Goal: Task Accomplishment & Management: Use online tool/utility

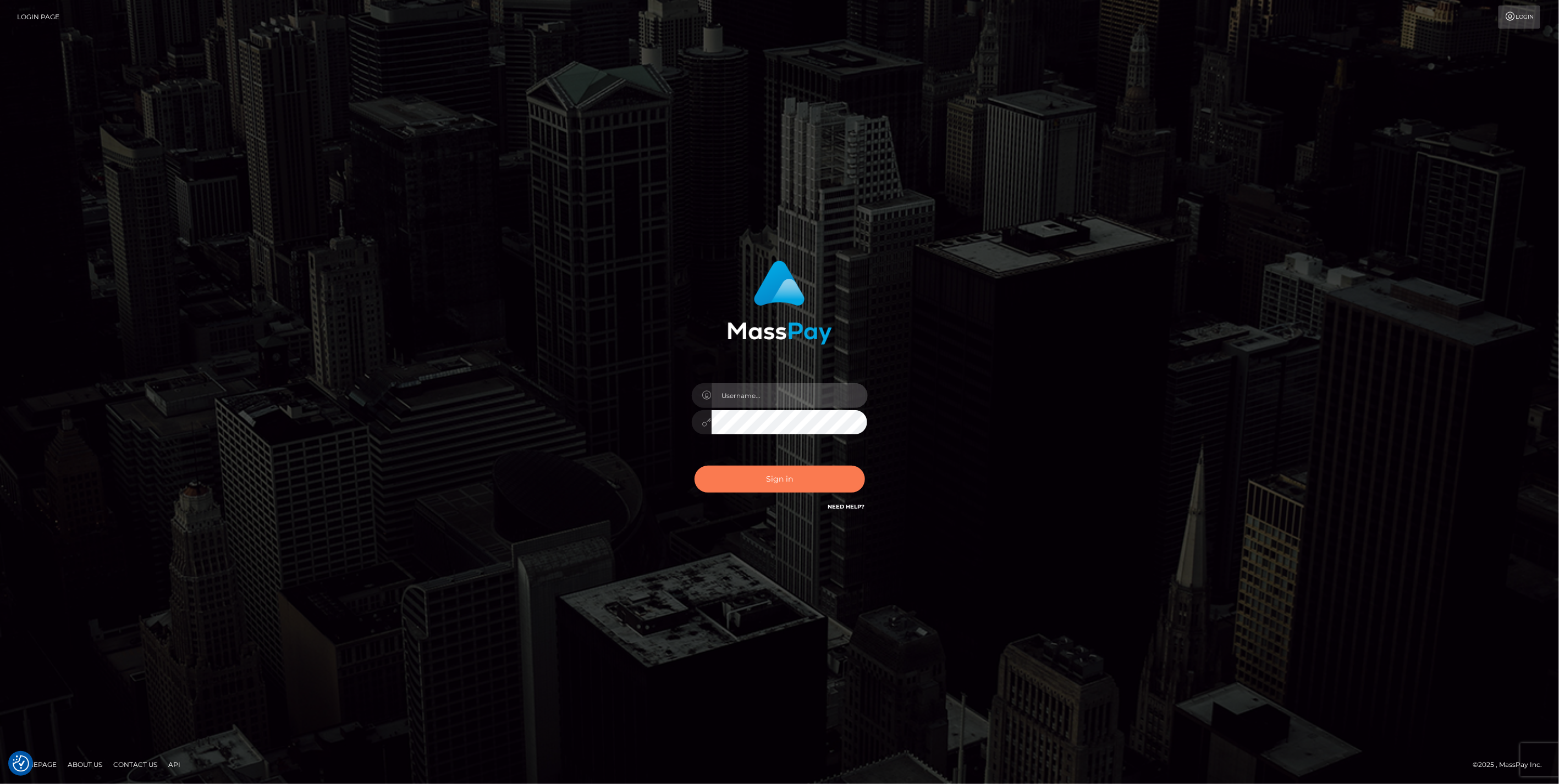
type input "jlo"
click at [794, 476] on button "Sign in" at bounding box center [780, 479] width 170 height 27
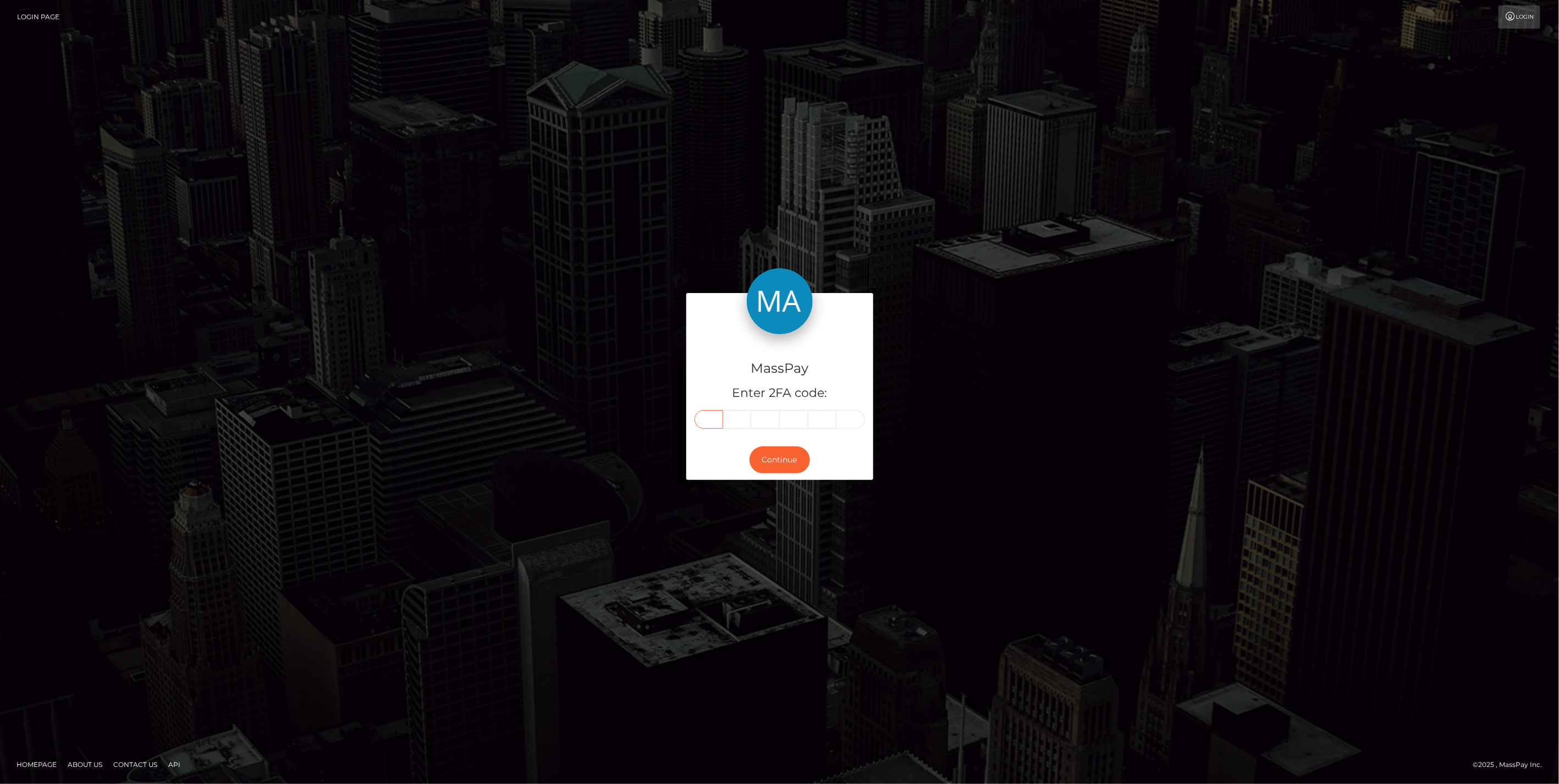
paste input "0"
type input "0"
type input "2"
type input "3"
type input "2"
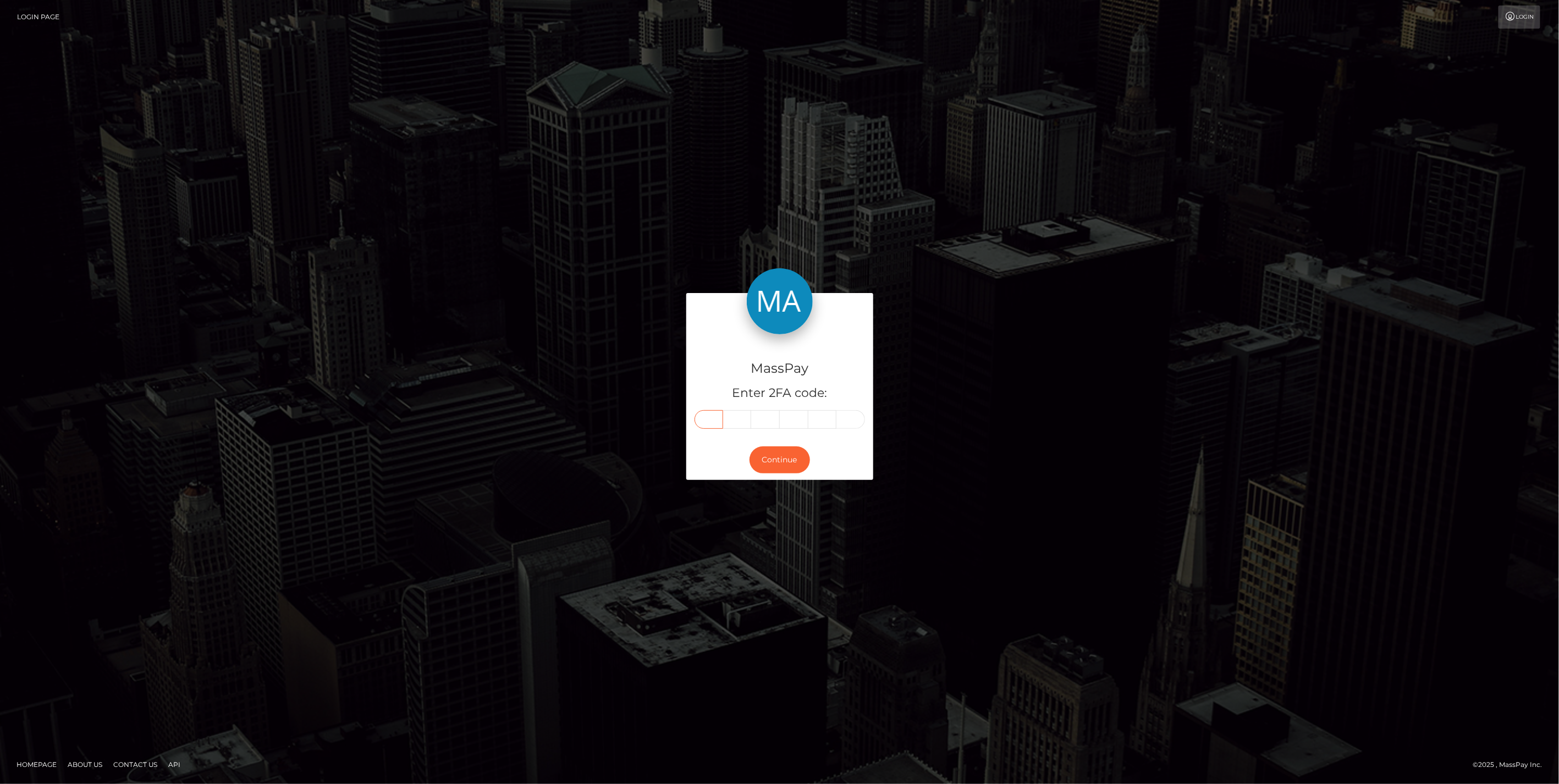
type input "9"
type input "4"
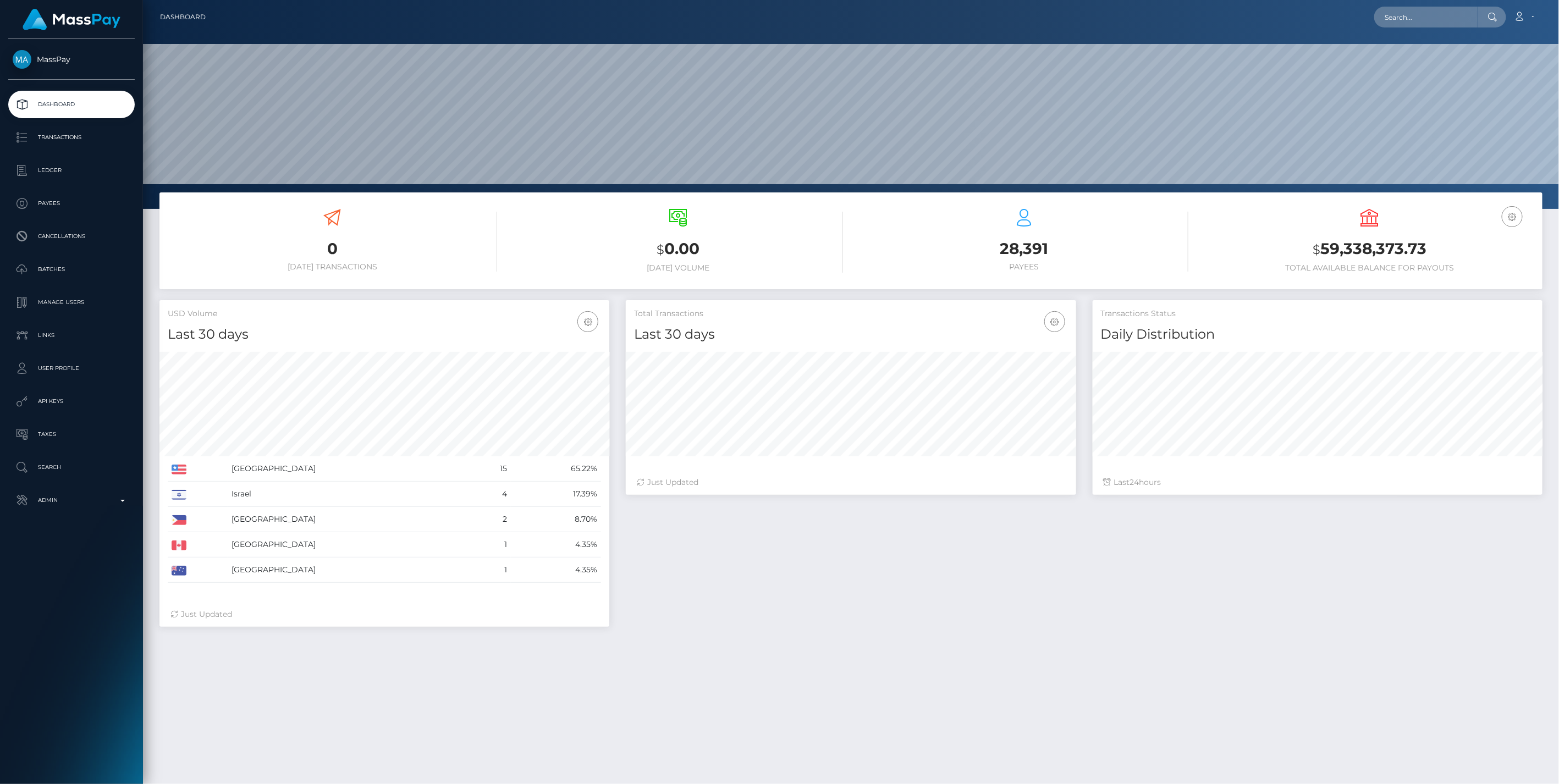
scroll to position [195, 450]
click at [1426, 16] on input "text" at bounding box center [1426, 17] width 103 height 21
paste input "ba3d6278-92e4-11f0-bd85-0694aced620b"
type input "ba3d6278-92e4-11f0-bd85-0694aced620b"
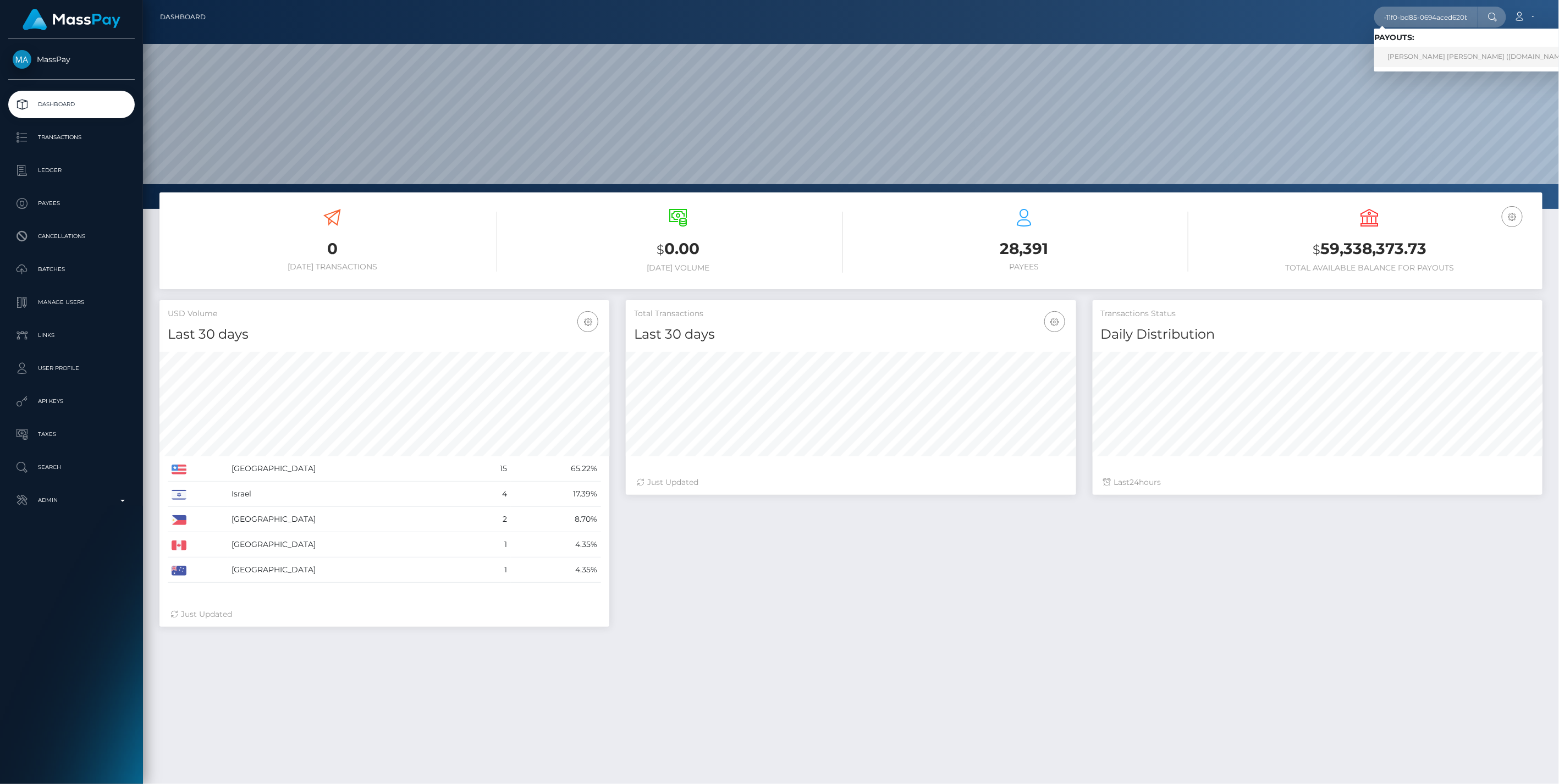
scroll to position [0, 0]
click at [1438, 56] on link "MERYLL-FLORE SIANG EVARD (Unlockt.me - )" at bounding box center [1482, 57] width 214 height 21
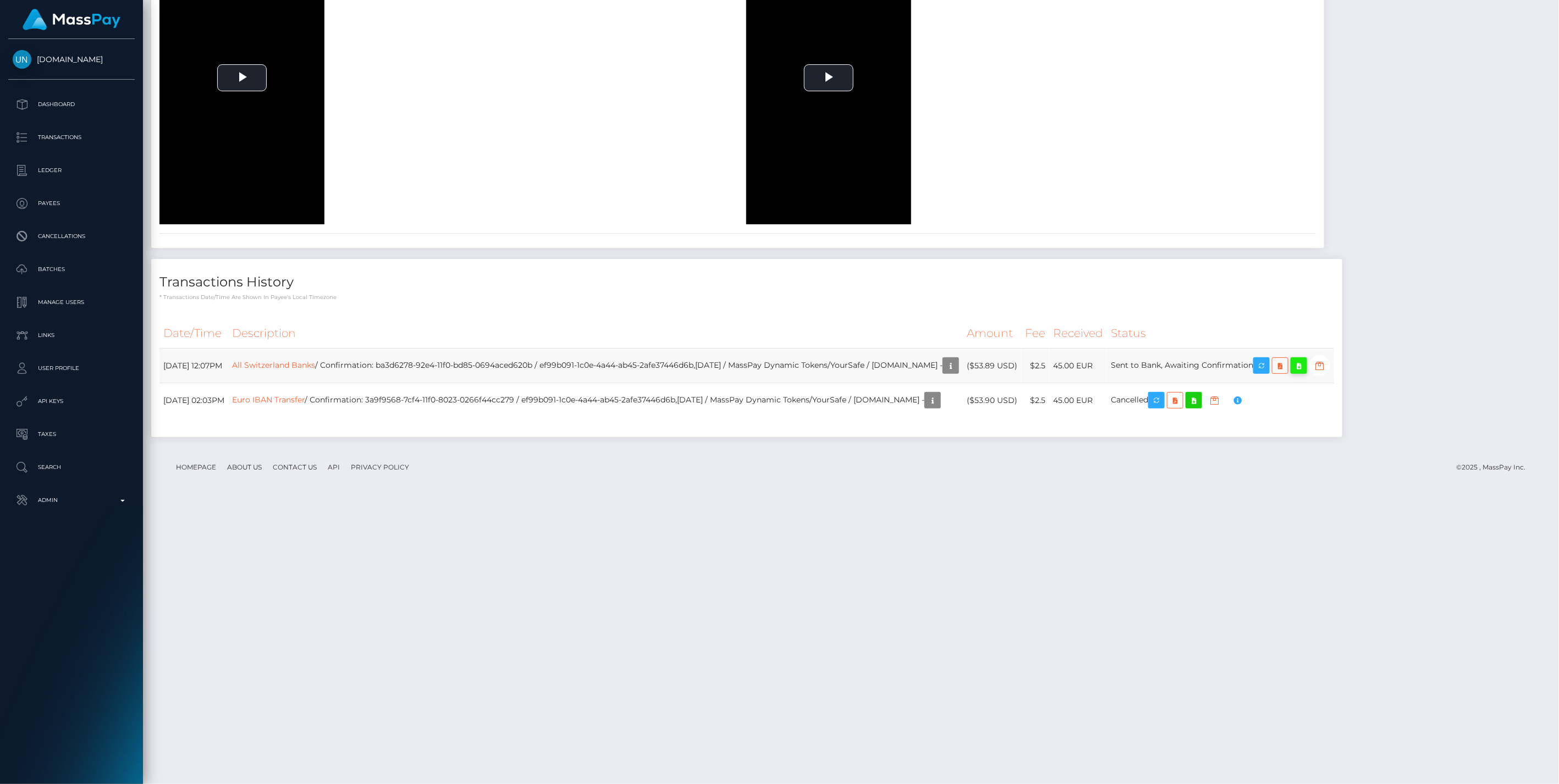
scroll to position [1852, 0]
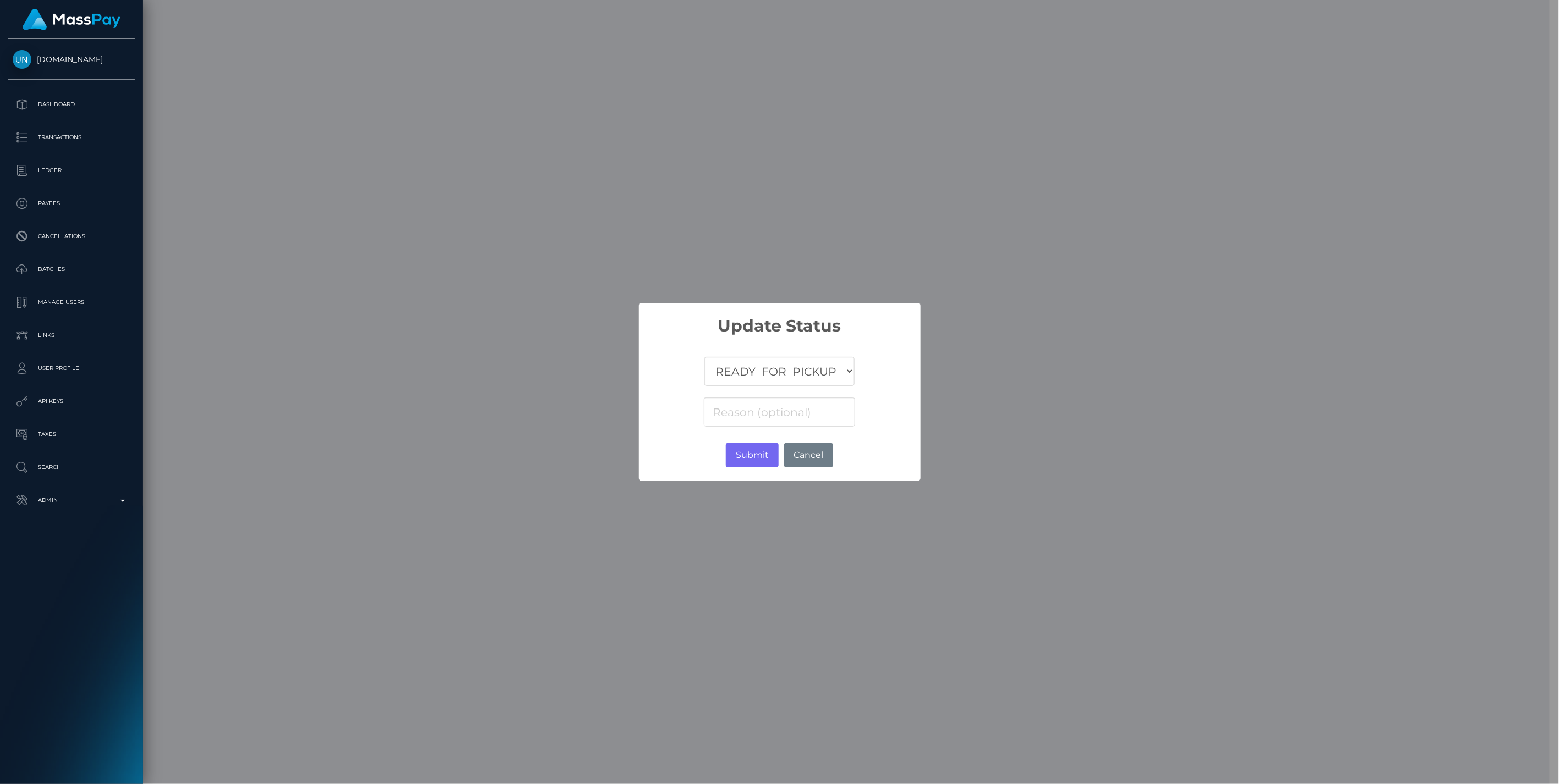
click at [745, 369] on select "COMPLETED CANCELLED READY_FOR_PICKUP PROCESSING" at bounding box center [780, 371] width 149 height 29
select select "CANCELLED"
click at [705, 357] on select "COMPLETED CANCELLED READY_FOR_PICKUP PROCESSING" at bounding box center [780, 371] width 149 height 29
click at [741, 415] on input at bounding box center [780, 412] width 151 height 29
paste input "Return of transaction #A52DF3HJ, Transaction not accepted, please contact benef…"
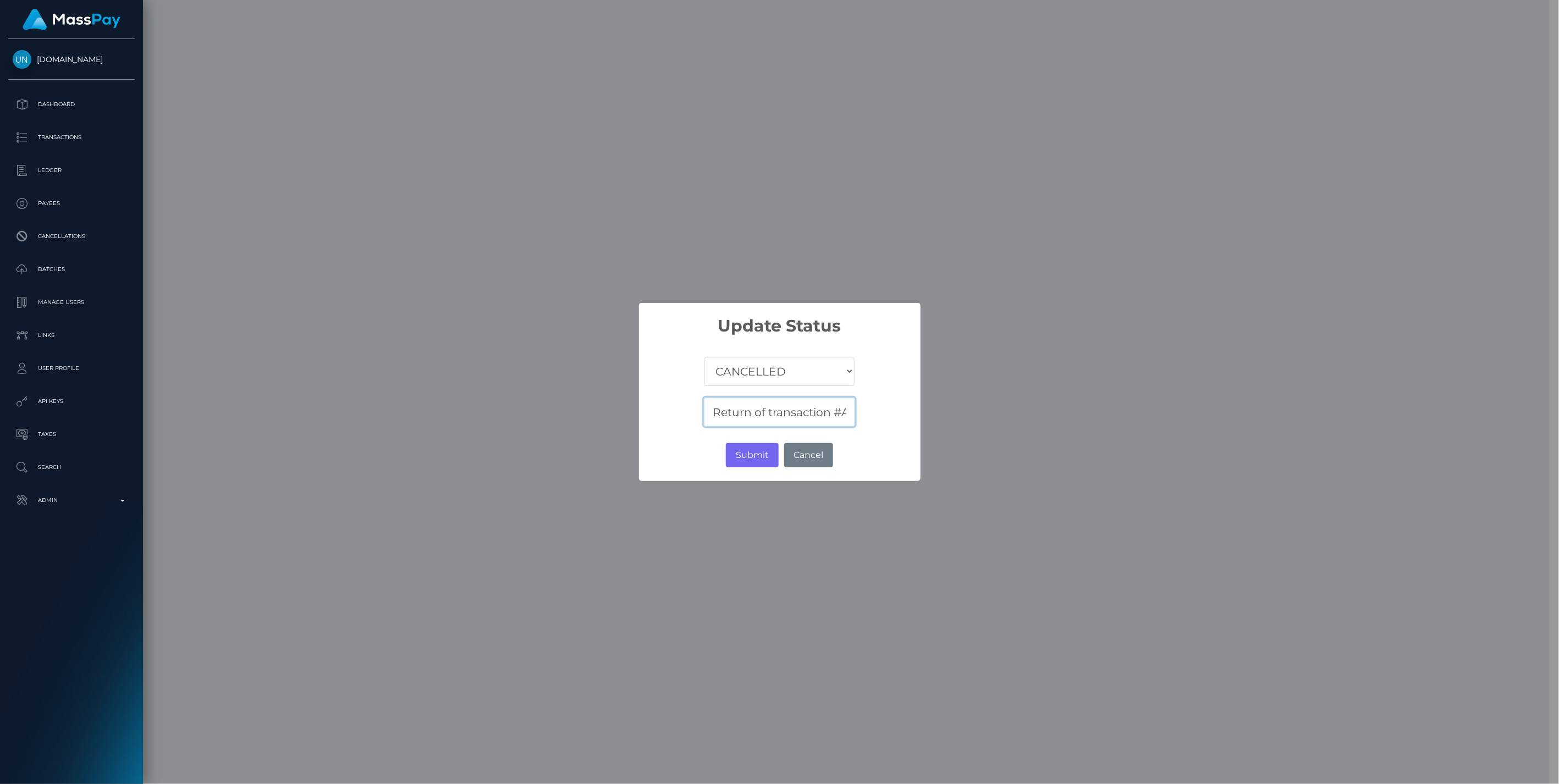
scroll to position [0, 347]
type input "Return of transaction #A52DF3HJ, Transaction not accepted, please contact benef…"
click at [752, 457] on button "Submit" at bounding box center [751, 455] width 52 height 25
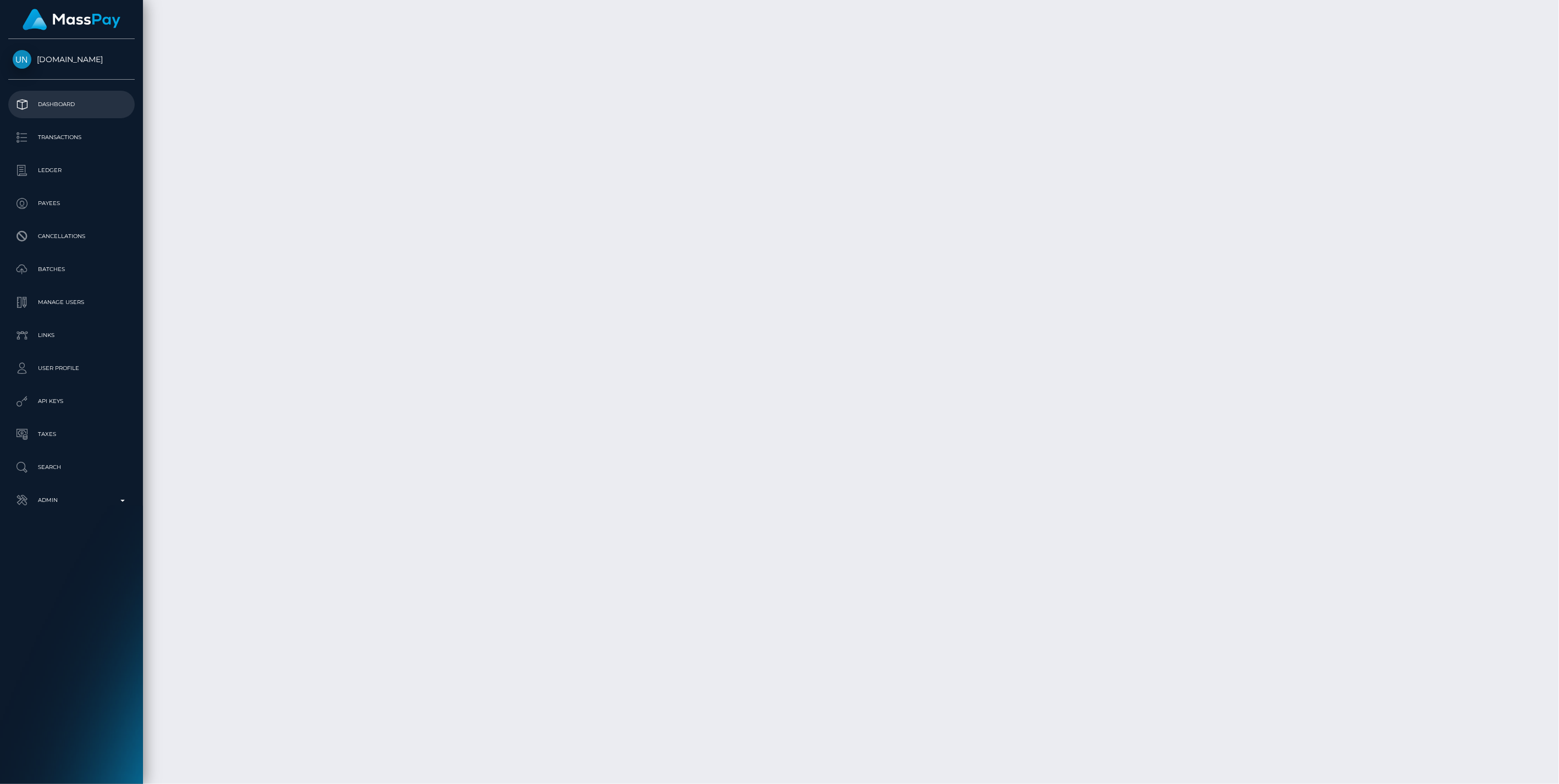
scroll to position [132, 450]
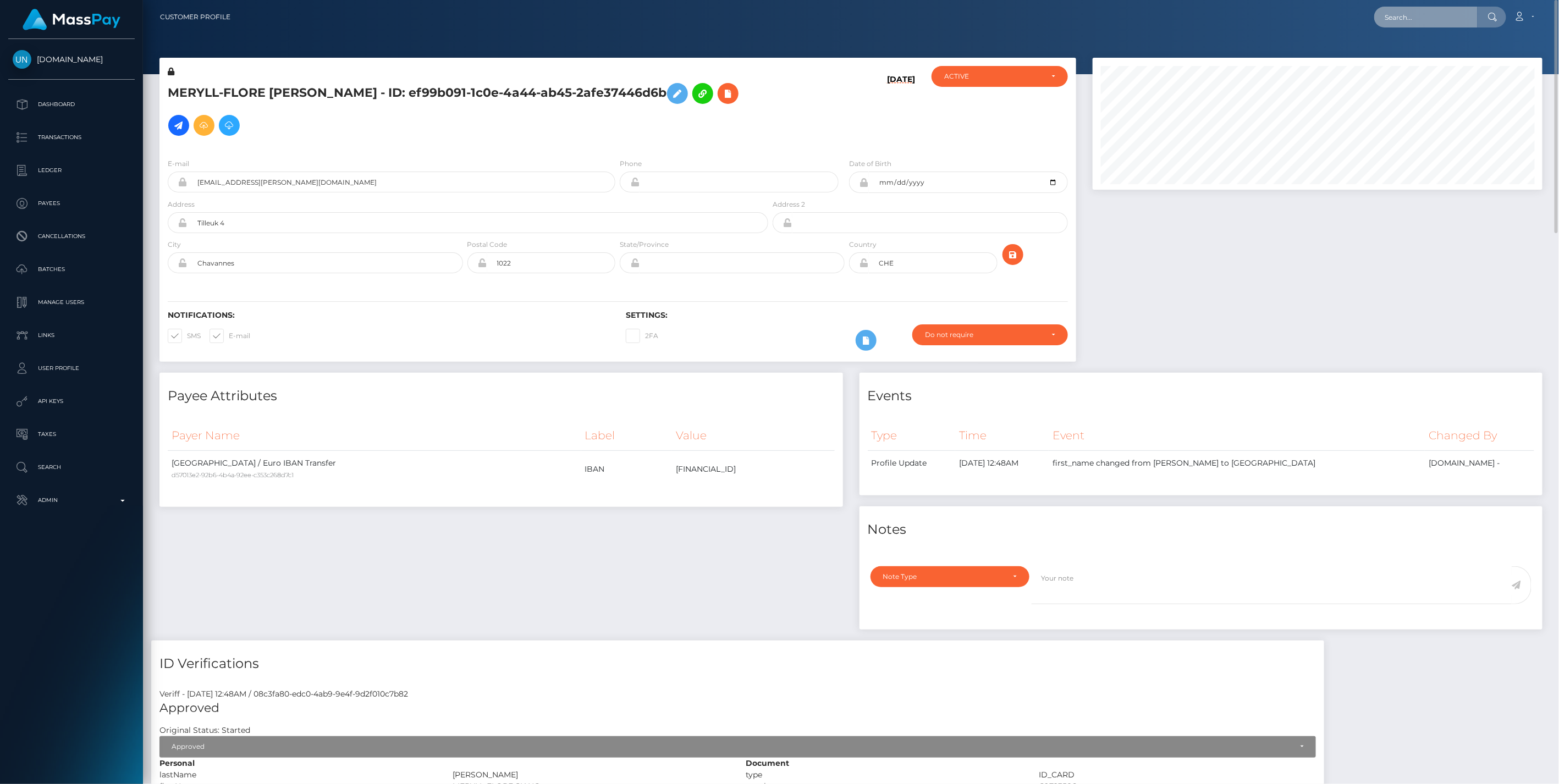
click at [1421, 23] on input "text" at bounding box center [1426, 17] width 103 height 21
paste input "504a7eec-9273-11f0-bd85-0694aced620b"
type input "504a7eec-9273-11f0-bd85-0694aced620b"
click at [1446, 53] on link "LÉONIE MARIE JEANNE MONTEIL (Unlockt.me - )" at bounding box center [1482, 57] width 214 height 21
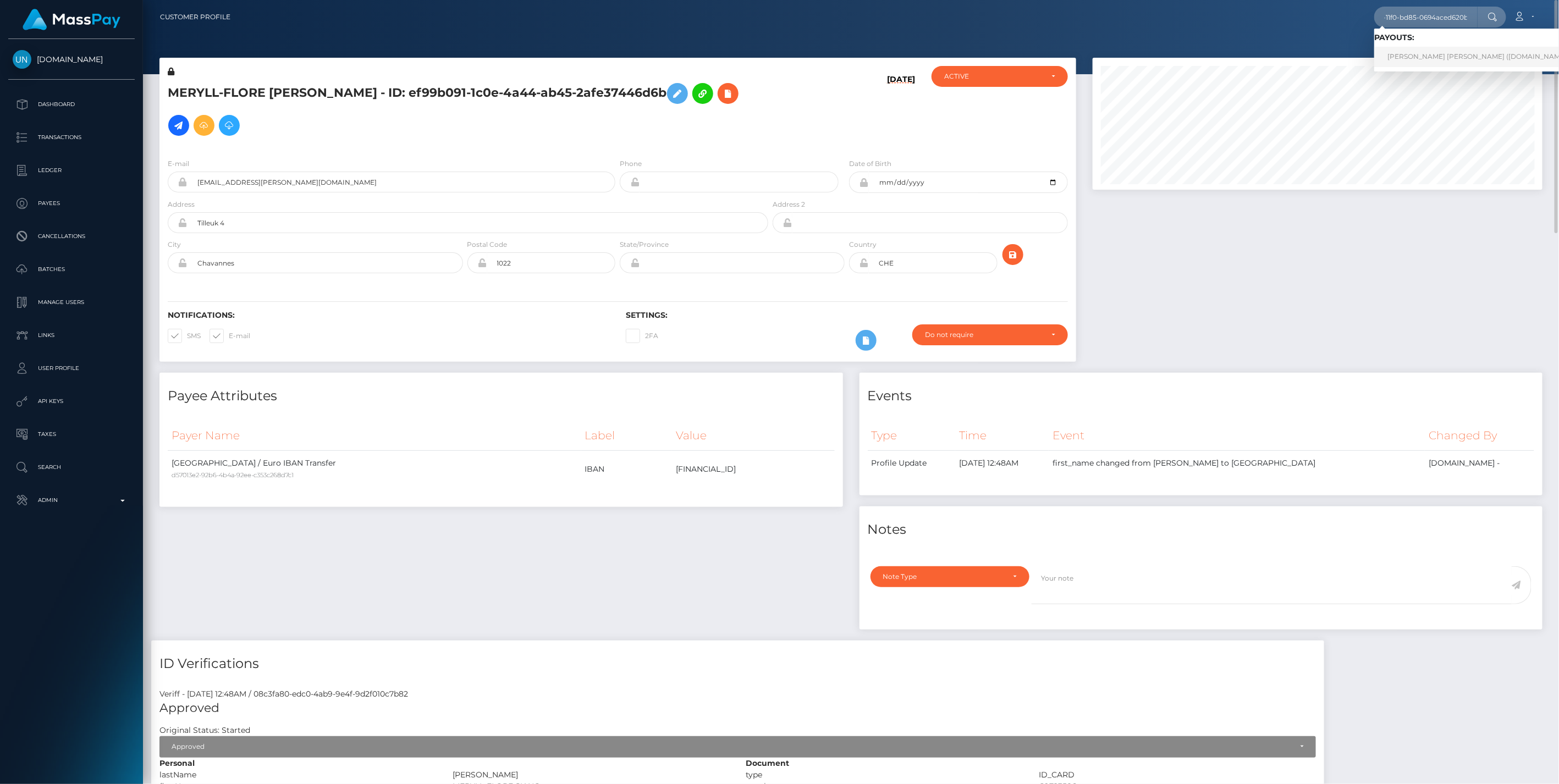
scroll to position [0, 0]
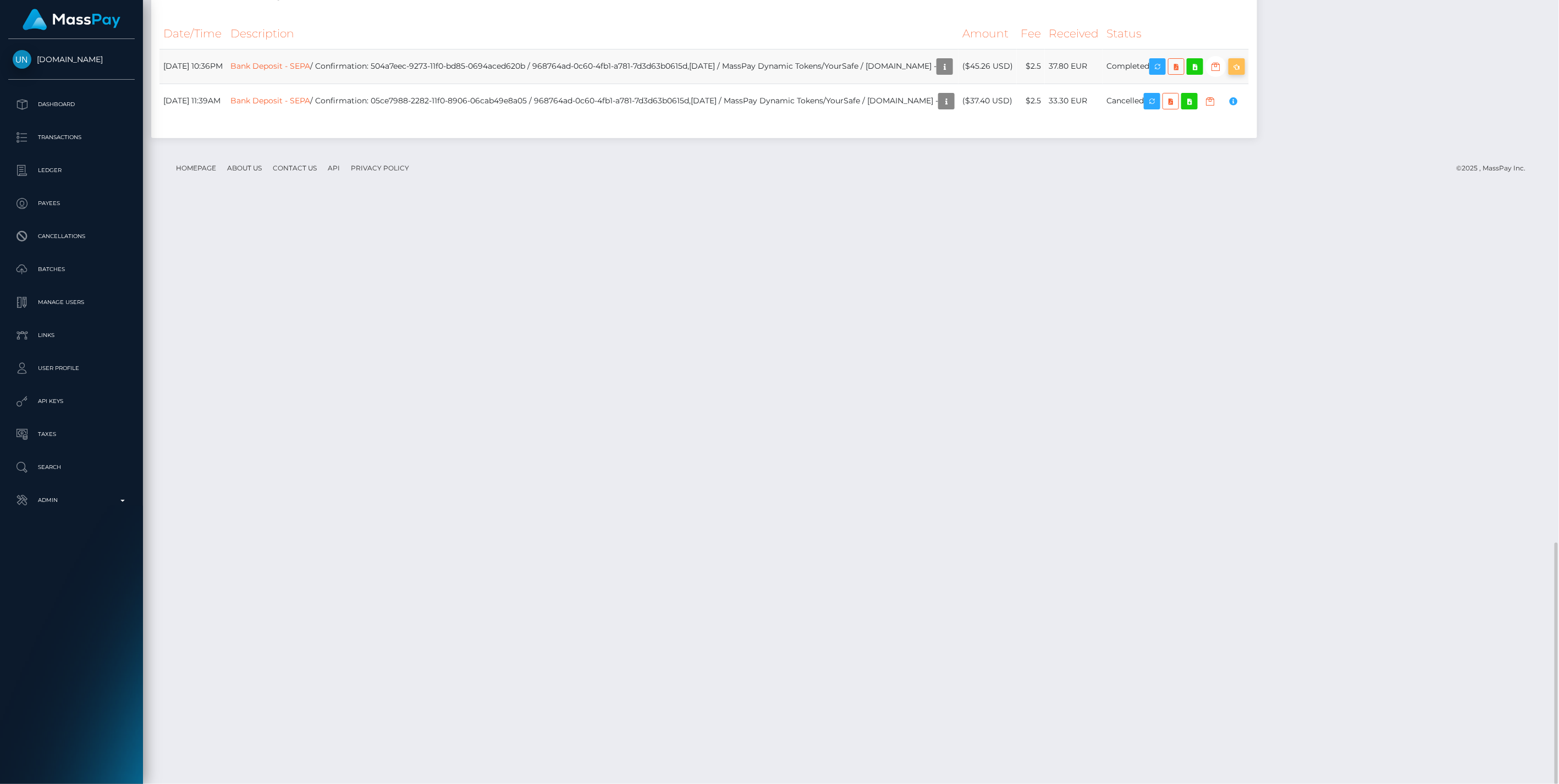
scroll to position [2070, 0]
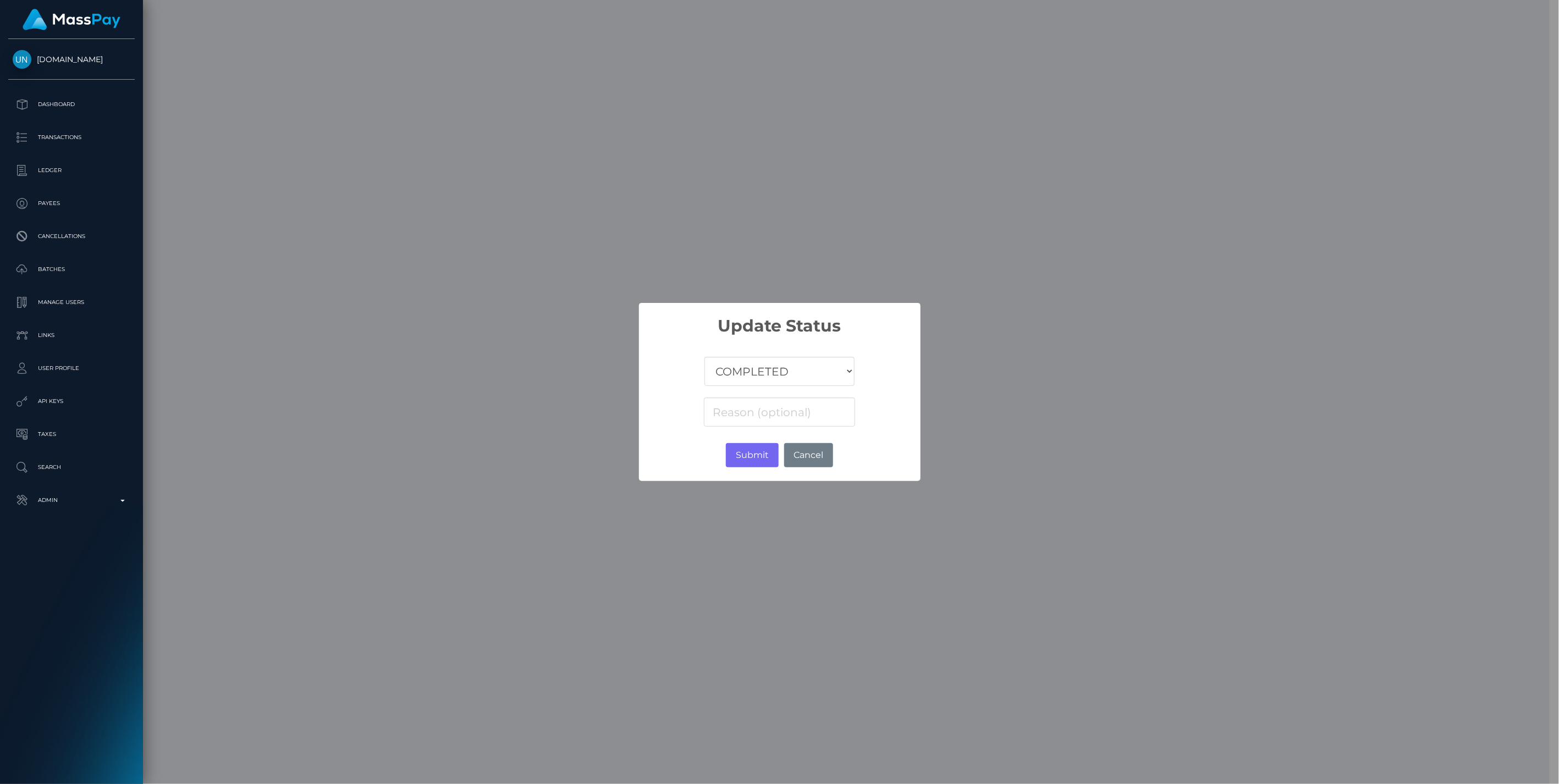
click at [750, 374] on select "COMPLETED CANCELLED READY_FOR_PICKUP PROCESSING" at bounding box center [780, 371] width 149 height 29
select select "CANCELLED"
click at [705, 357] on select "COMPLETED CANCELLED READY_FOR_PICKUP PROCESSING" at bounding box center [780, 371] width 149 height 29
click at [767, 411] on input at bounding box center [780, 412] width 151 height 29
paste input "Return of transaction #H4PN0PJG, Transaction not accepted"
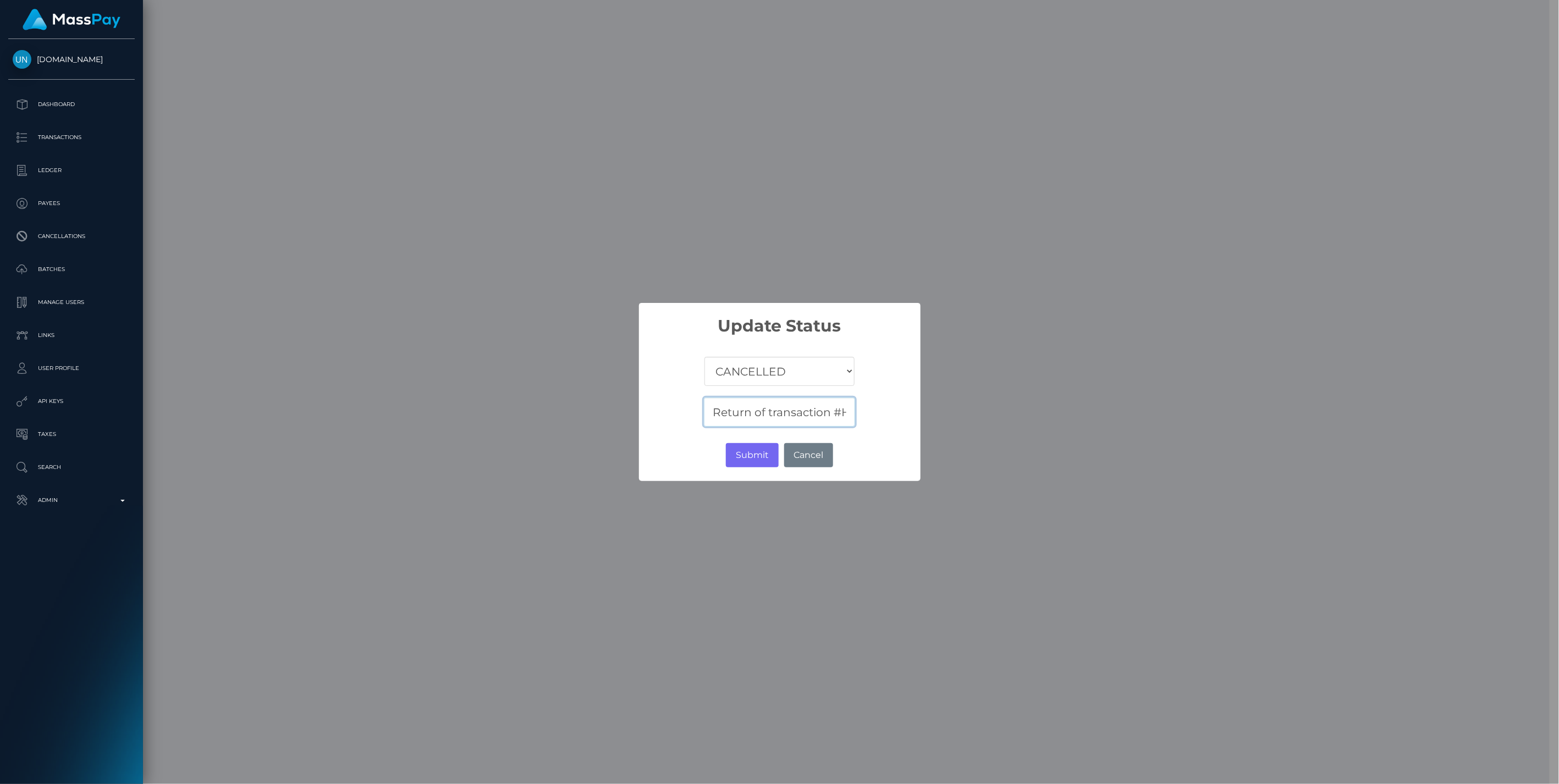
scroll to position [0, 200]
type input "Return of transaction #H4PN0PJG, Transaction not accepted"
click at [758, 457] on button "Submit" at bounding box center [751, 455] width 52 height 25
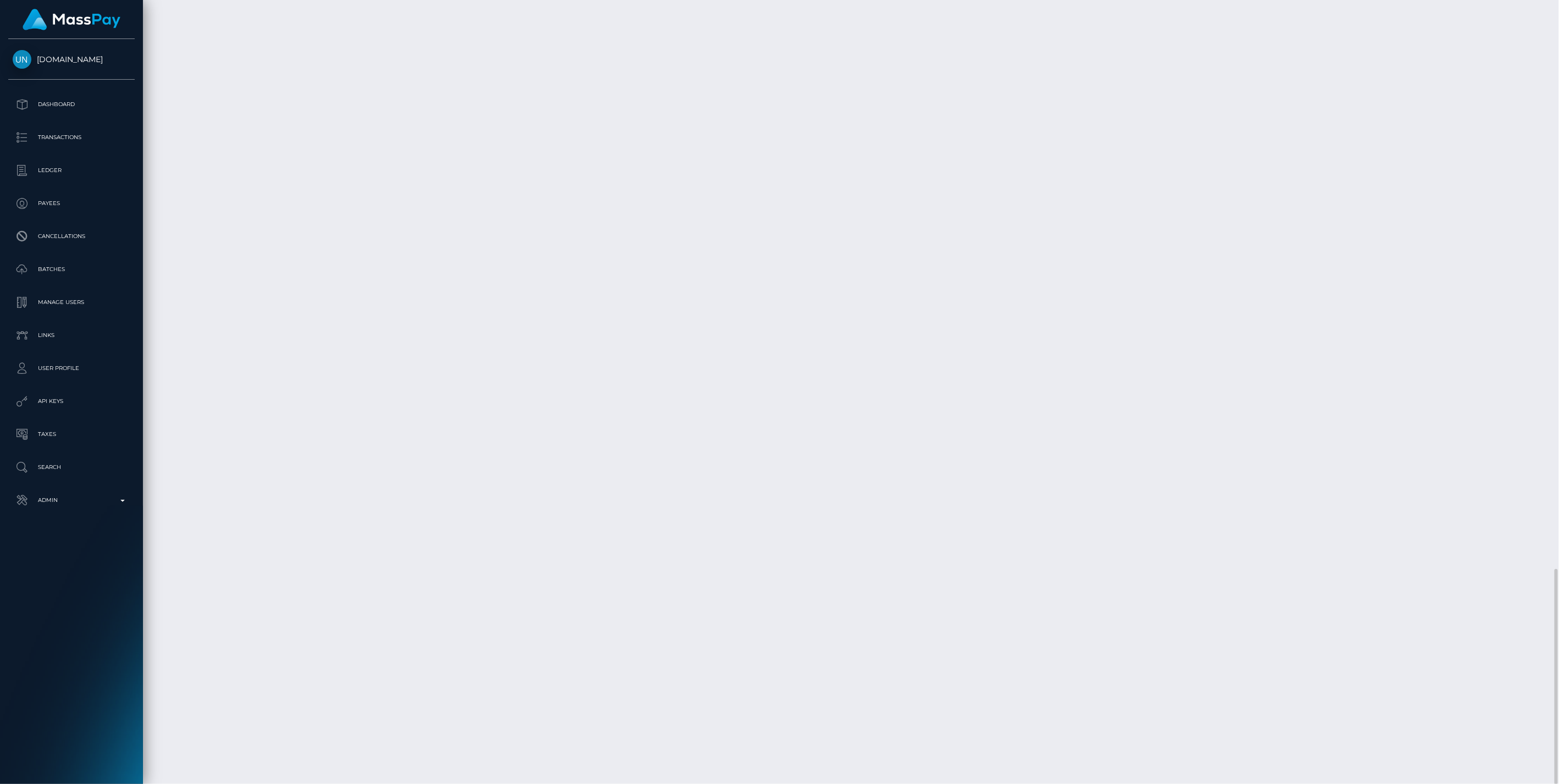
scroll to position [132, 450]
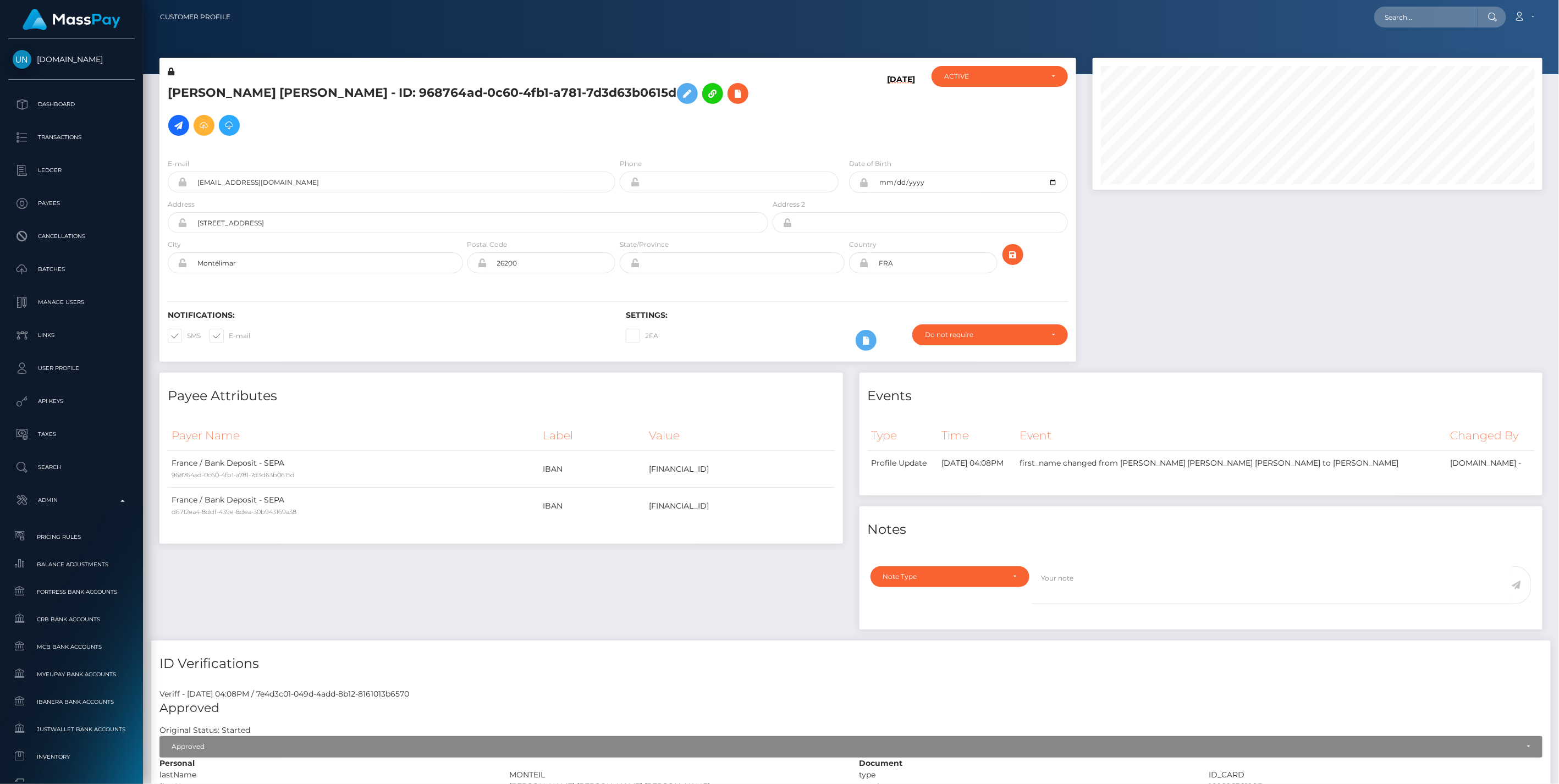
scroll to position [132, 450]
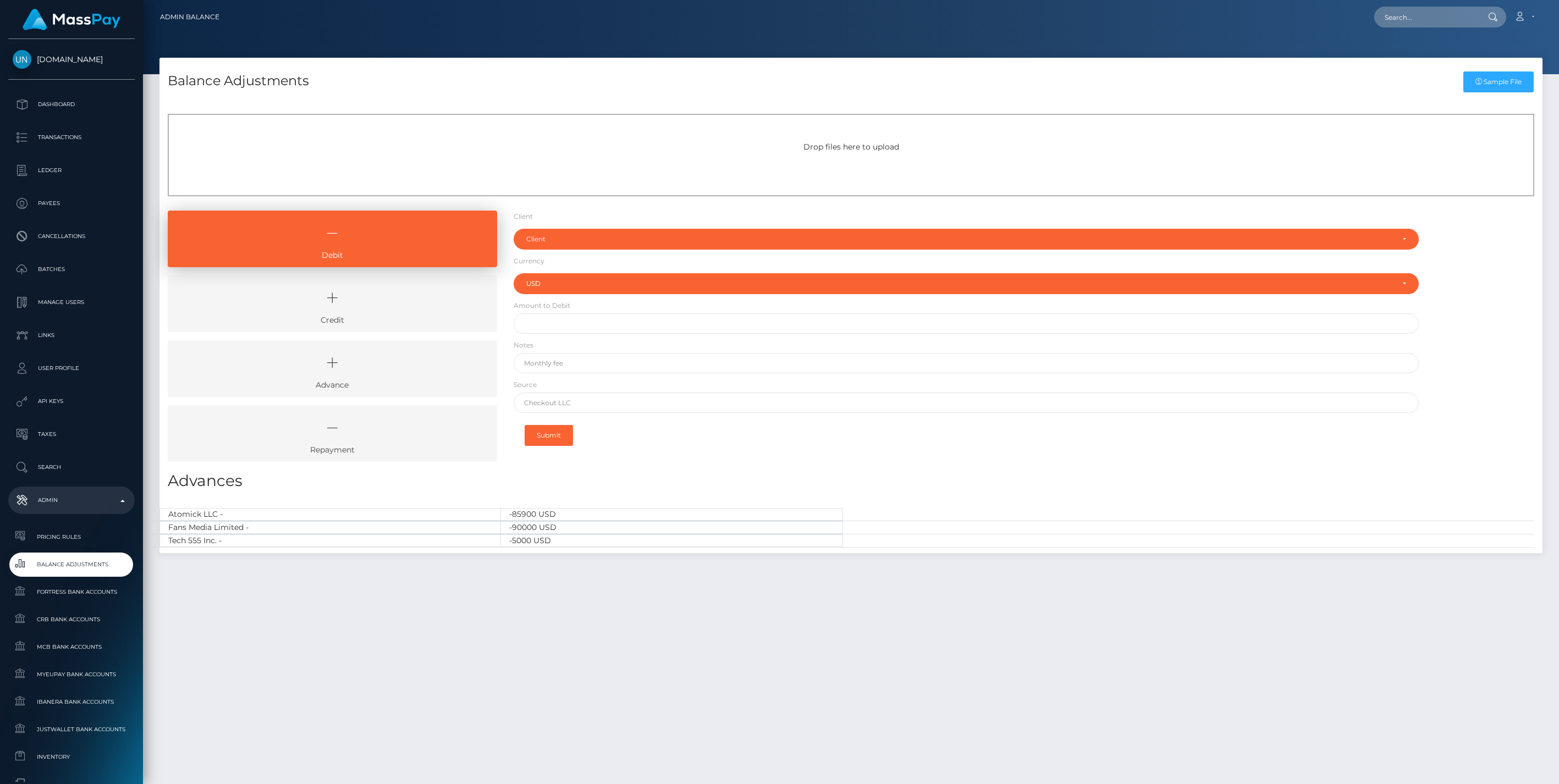
select select "USD"
click at [355, 309] on icon at bounding box center [333, 298] width 304 height 33
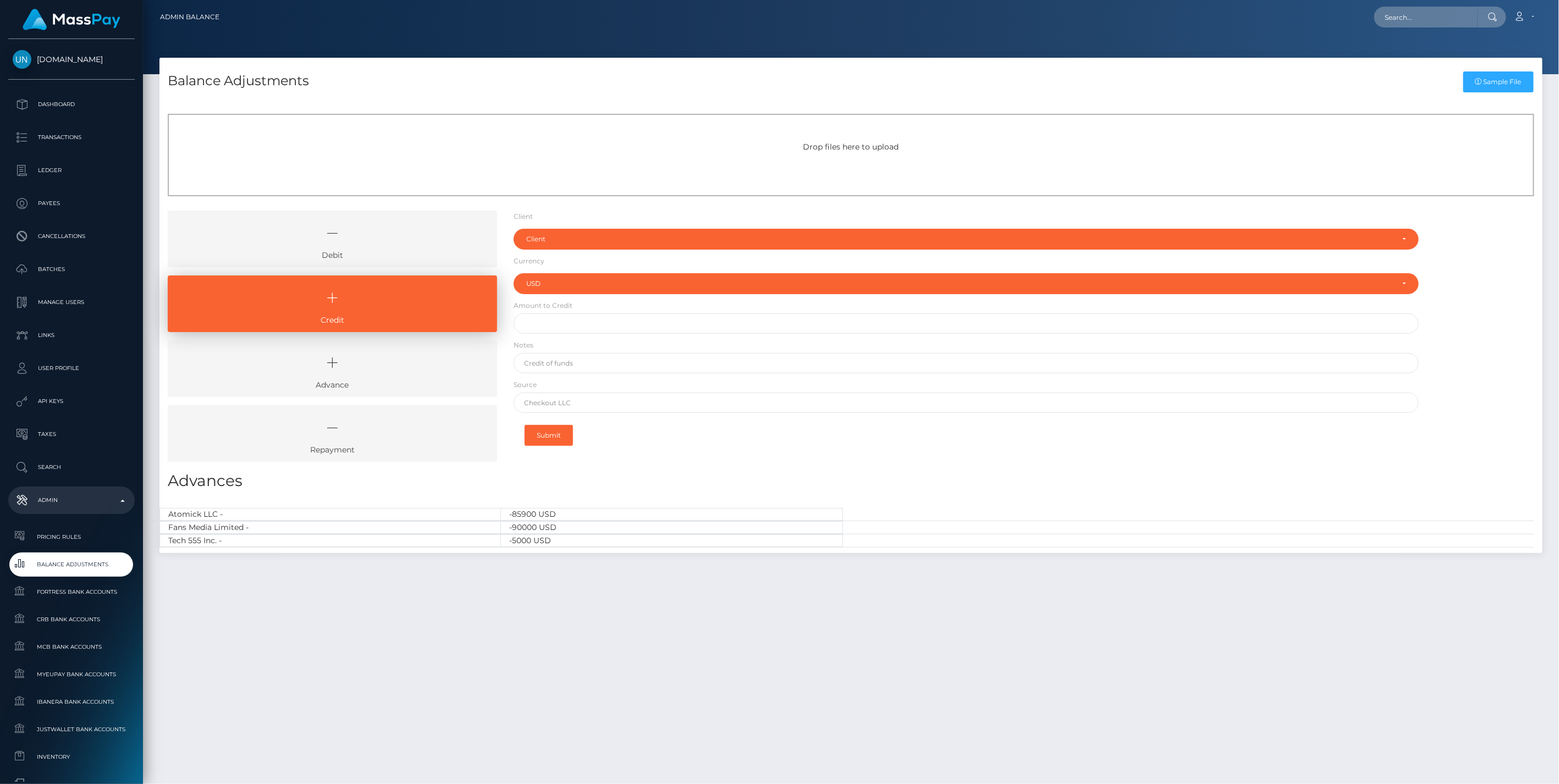
click at [393, 240] on icon at bounding box center [333, 232] width 304 height 33
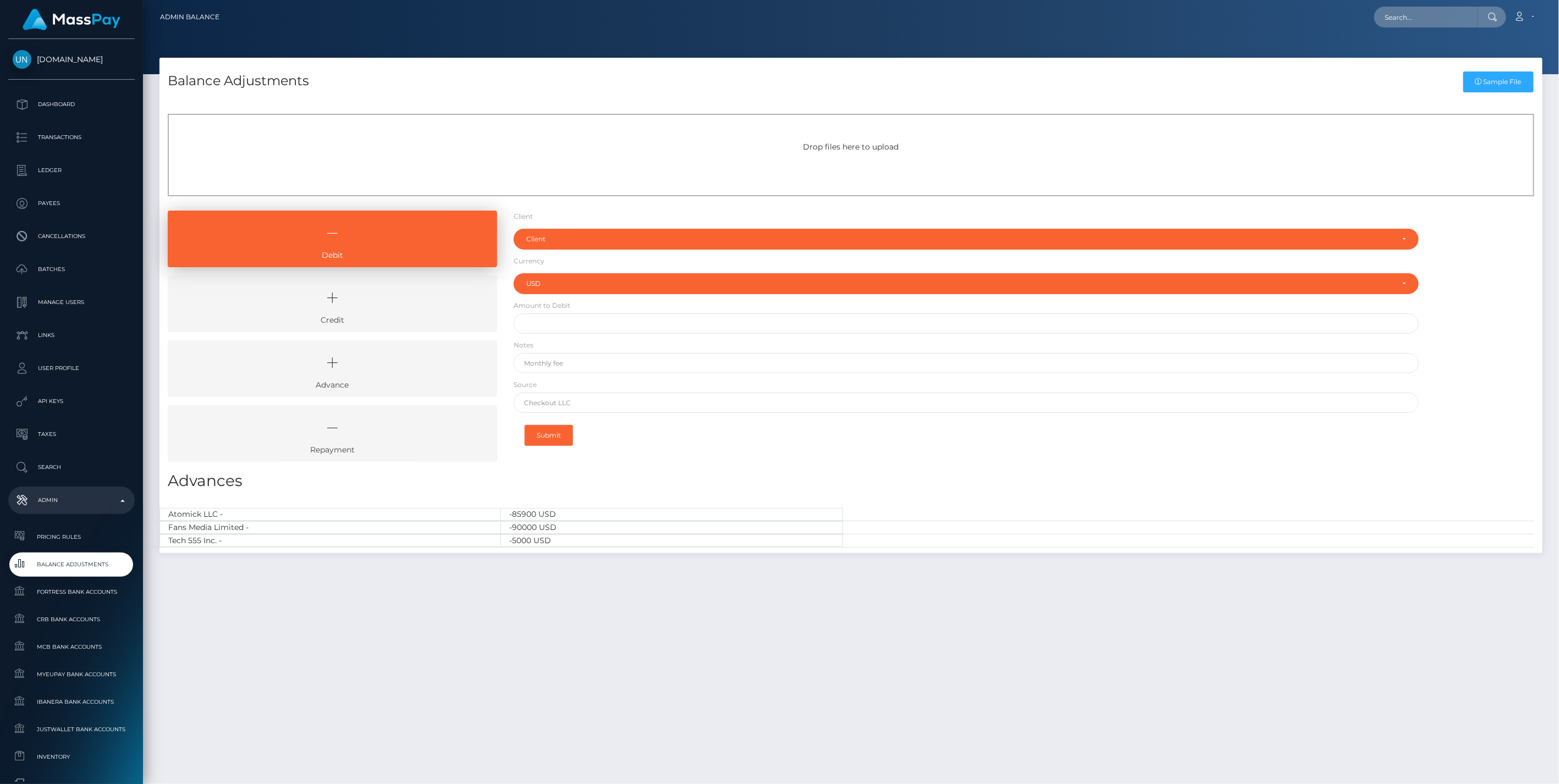
click at [398, 310] on icon at bounding box center [333, 298] width 304 height 33
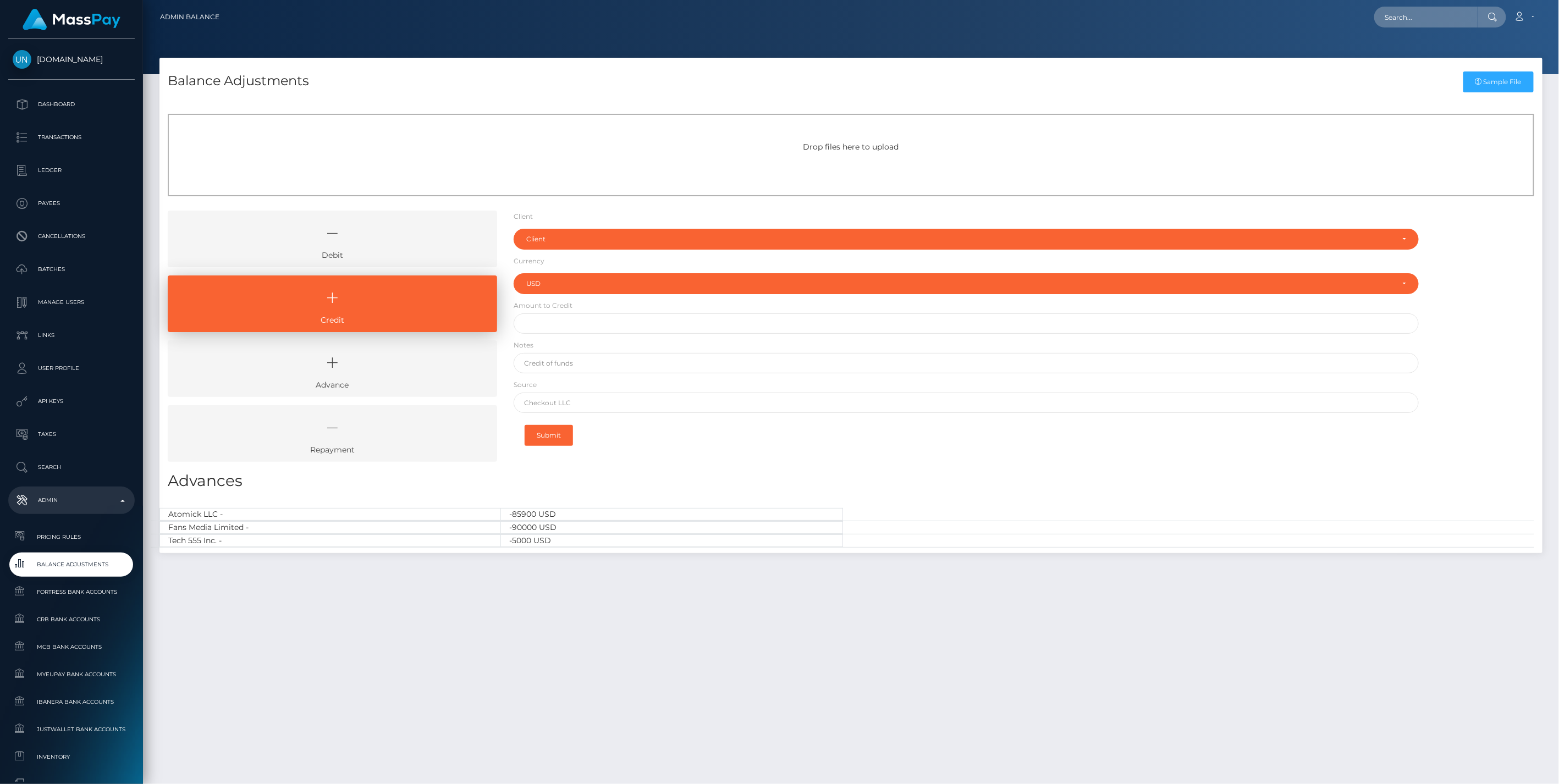
click at [406, 246] on icon at bounding box center [333, 232] width 304 height 33
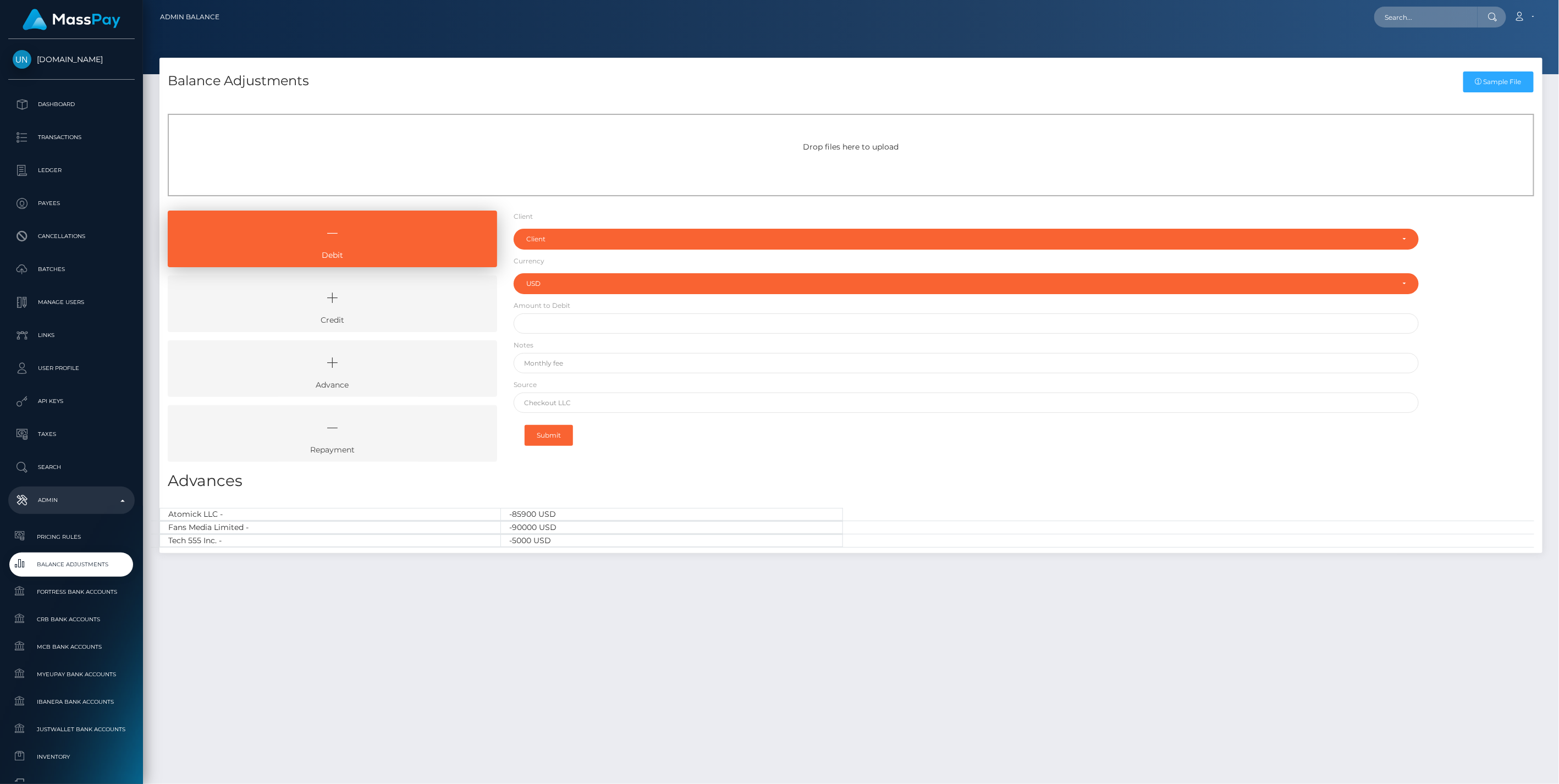
click at [398, 317] on link "Credit" at bounding box center [333, 304] width 330 height 57
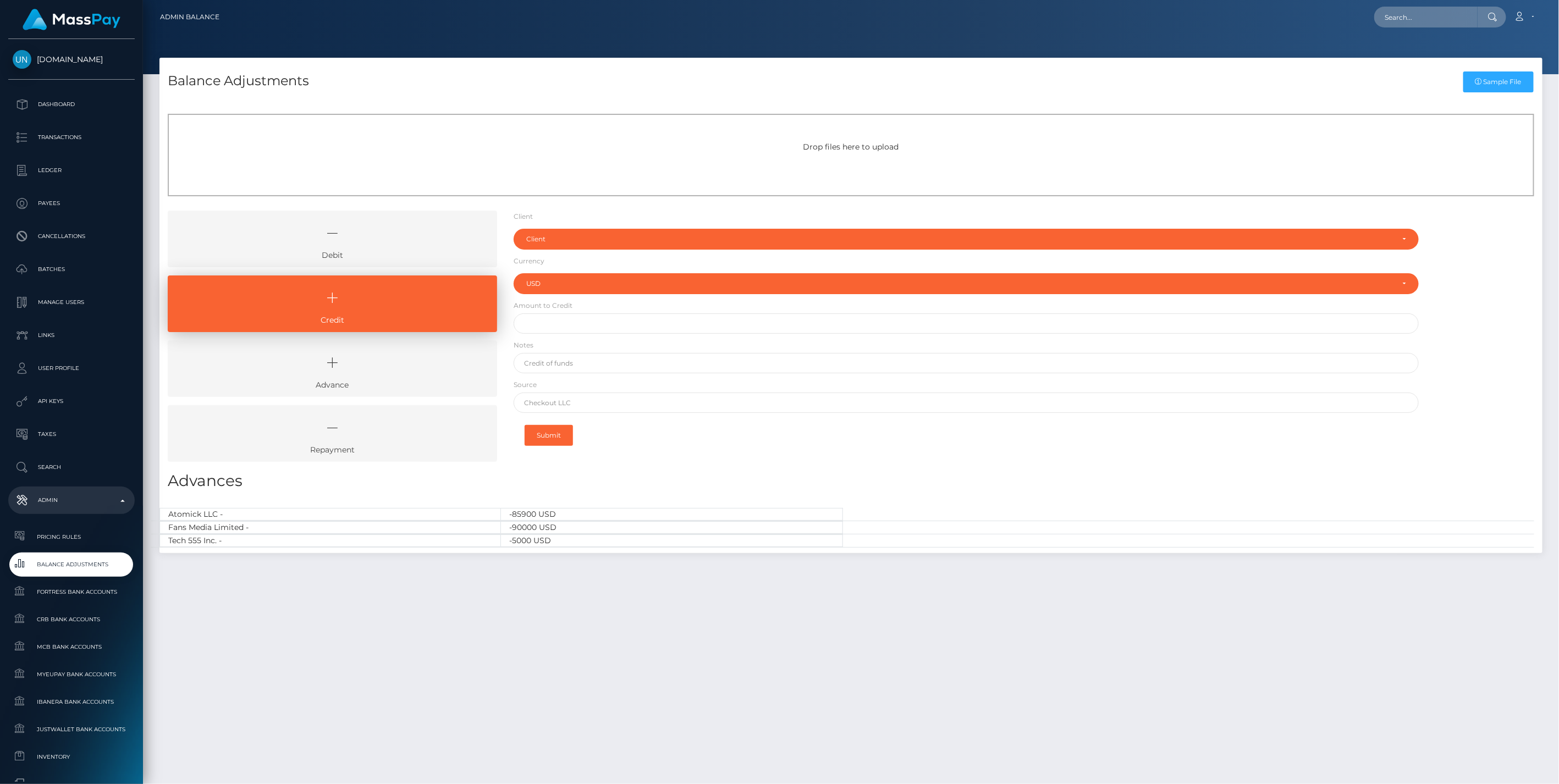
click at [398, 249] on link "Debit" at bounding box center [333, 239] width 330 height 57
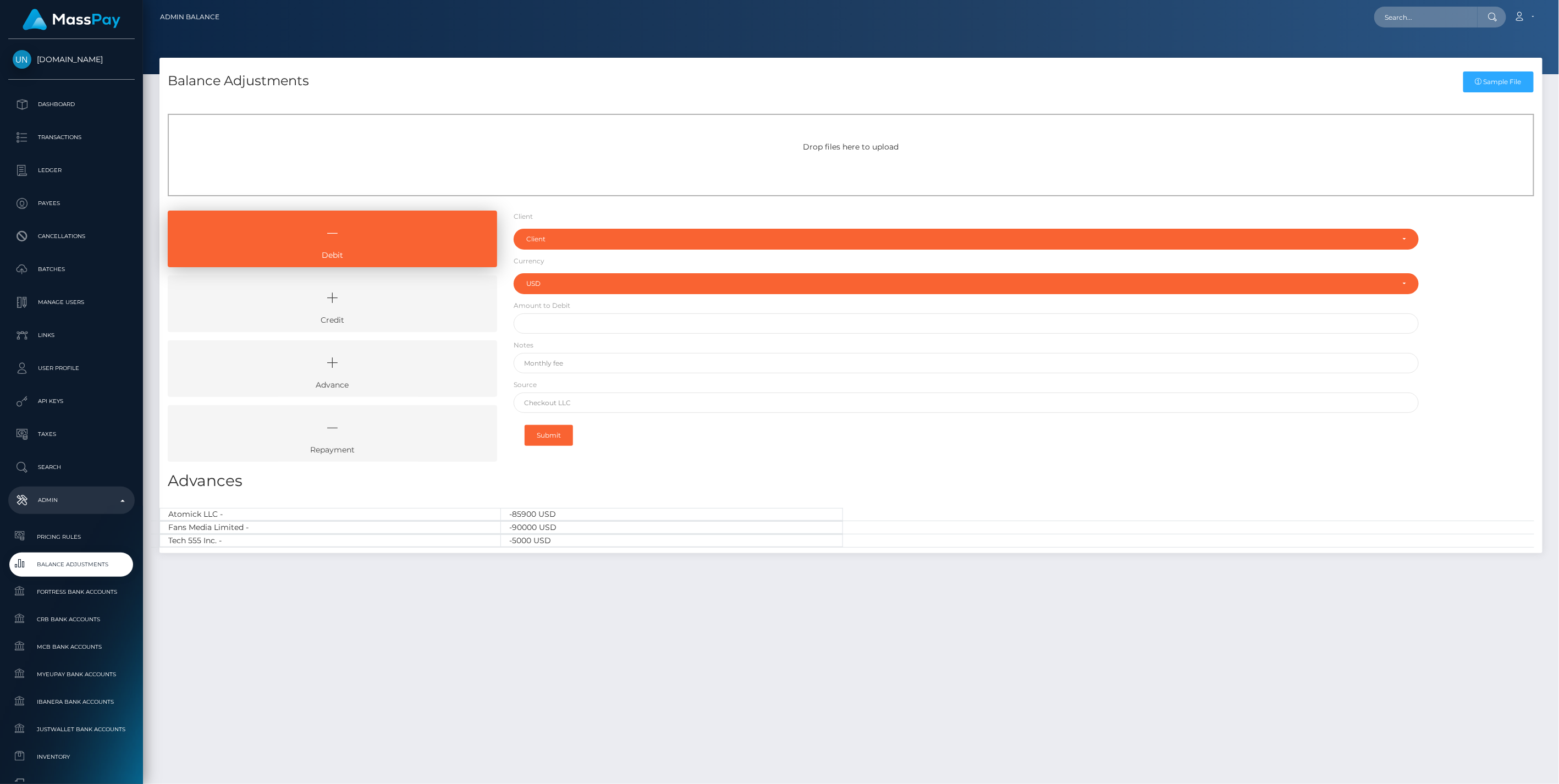
click at [394, 316] on link "Credit" at bounding box center [333, 304] width 330 height 57
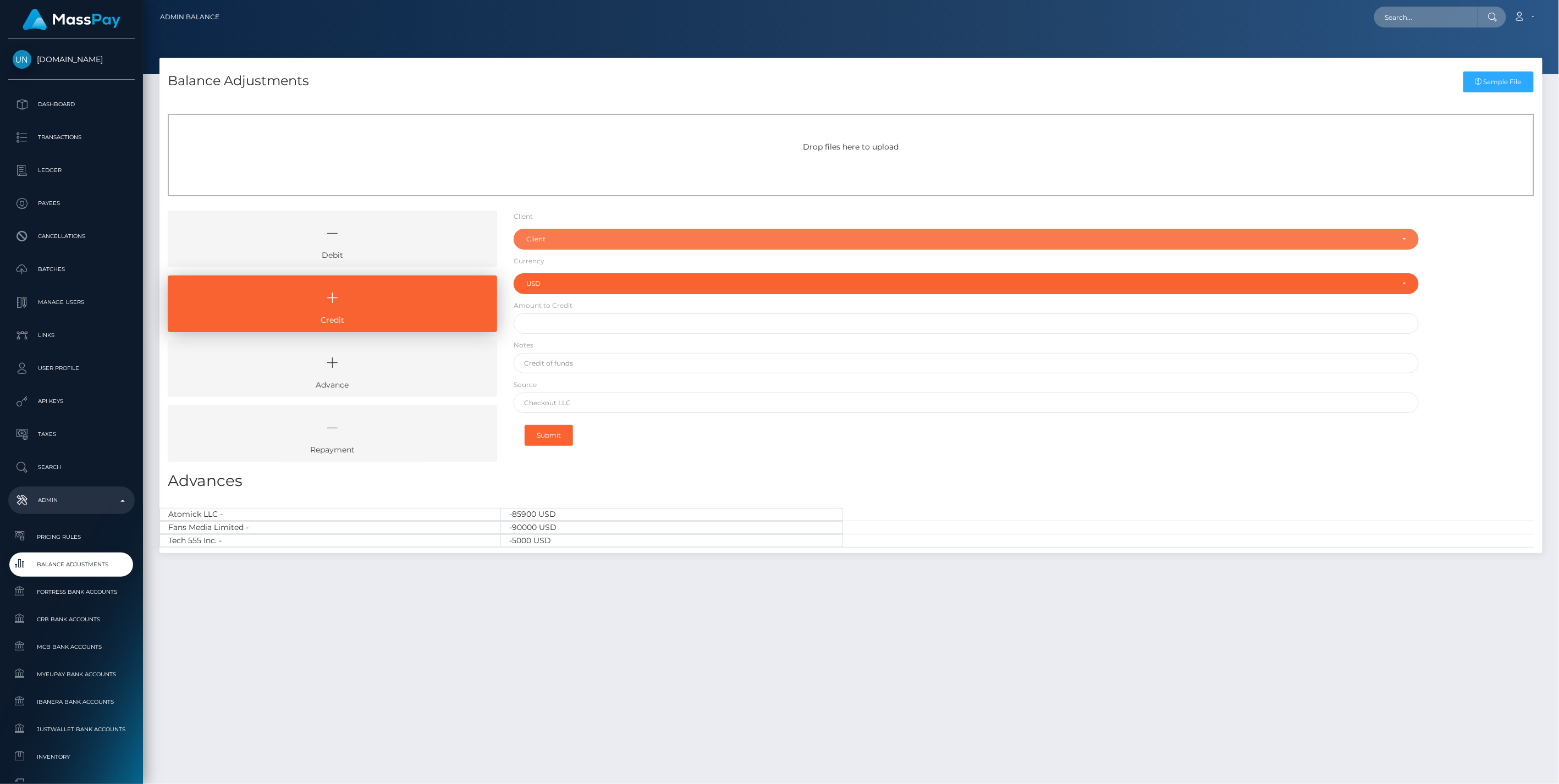
drag, startPoint x: 540, startPoint y: 242, endPoint x: 560, endPoint y: 250, distance: 21.5
click at [540, 241] on div "Client" at bounding box center [960, 239] width 868 height 9
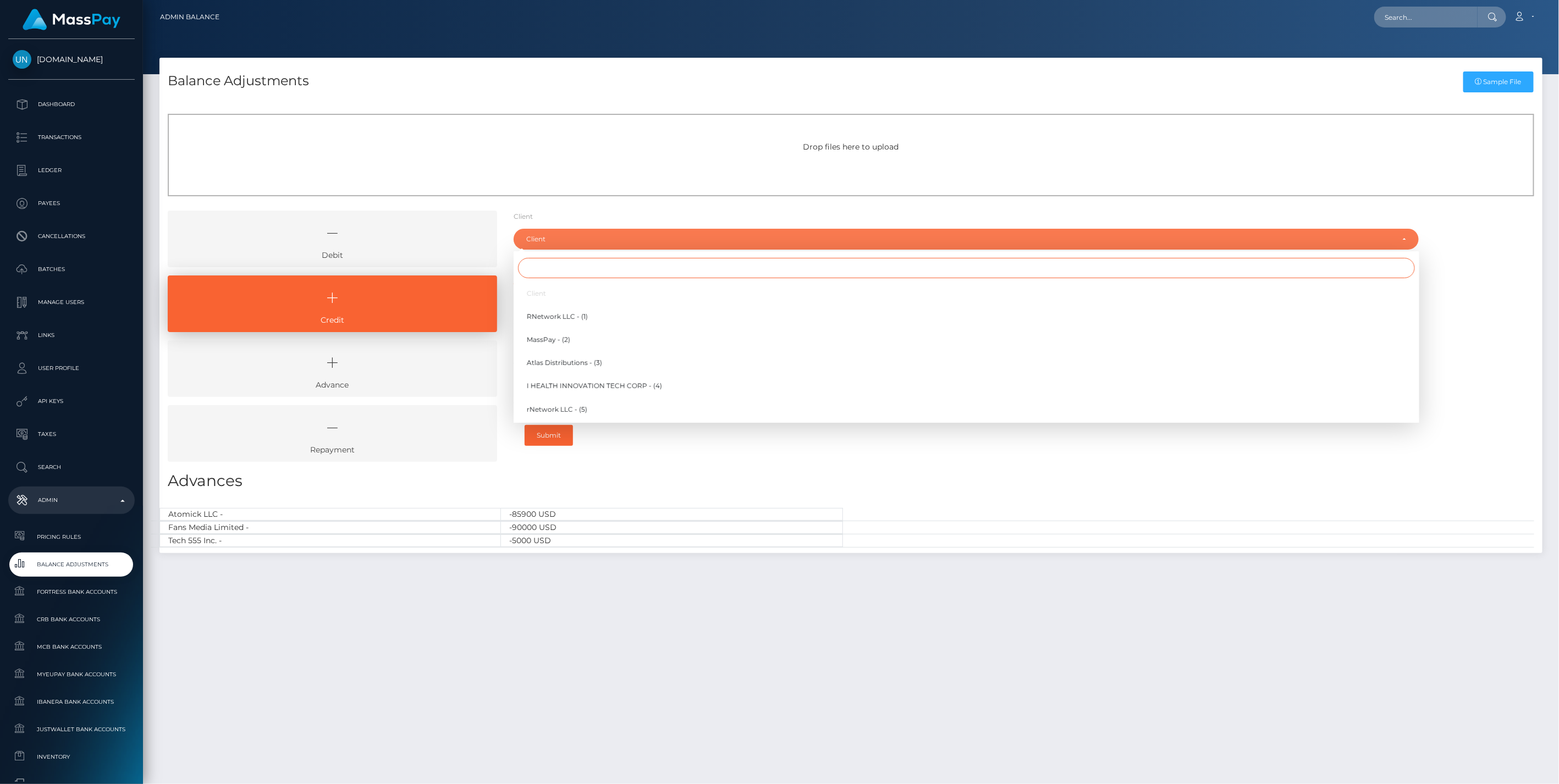
click at [568, 267] on input "Search" at bounding box center [967, 268] width 898 height 21
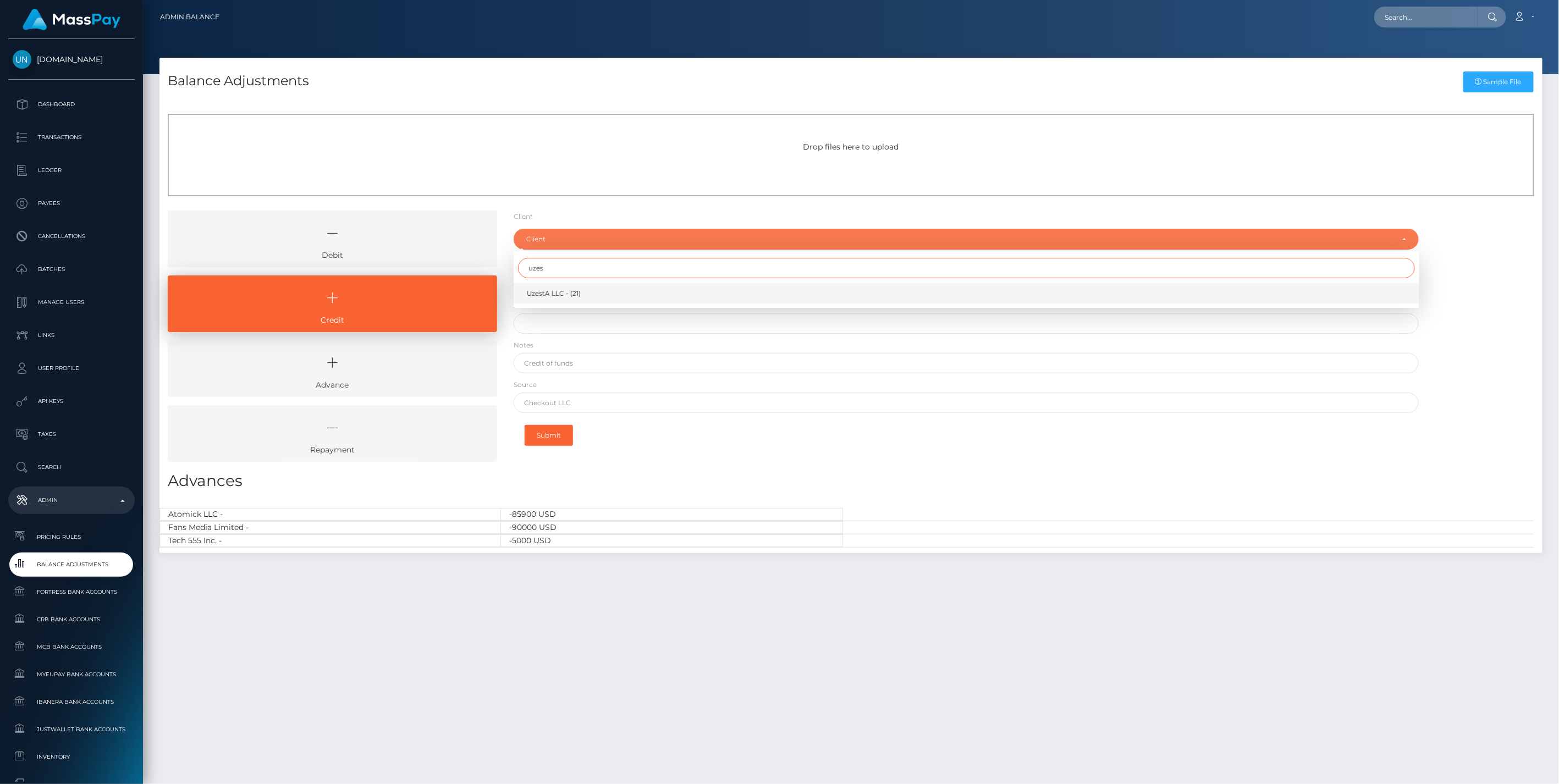
type input "uzes"
click at [561, 298] on span "UzestA LLC - (21)" at bounding box center [554, 294] width 54 height 9
select select "21"
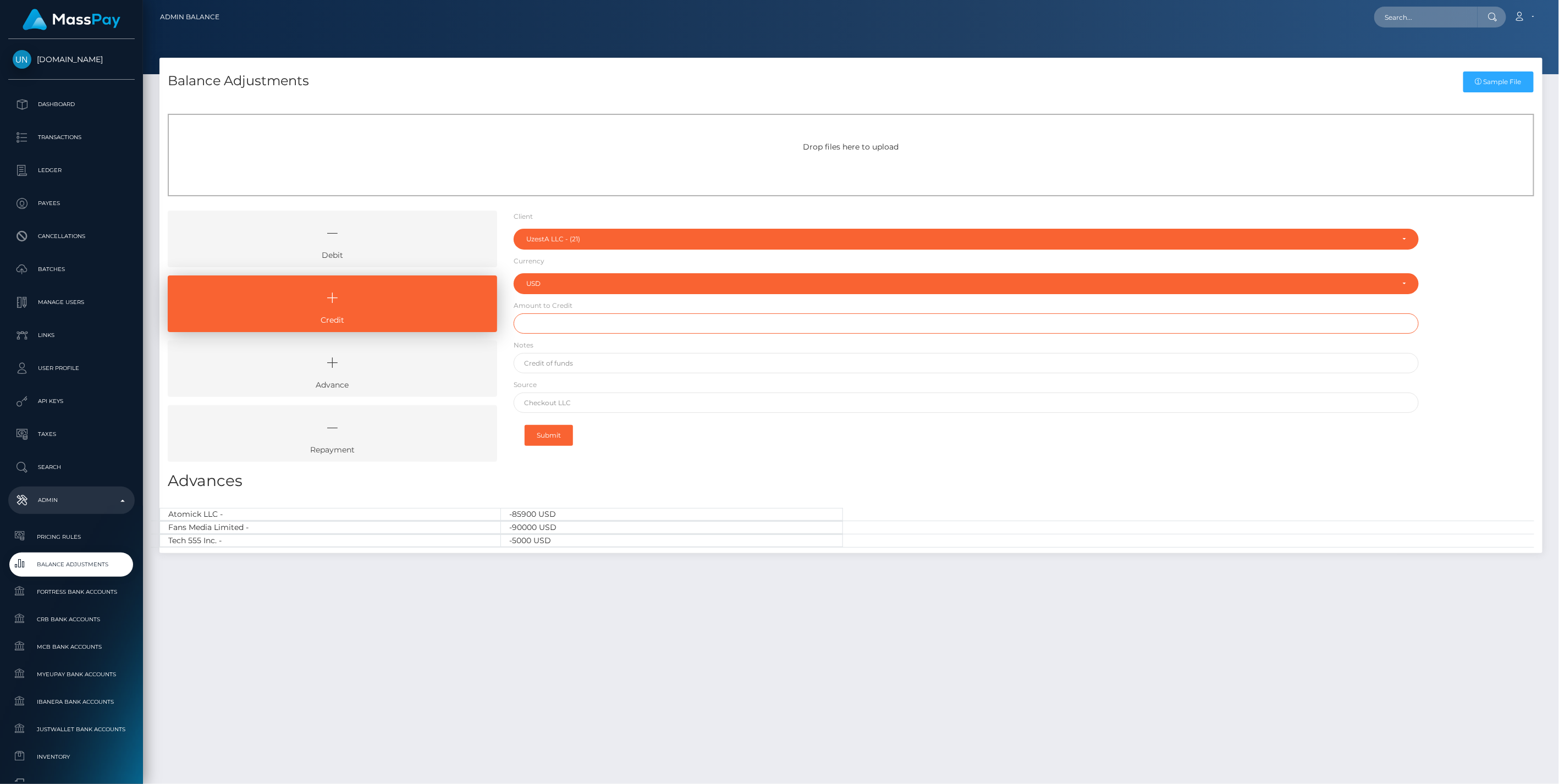
click at [556, 326] on input "text" at bounding box center [967, 324] width 906 height 21
type input "$7,000.00"
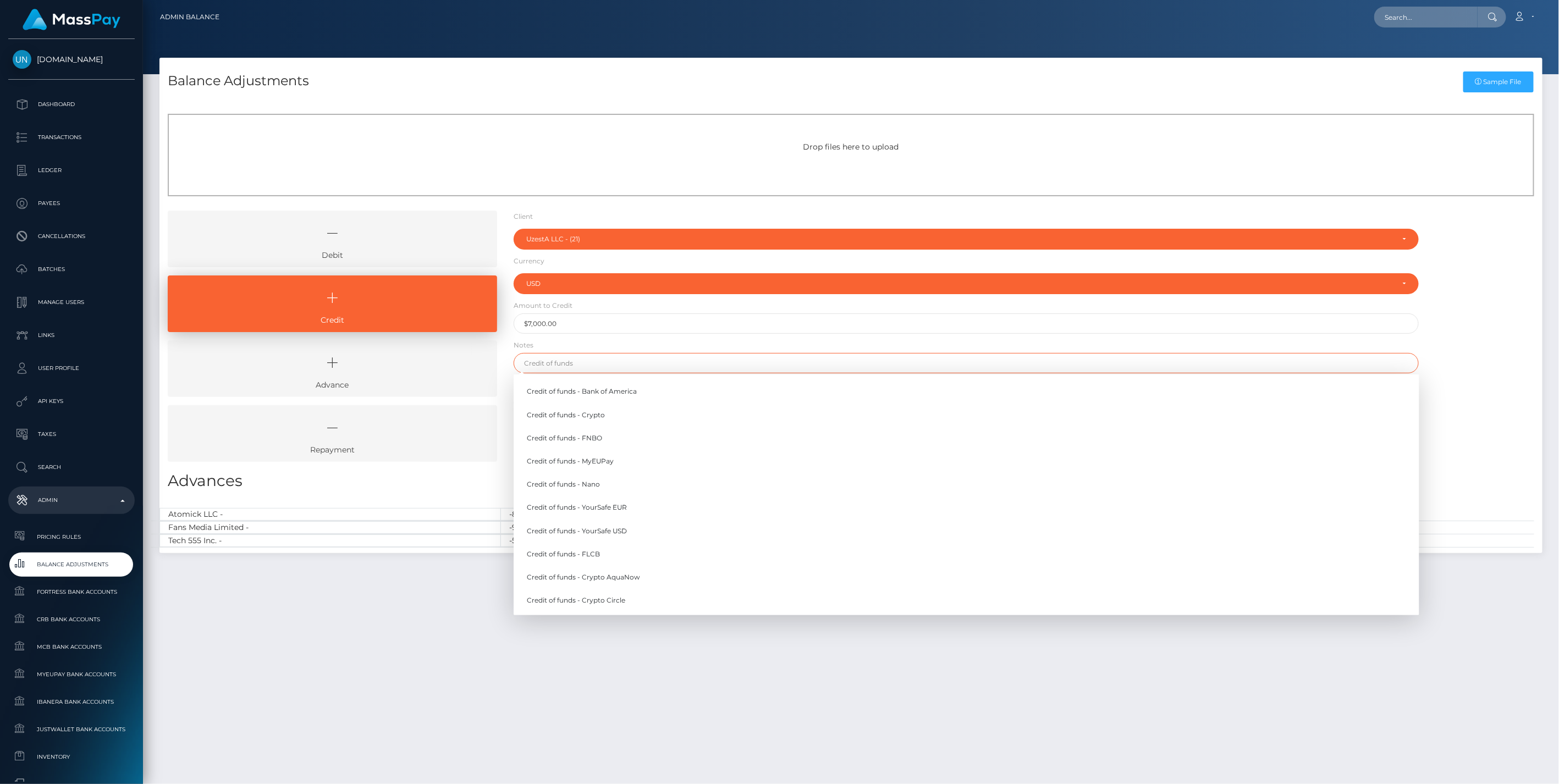
click at [556, 366] on input "text" at bounding box center [967, 364] width 906 height 21
click at [594, 439] on link "Credit of funds - FNBO" at bounding box center [967, 438] width 906 height 21
type input "Credit of funds - FNBO"
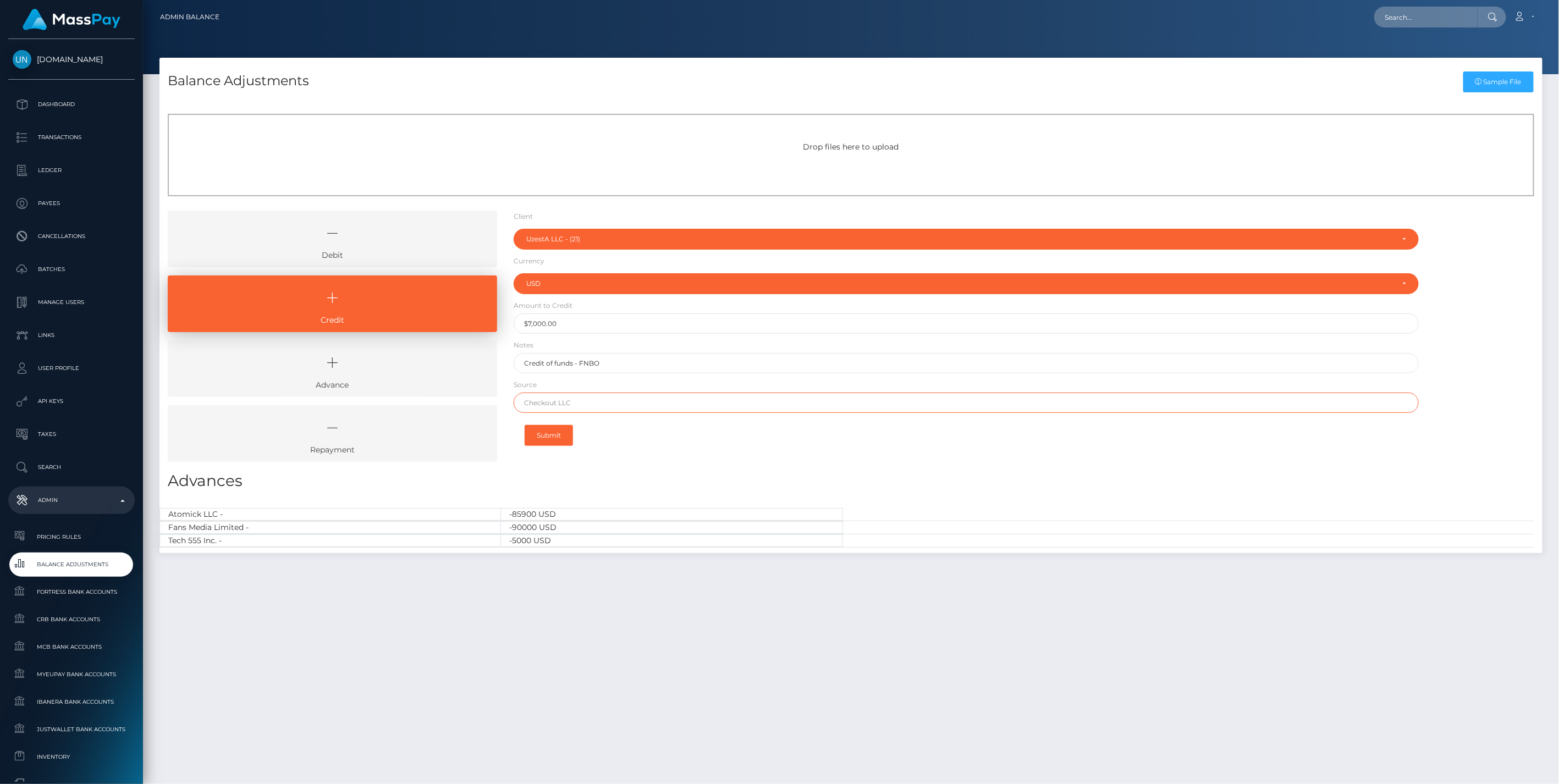
click at [582, 405] on input "text" at bounding box center [967, 403] width 906 height 21
paste input "HSBC Hong Kong"
type input "HSBC Hong Kong"
click at [554, 431] on button "Submit" at bounding box center [548, 435] width 48 height 21
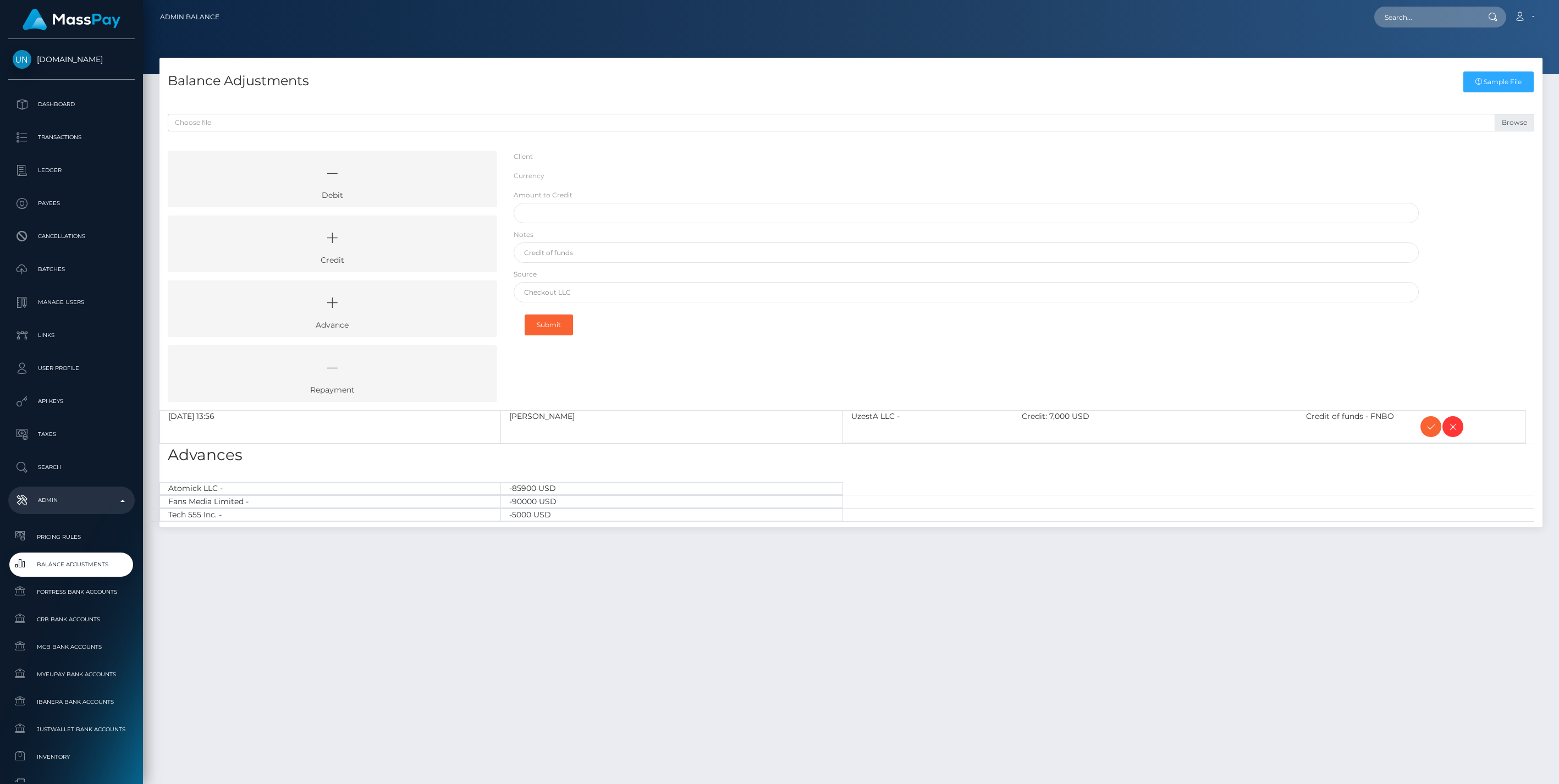
select select "21"
select select "USD"
select select
select select "21"
select select "USD"
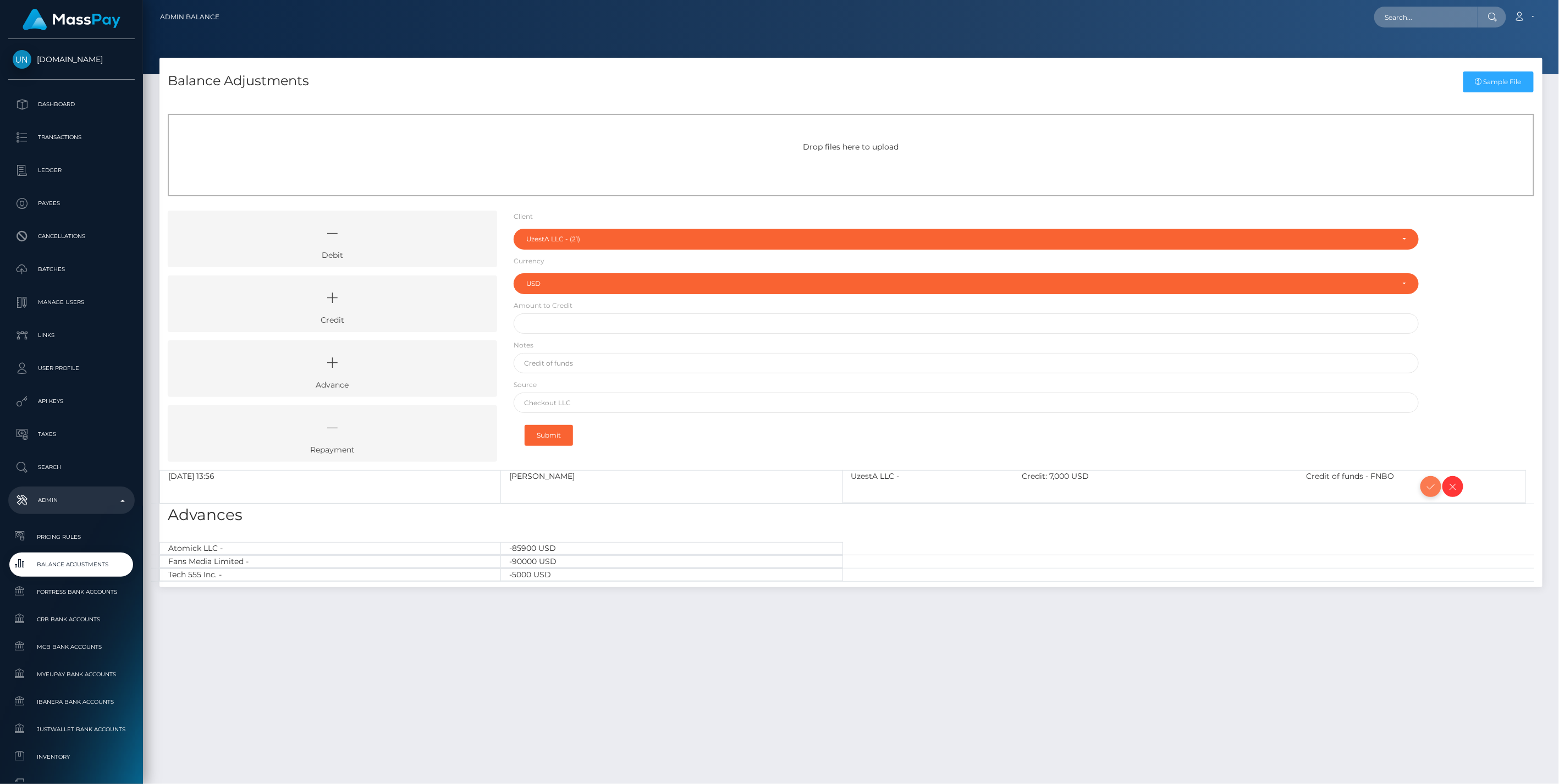
click at [1429, 485] on icon at bounding box center [1431, 486] width 13 height 14
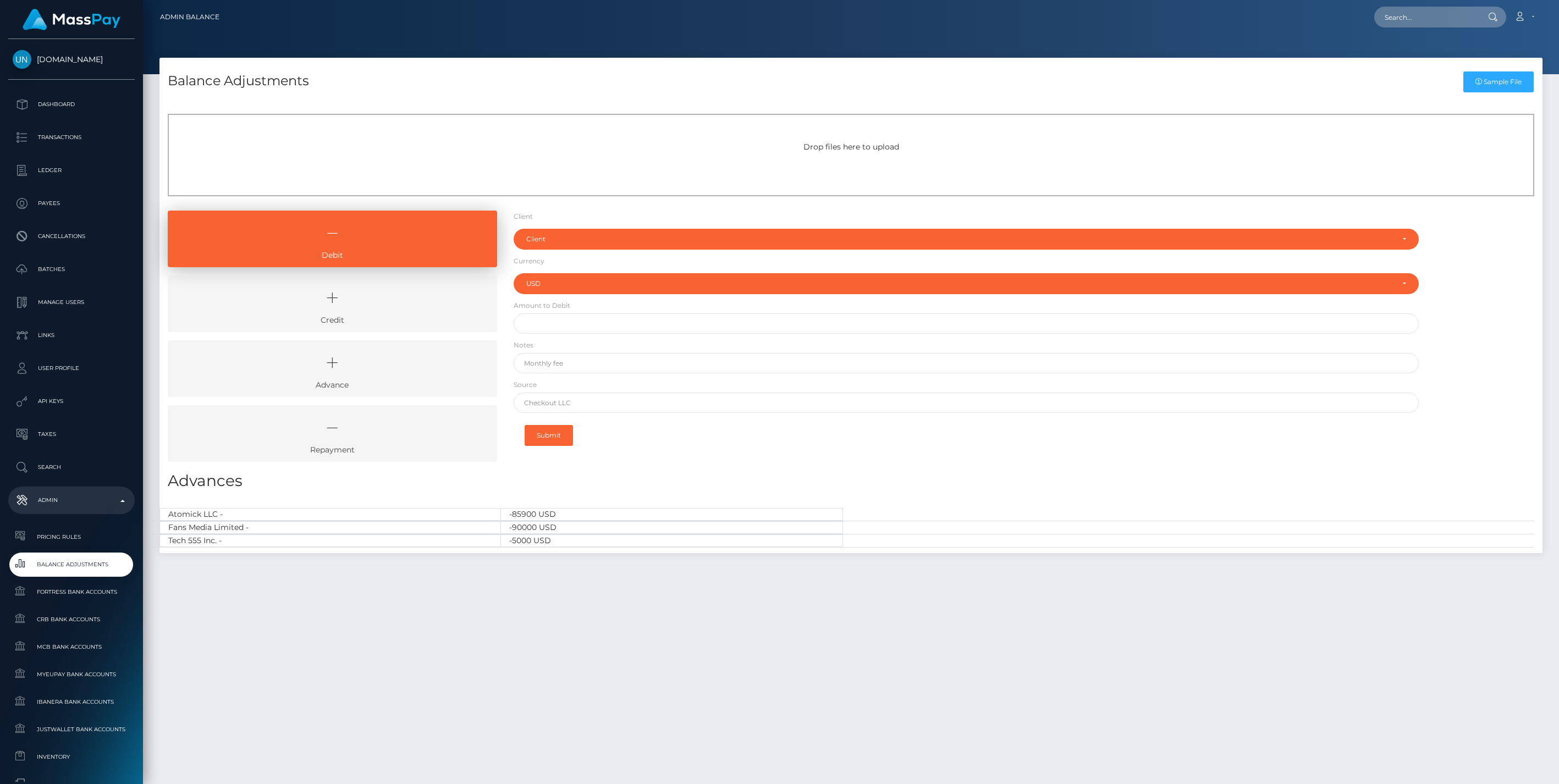
select select "USD"
click at [410, 301] on icon at bounding box center [333, 298] width 304 height 33
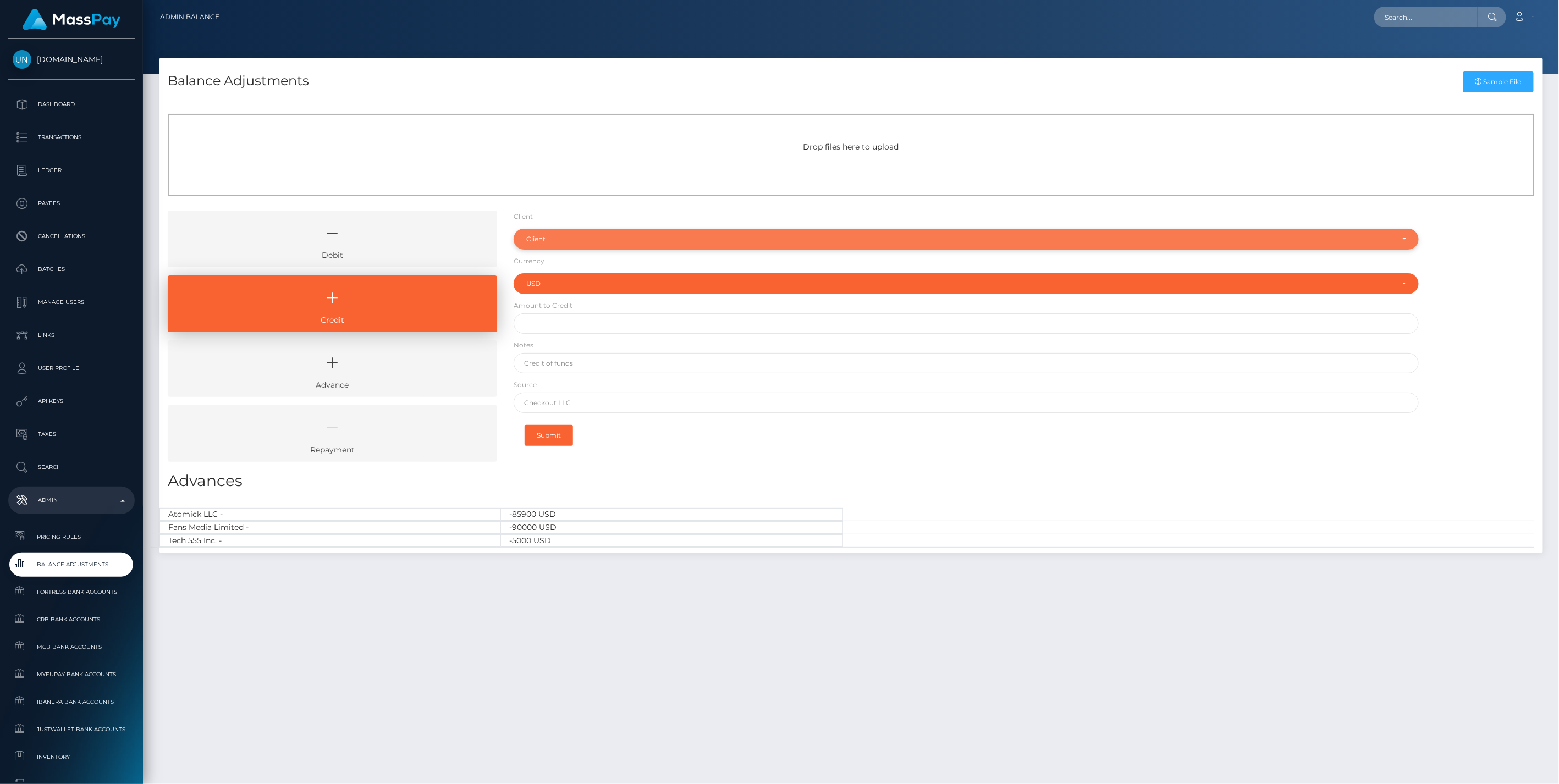
click at [535, 237] on div "Client" at bounding box center [960, 239] width 868 height 9
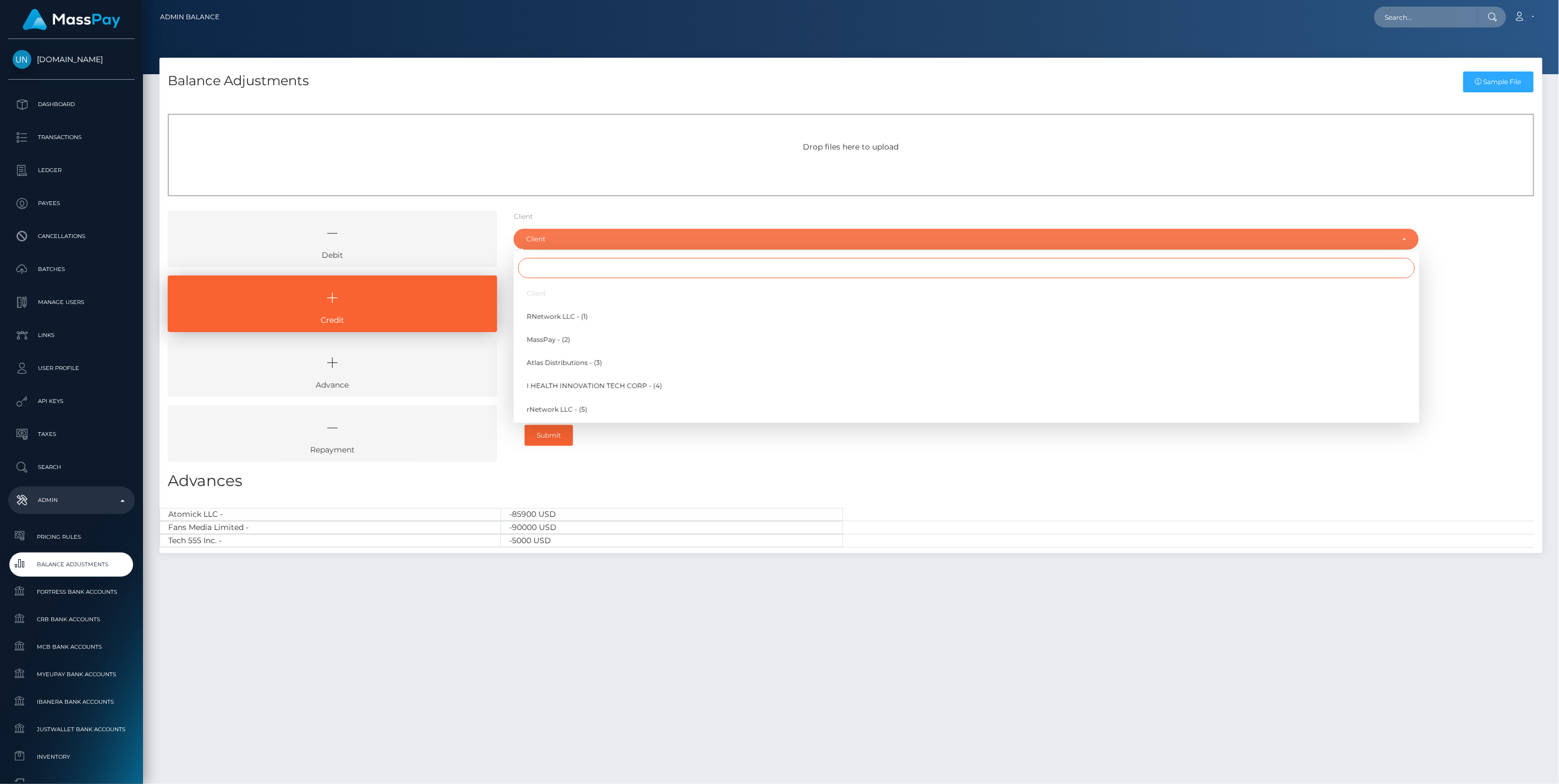
click at [547, 270] on input "Search" at bounding box center [967, 268] width 898 height 21
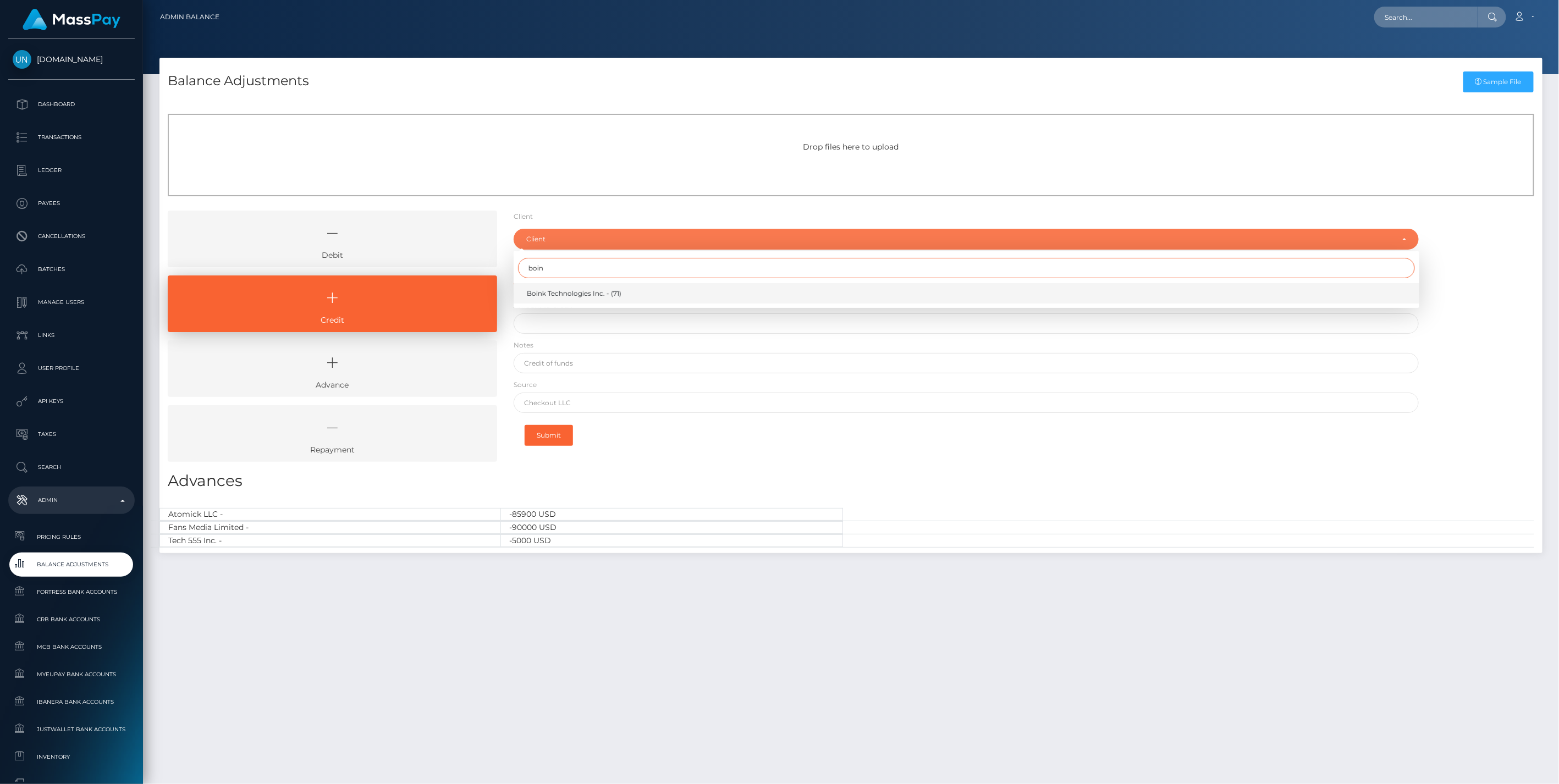
type input "boin"
click at [563, 296] on span "Boink Technologies Inc. - (71)" at bounding box center [574, 294] width 94 height 9
select select "71"
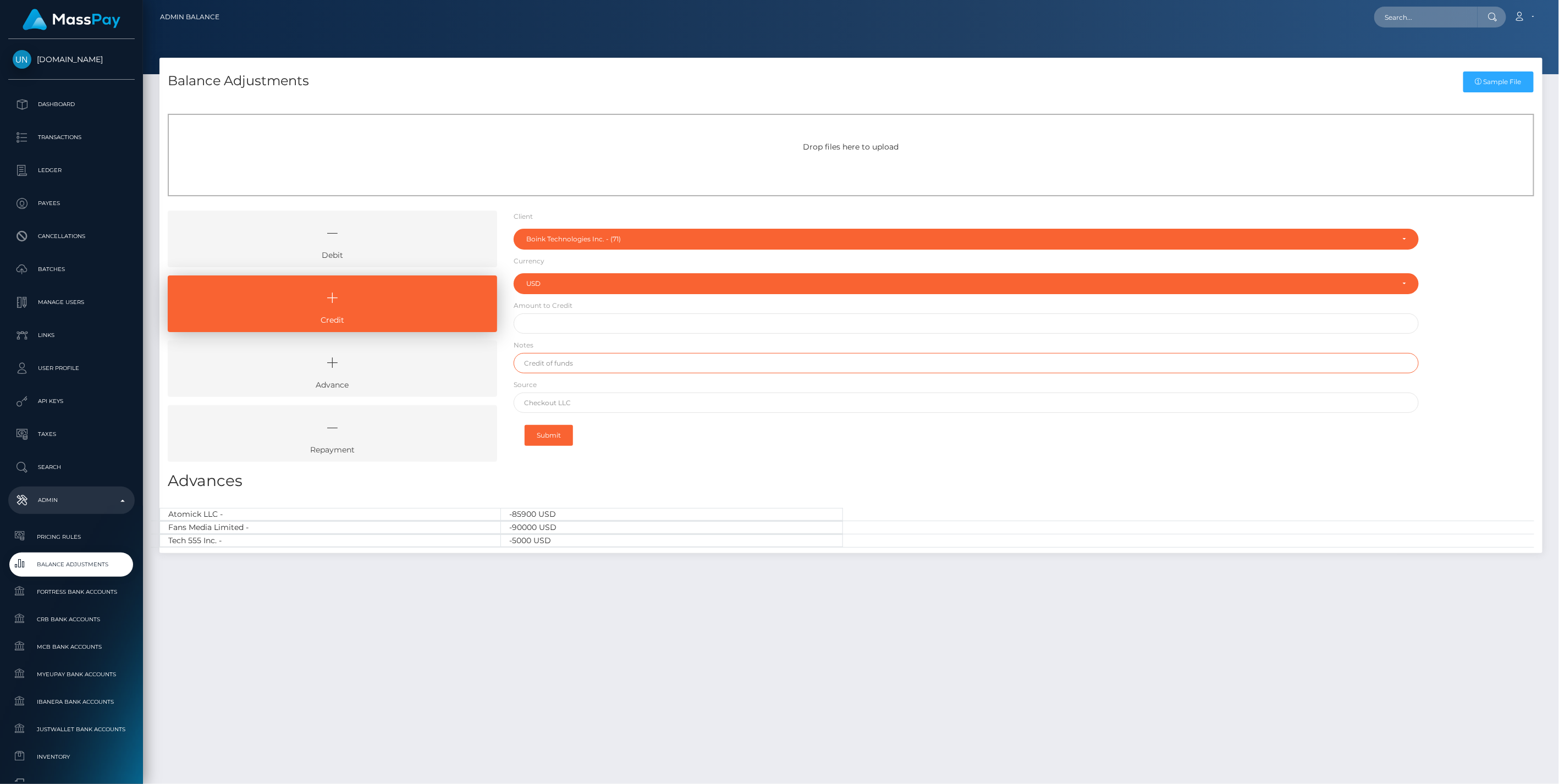
click at [567, 368] on input "text" at bounding box center [967, 364] width 906 height 21
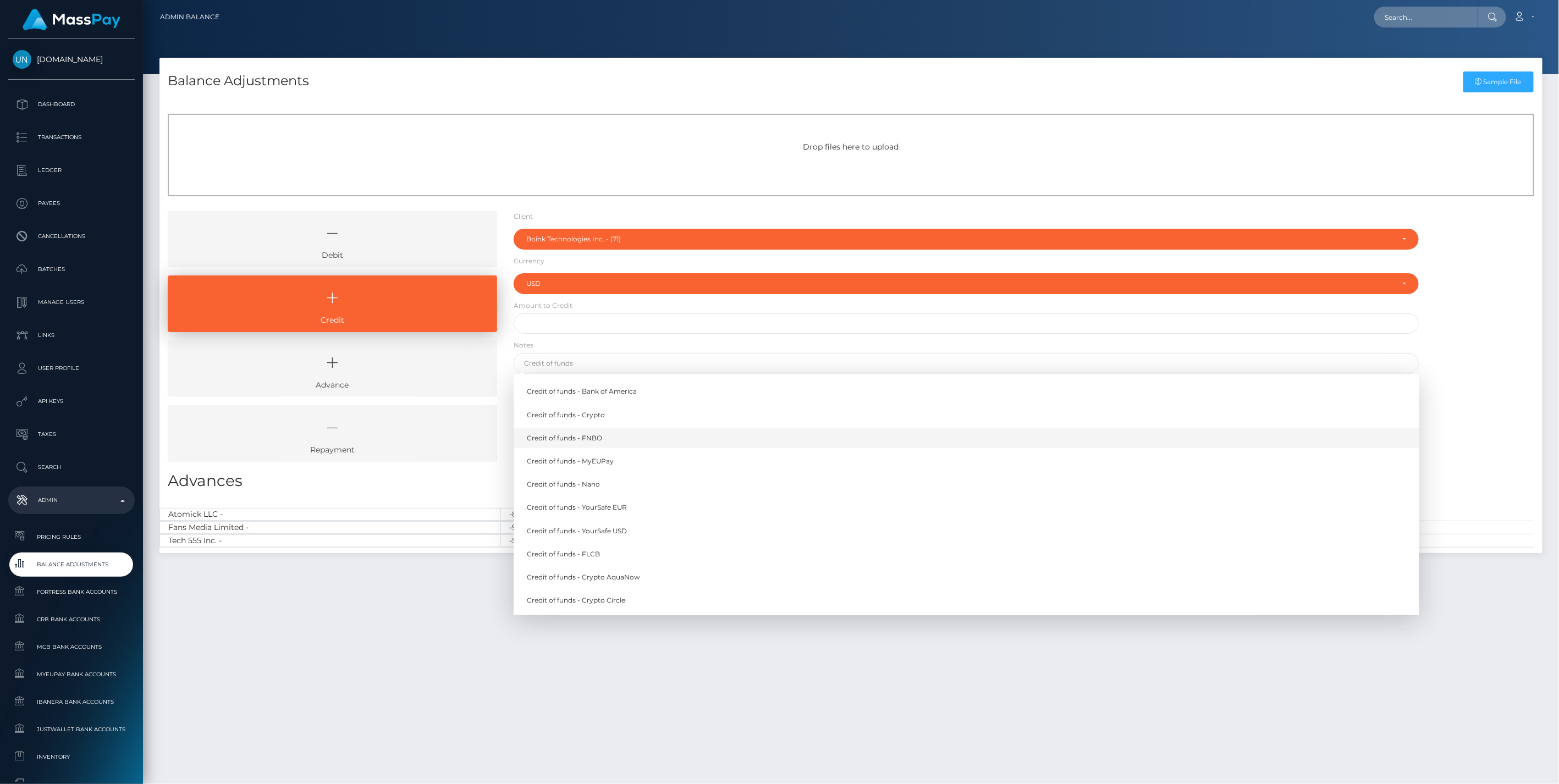
click at [600, 444] on link "Credit of funds - FNBO" at bounding box center [967, 438] width 906 height 21
type input "Credit of funds - FNBO"
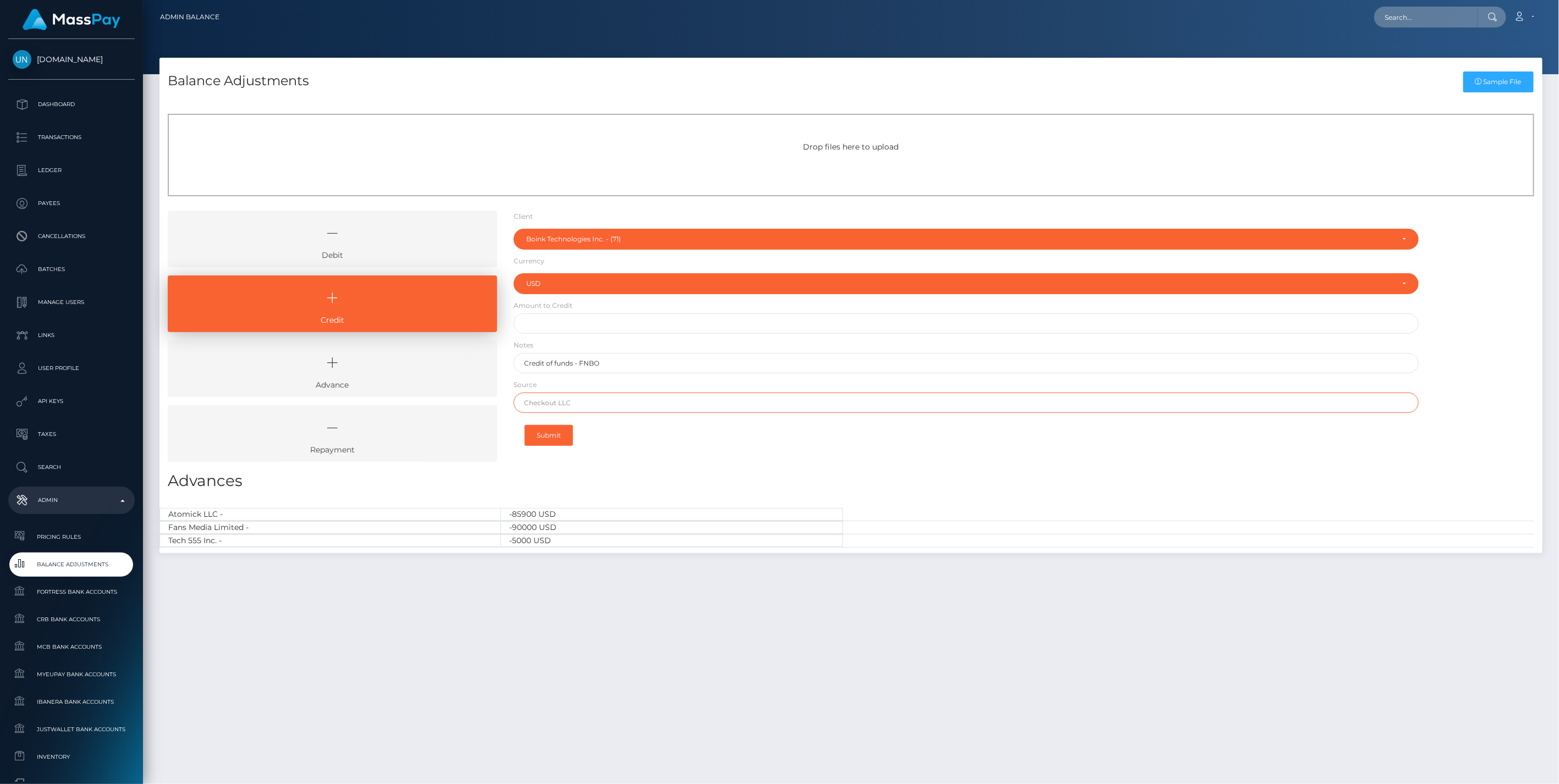
click at [563, 401] on input "text" at bounding box center [967, 403] width 906 height 21
paste input "FLAGSTAR BANK"
type input "FLAGSTAR BANK"
click at [555, 322] on input "text" at bounding box center [967, 324] width 906 height 21
paste input "21,955.15"
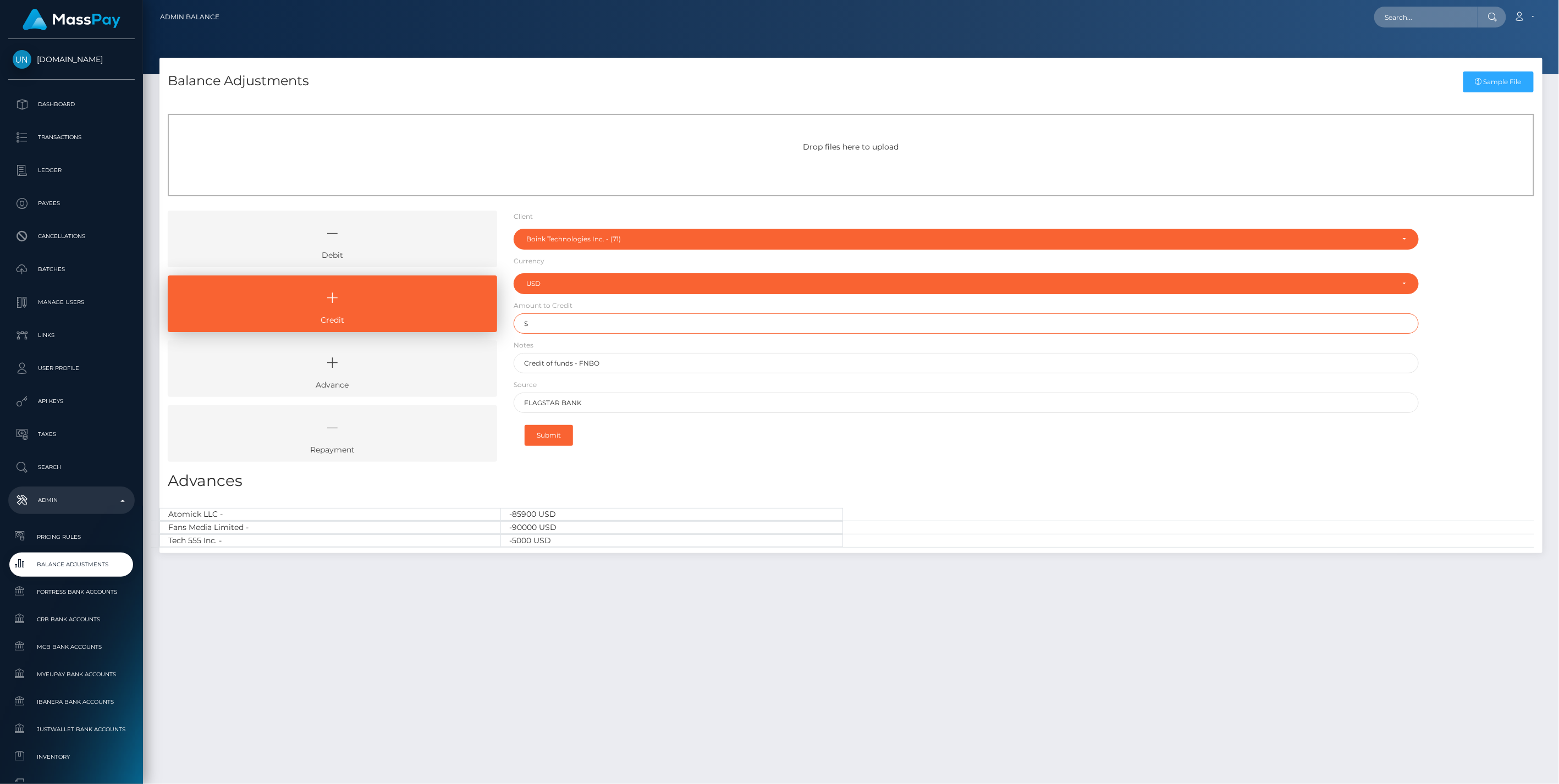
type input "$21,955.15"
click at [541, 435] on button "Submit" at bounding box center [548, 435] width 48 height 21
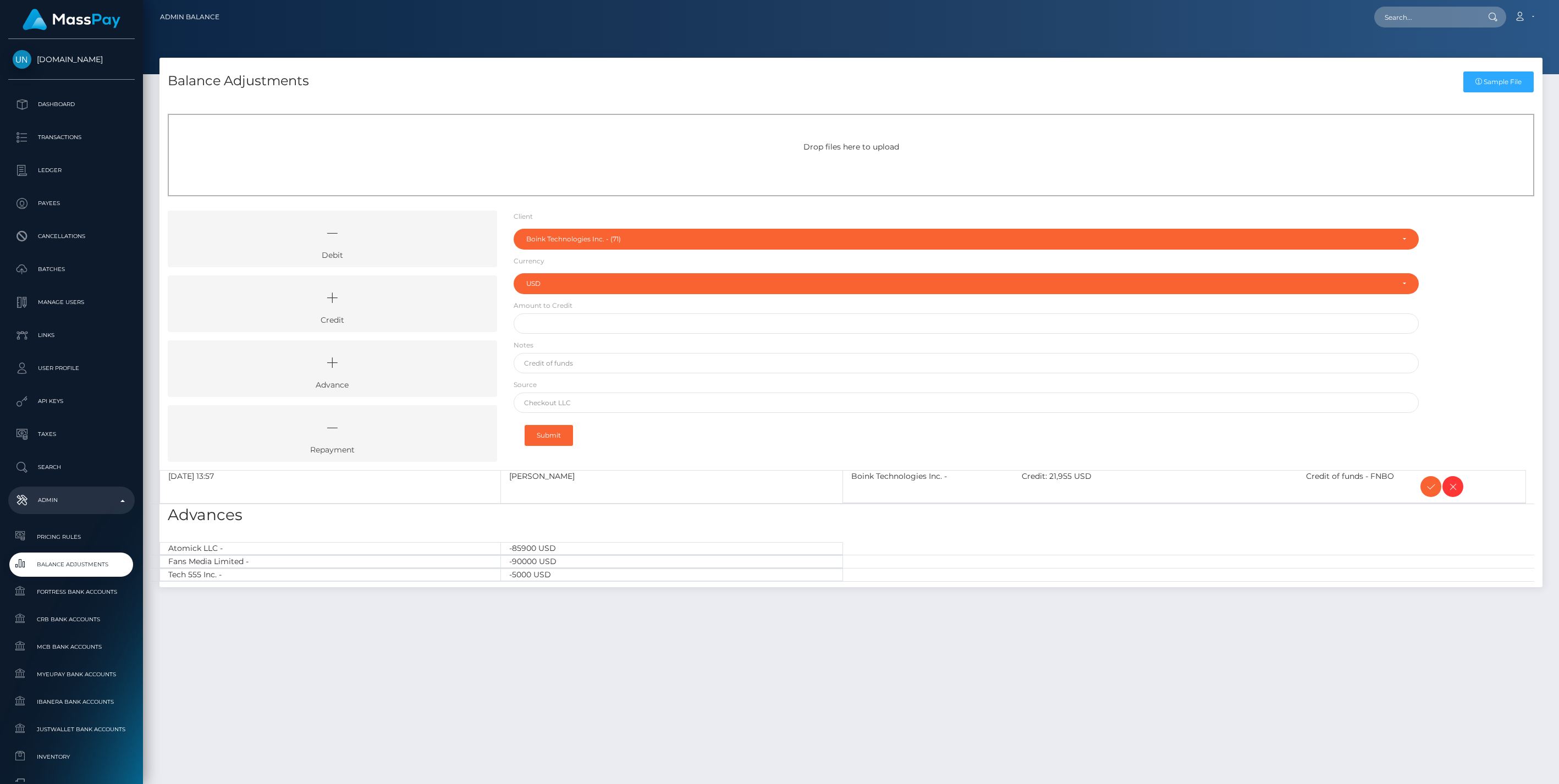
select select "71"
select select "USD"
click at [1427, 486] on icon at bounding box center [1431, 486] width 13 height 14
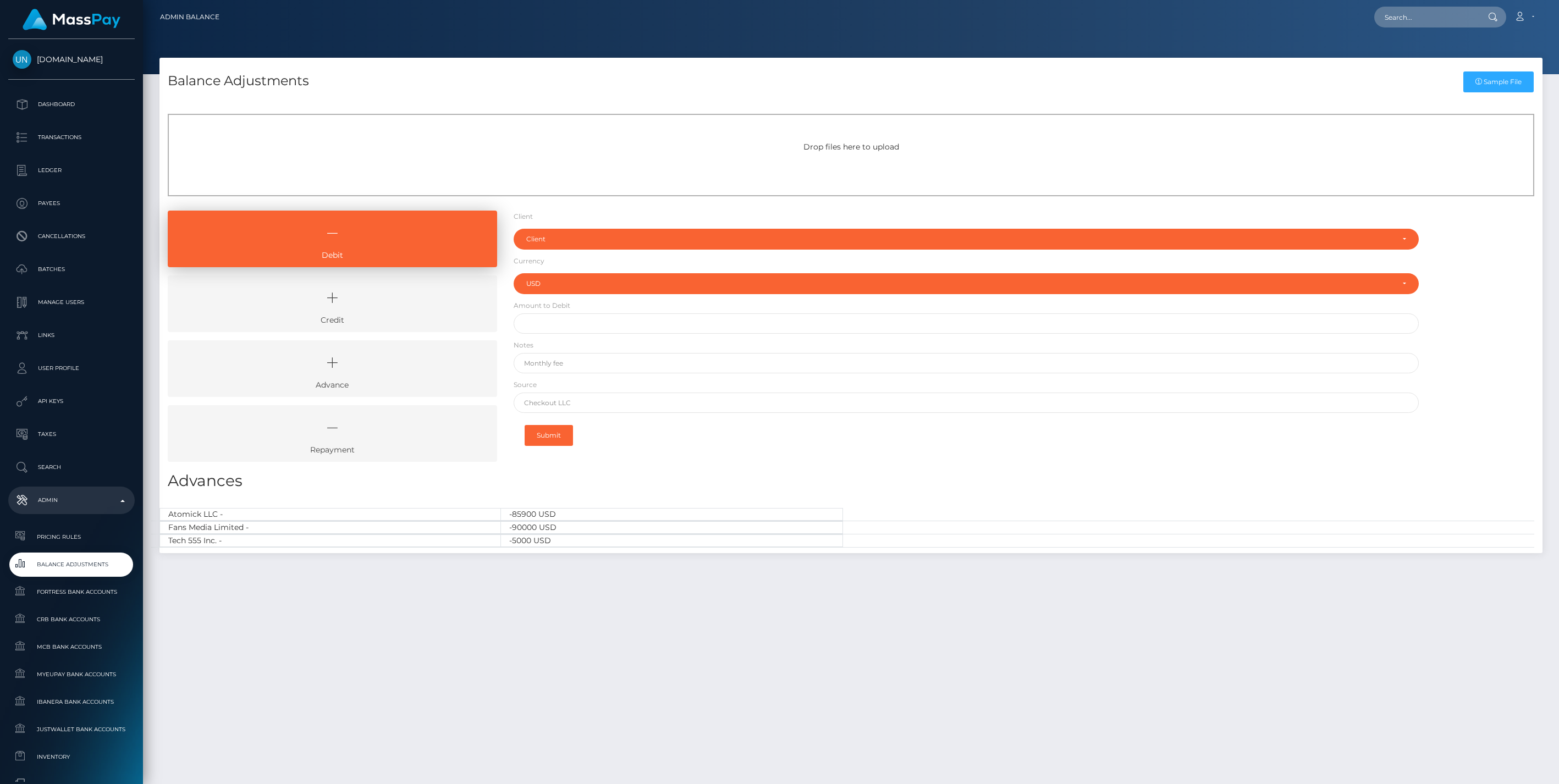
select select "USD"
drag, startPoint x: 377, startPoint y: 299, endPoint x: 461, endPoint y: 285, distance: 85.2
click at [377, 299] on icon at bounding box center [333, 298] width 304 height 33
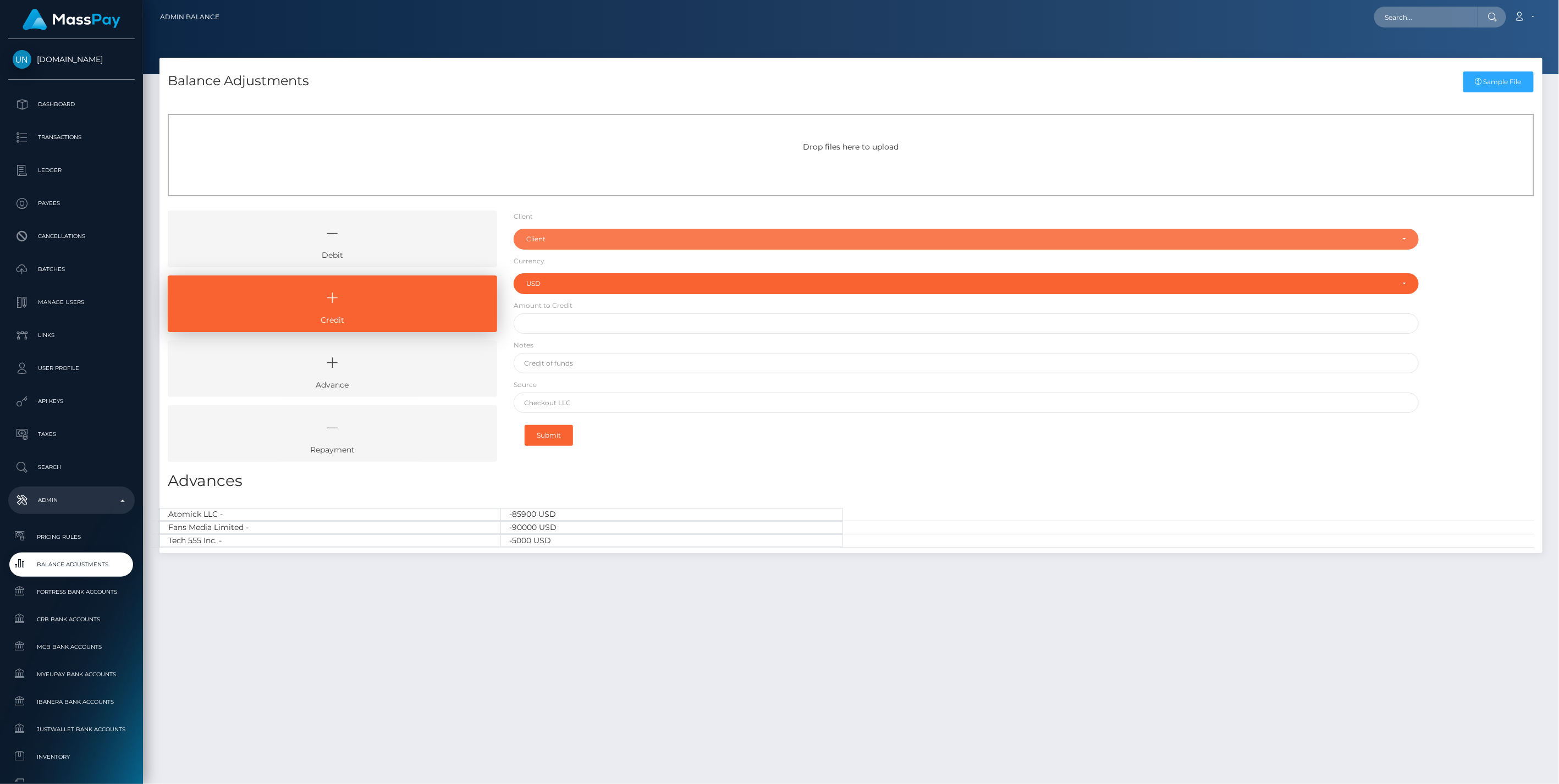
drag, startPoint x: 545, startPoint y: 232, endPoint x: 547, endPoint y: 263, distance: 31.1
click at [545, 232] on div "Client" at bounding box center [967, 239] width 906 height 21
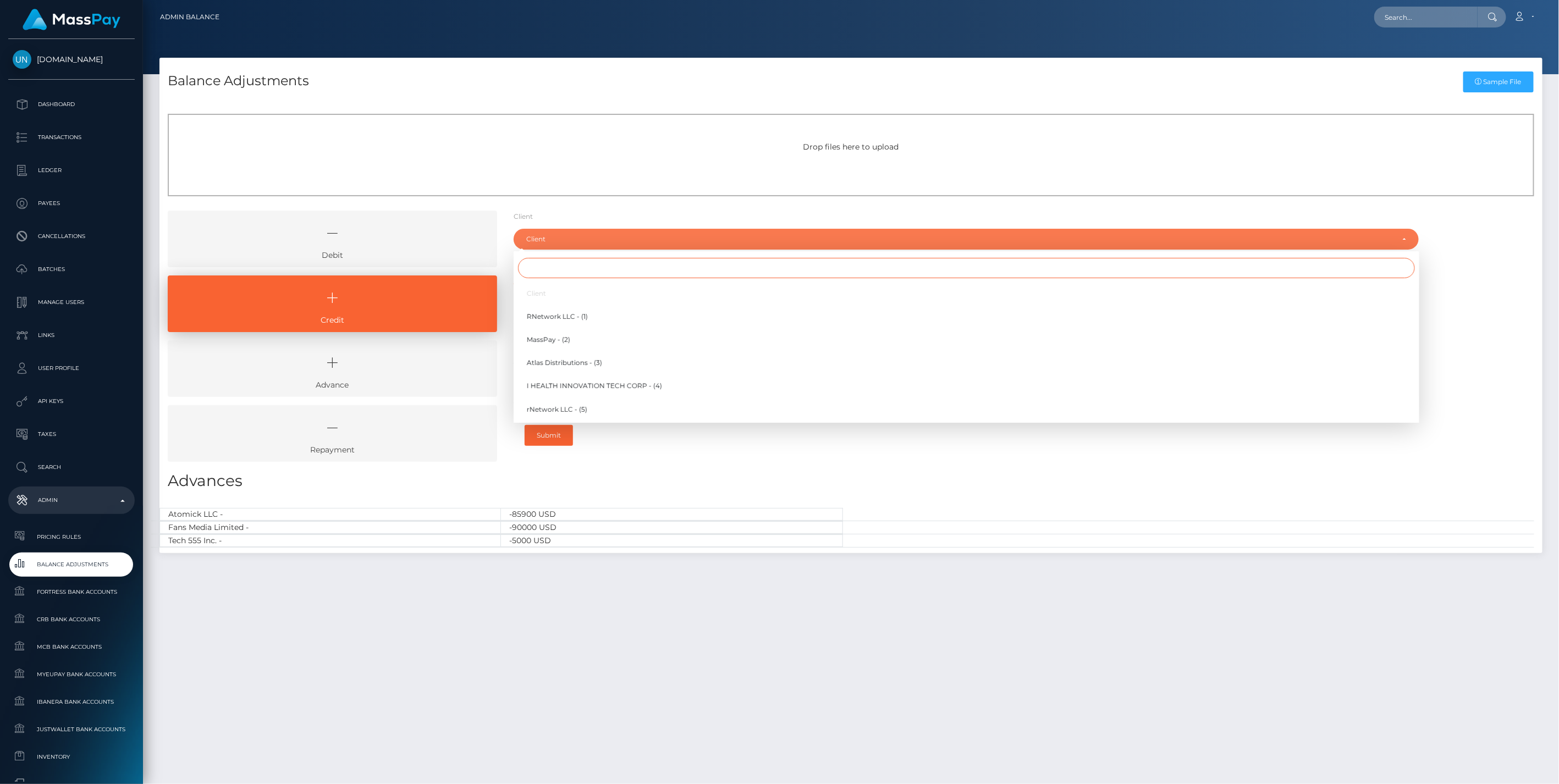
click at [547, 265] on input "Search" at bounding box center [967, 268] width 898 height 21
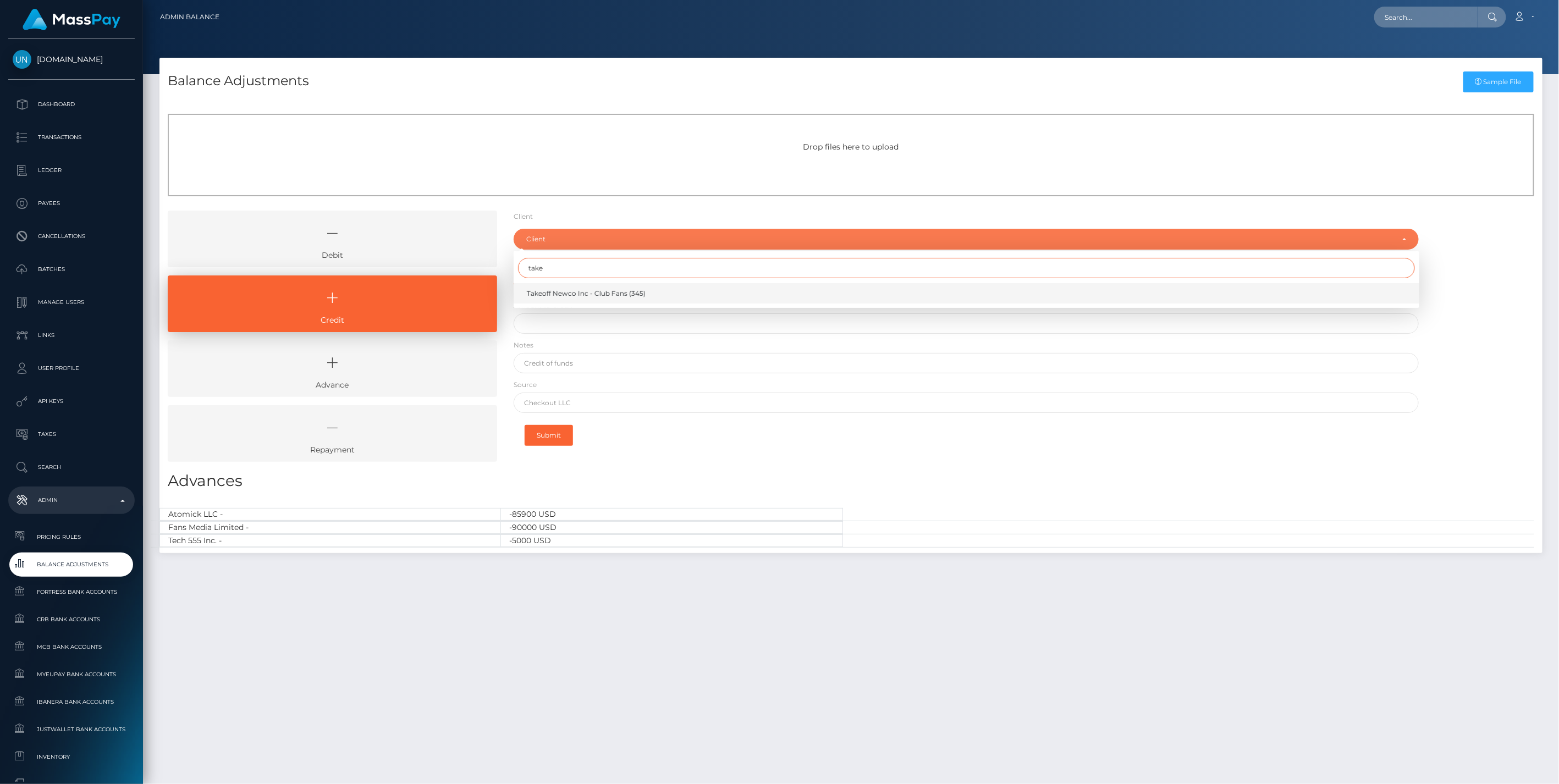
type input "take"
click at [561, 293] on span "Takeoff Newco Inc - Club Fans (345)" at bounding box center [587, 294] width 119 height 9
select select "345"
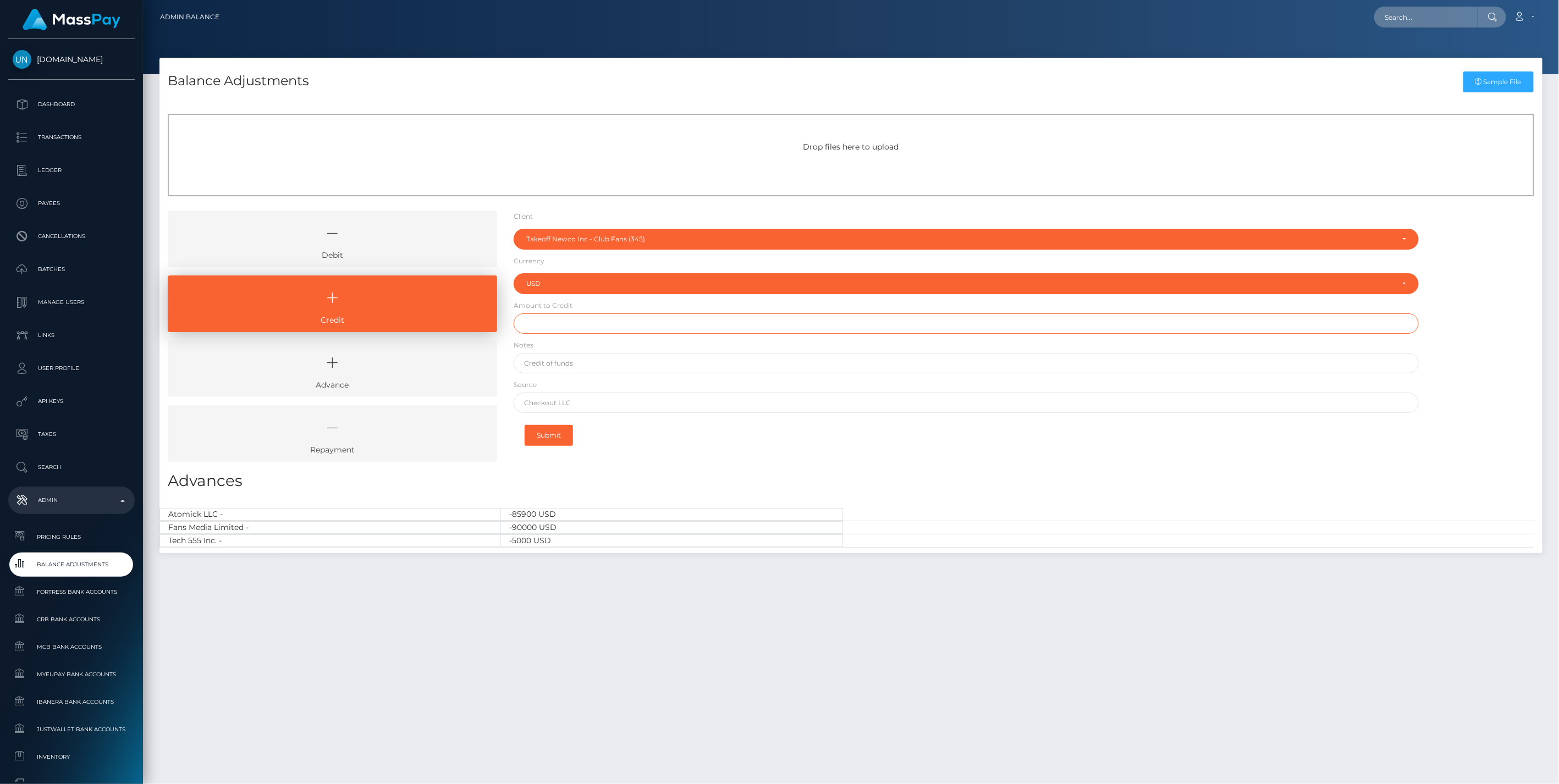
click at [557, 327] on input "text" at bounding box center [967, 324] width 906 height 21
type input "$30,000.00"
click at [561, 361] on input "text" at bounding box center [967, 364] width 906 height 21
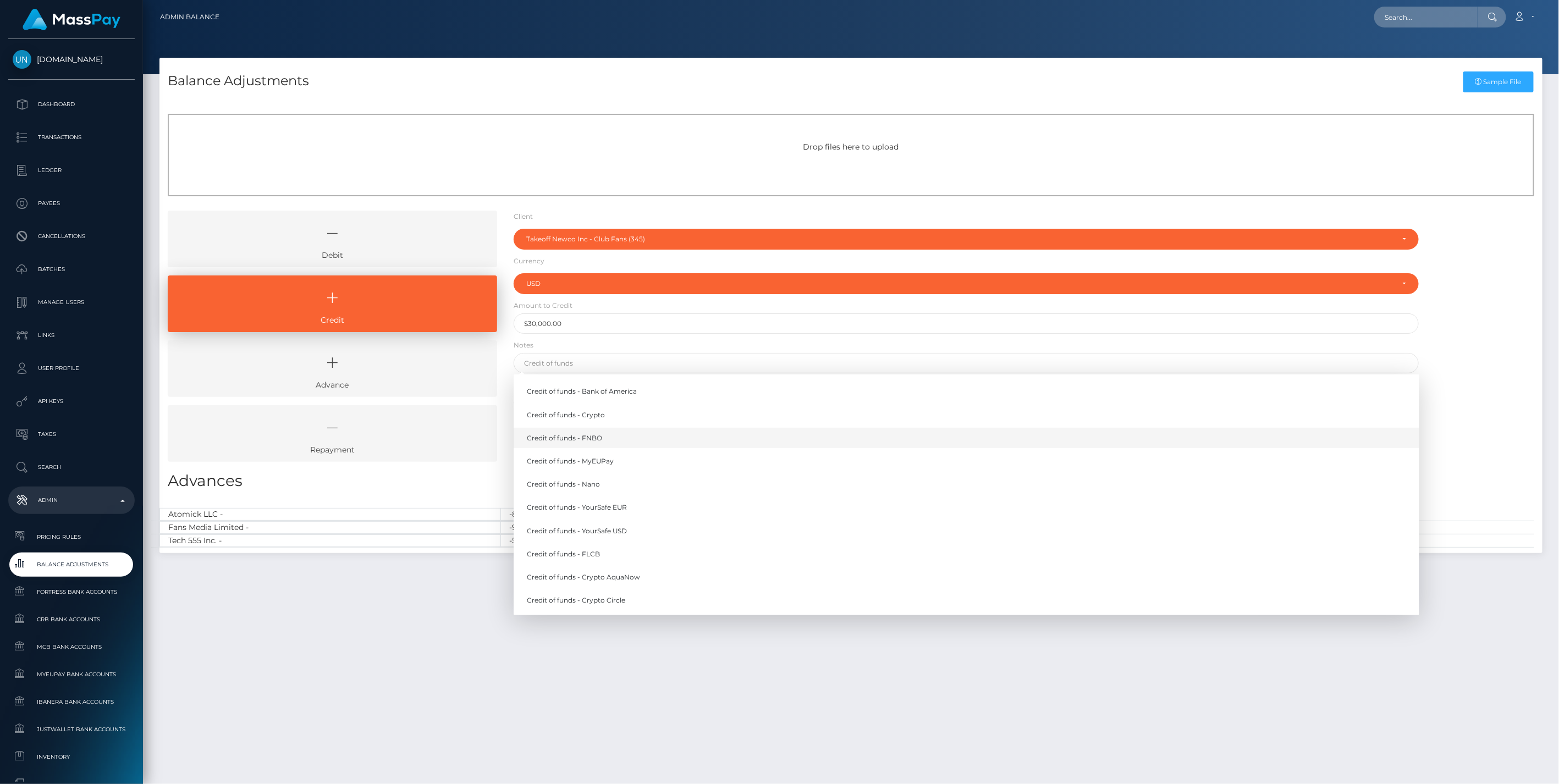
click at [584, 437] on link "Credit of funds - FNBO" at bounding box center [967, 438] width 906 height 21
type input "Credit of funds - FNBO"
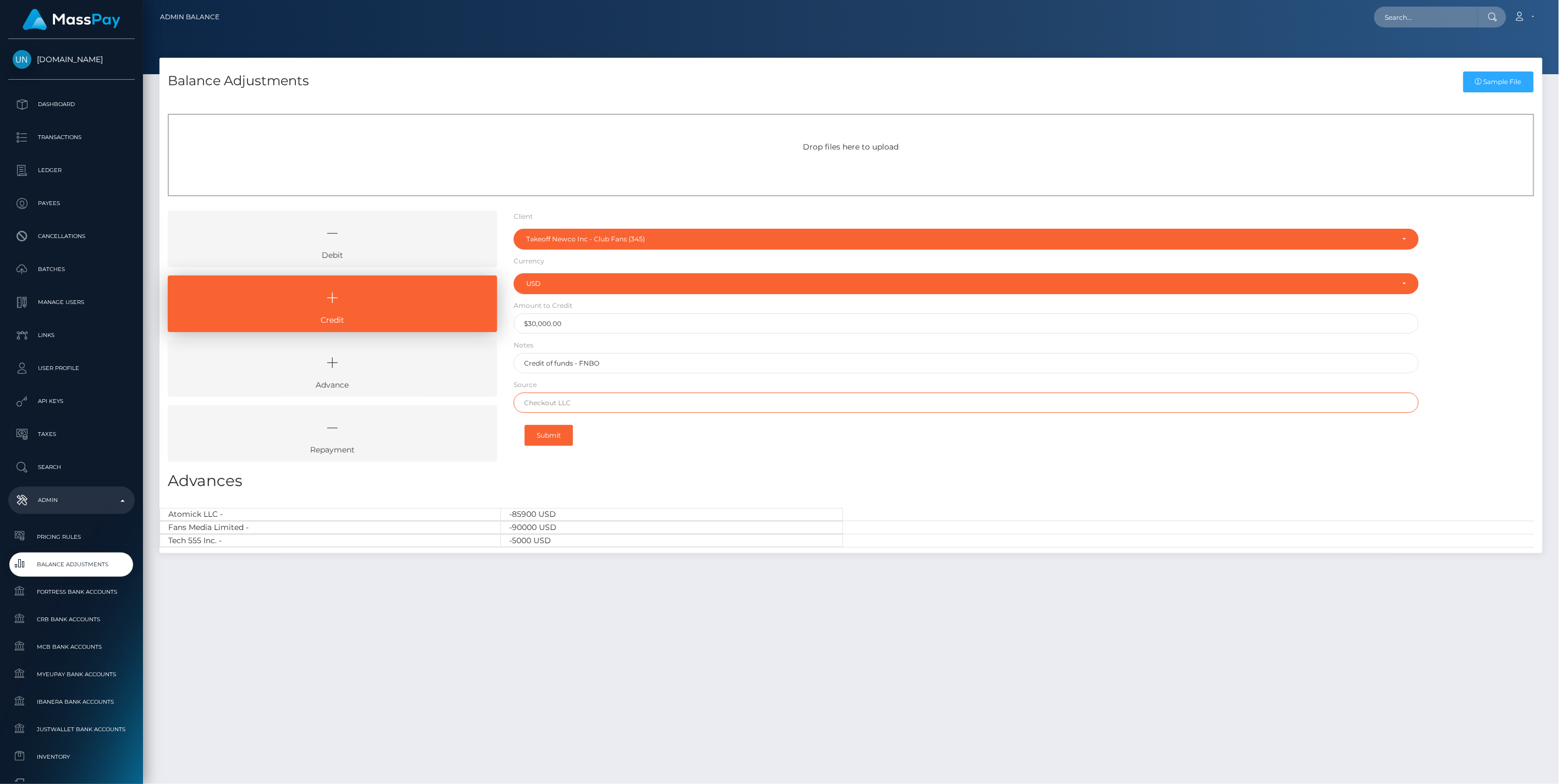
click at [574, 404] on input "text" at bounding box center [967, 403] width 906 height 21
paste input "Column N.A. Brex"
type input "Column N.A. Brex"
click at [558, 435] on button "Submit" at bounding box center [548, 435] width 48 height 21
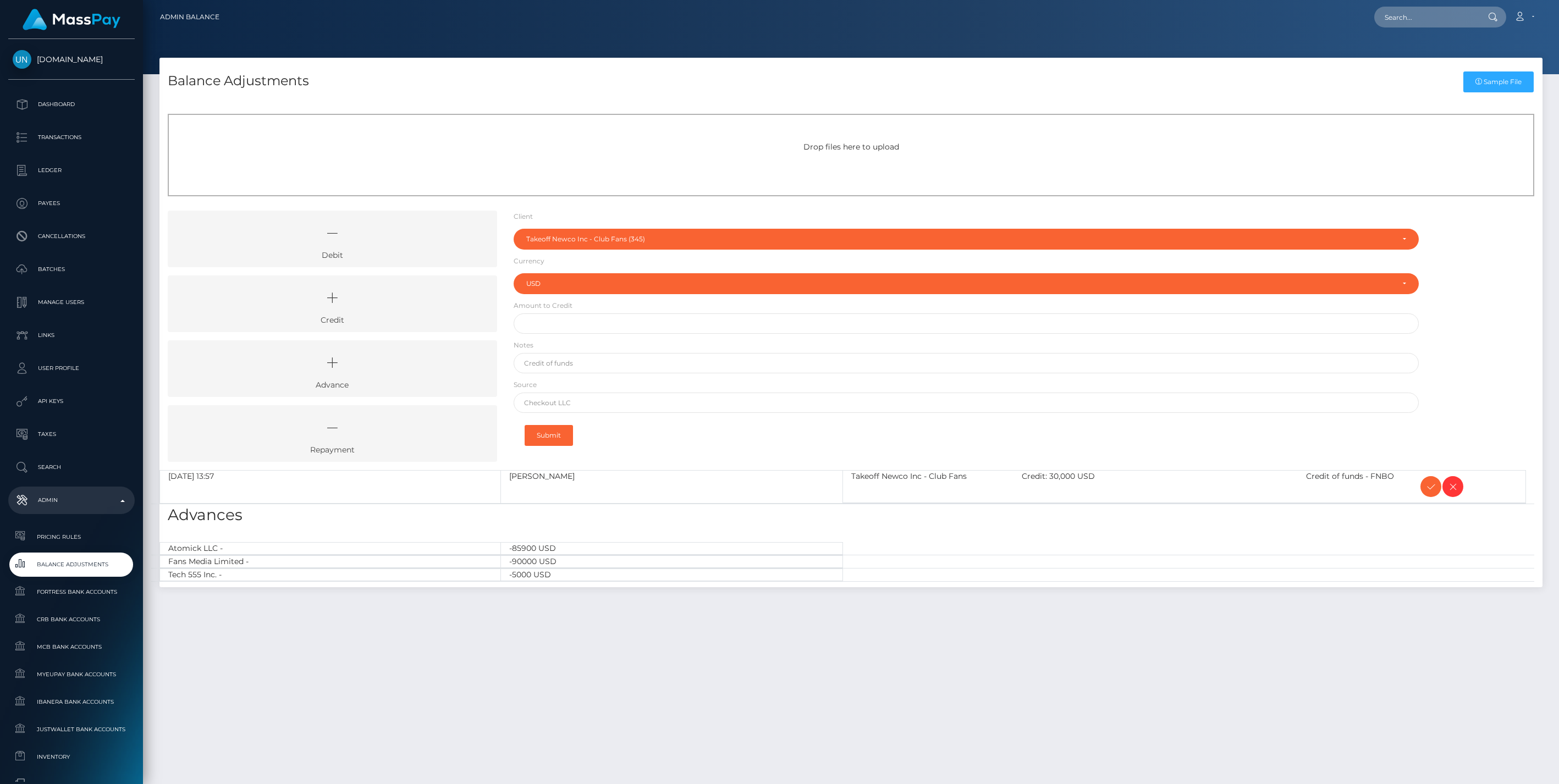
select select "345"
select select "USD"
click at [1428, 485] on icon at bounding box center [1431, 486] width 13 height 14
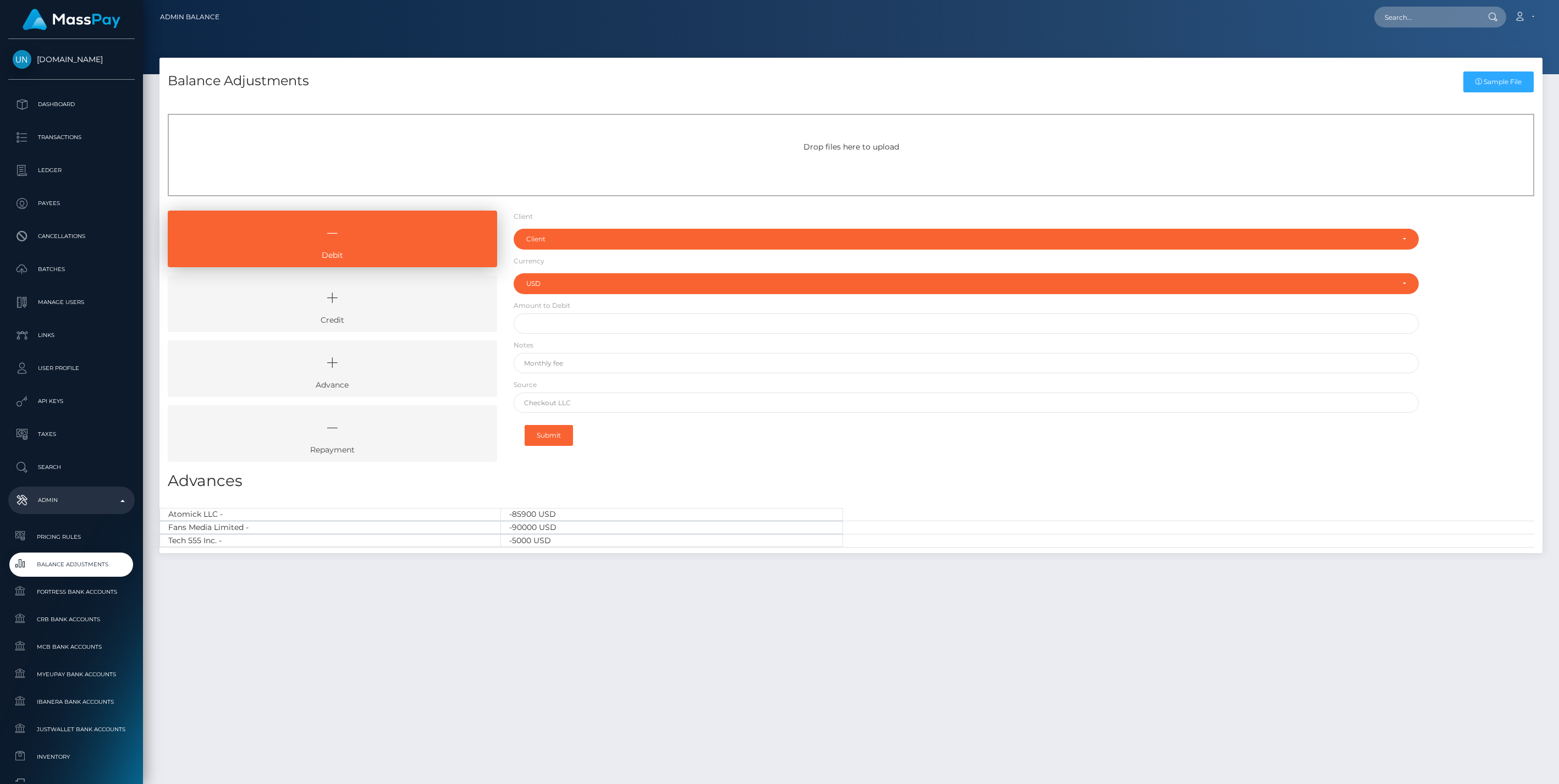
select select "USD"
click at [376, 299] on icon at bounding box center [333, 298] width 304 height 33
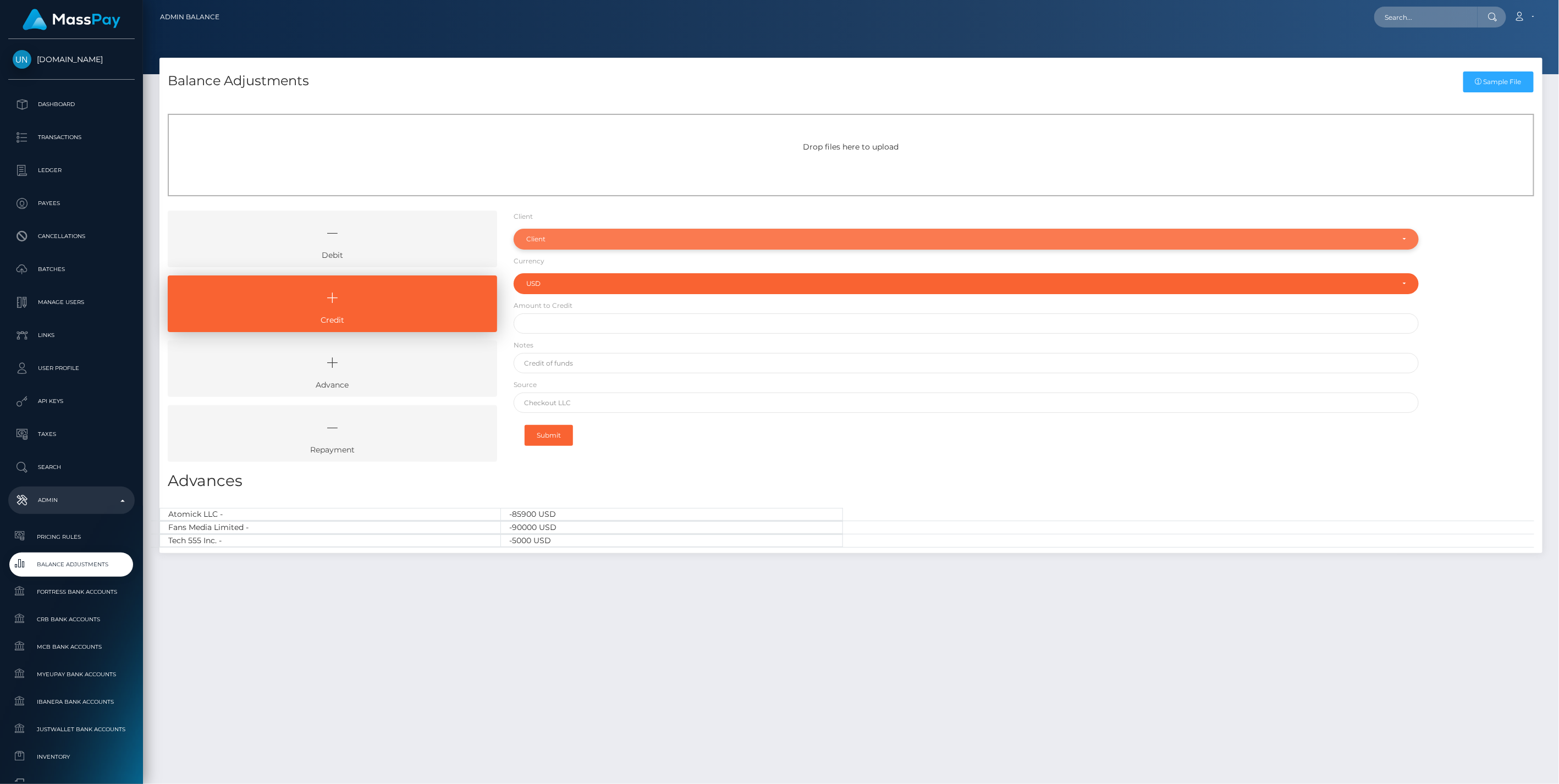
click at [583, 237] on div "Client" at bounding box center [960, 239] width 868 height 9
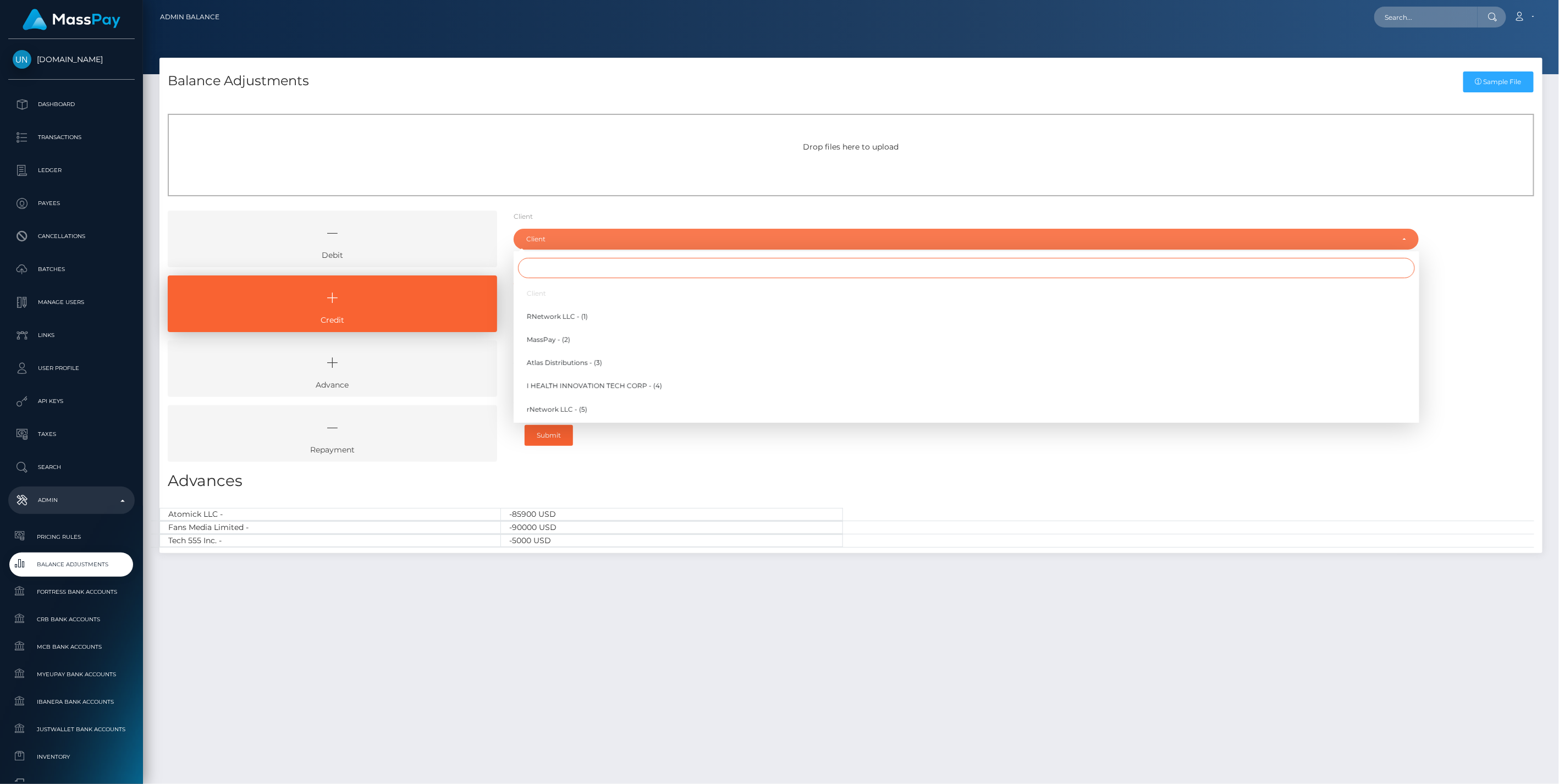
click at [551, 265] on input "Search" at bounding box center [967, 268] width 898 height 21
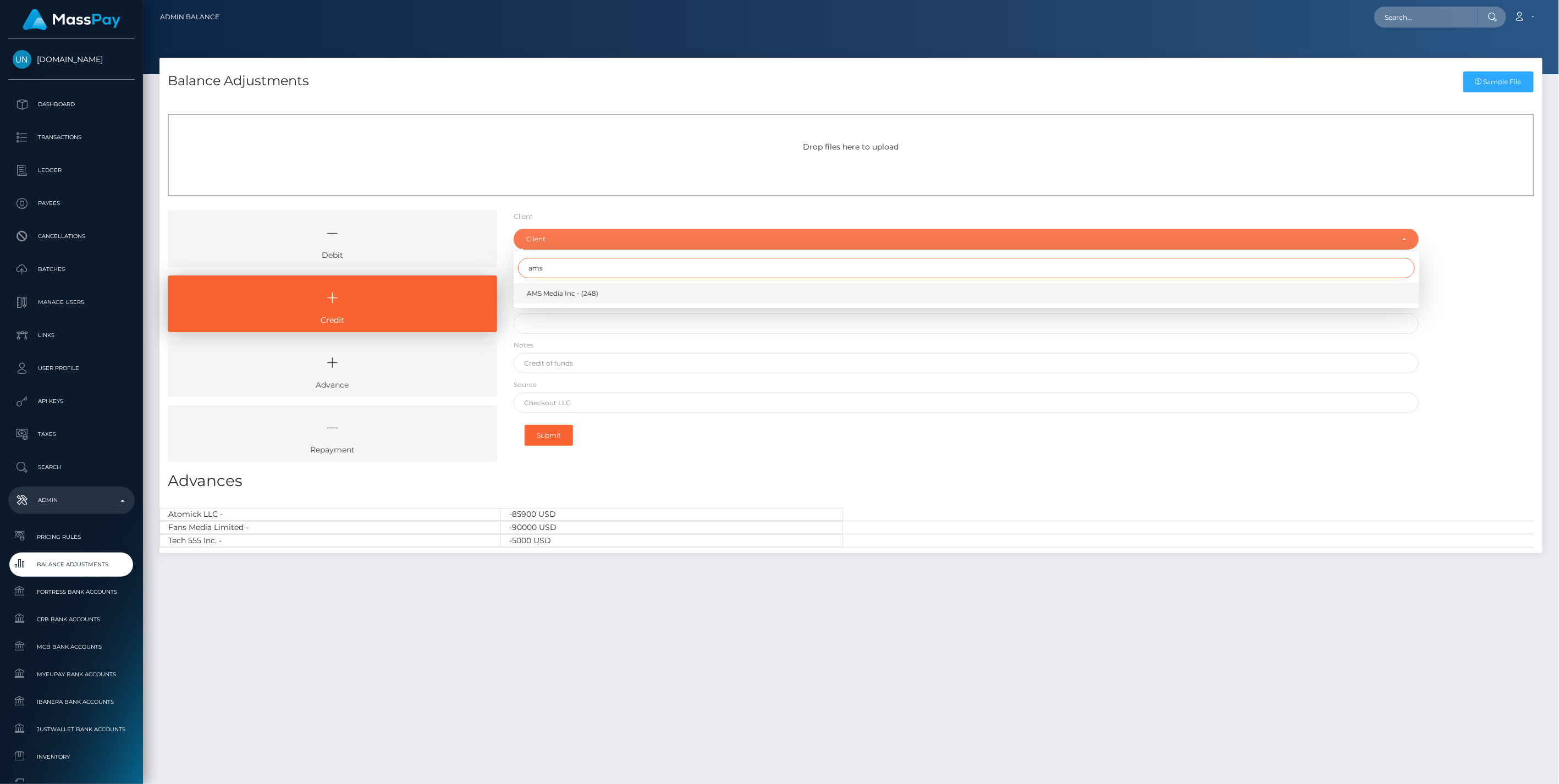
type input "ams"
click at [557, 299] on link "AMS Media Inc - (248)" at bounding box center [967, 294] width 906 height 21
select select "248"
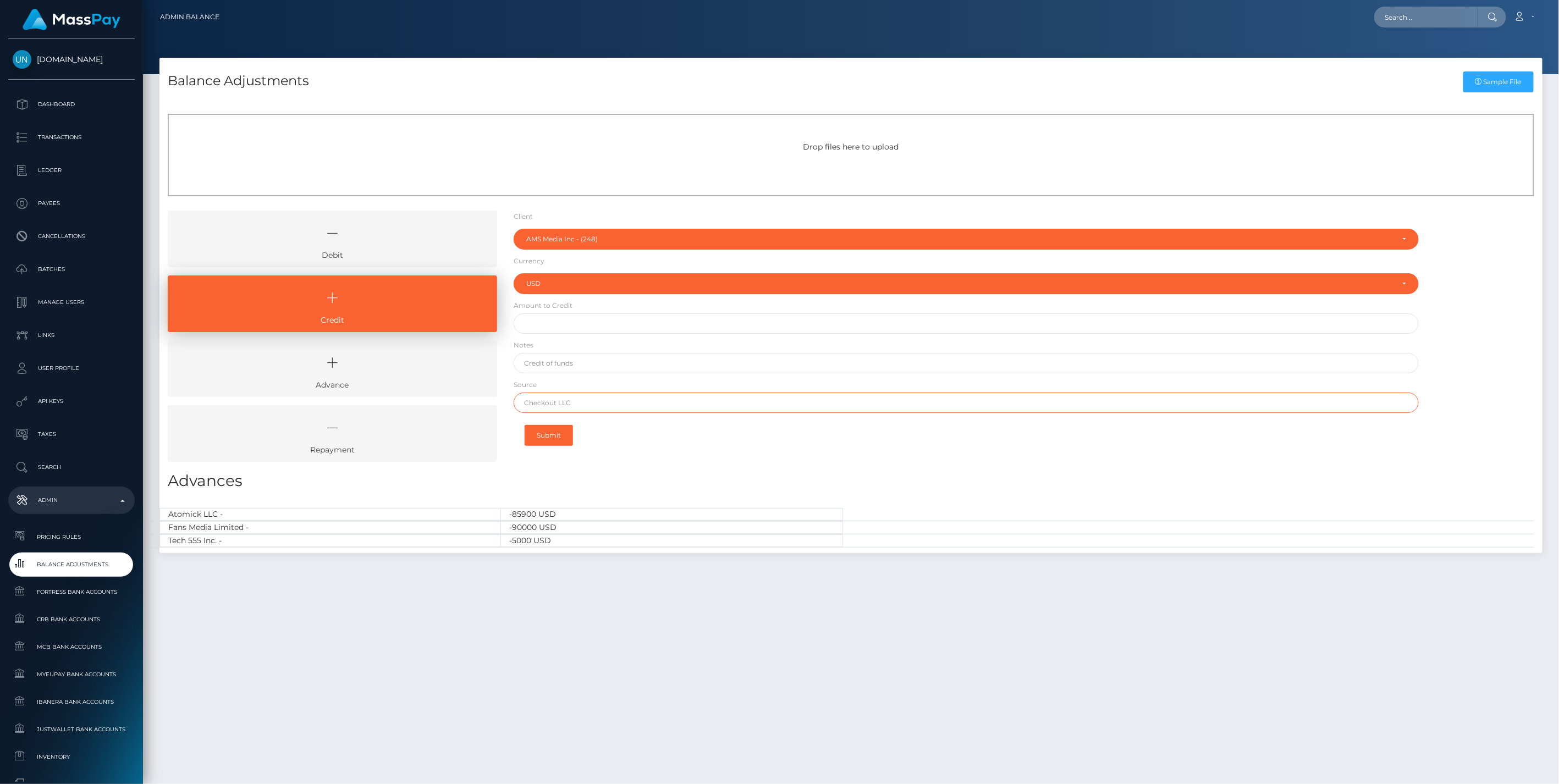
click at [560, 405] on input "text" at bounding box center [967, 403] width 906 height 21
paste input "Wise US"
type input "Wise US"
click at [561, 364] on input "text" at bounding box center [967, 364] width 906 height 21
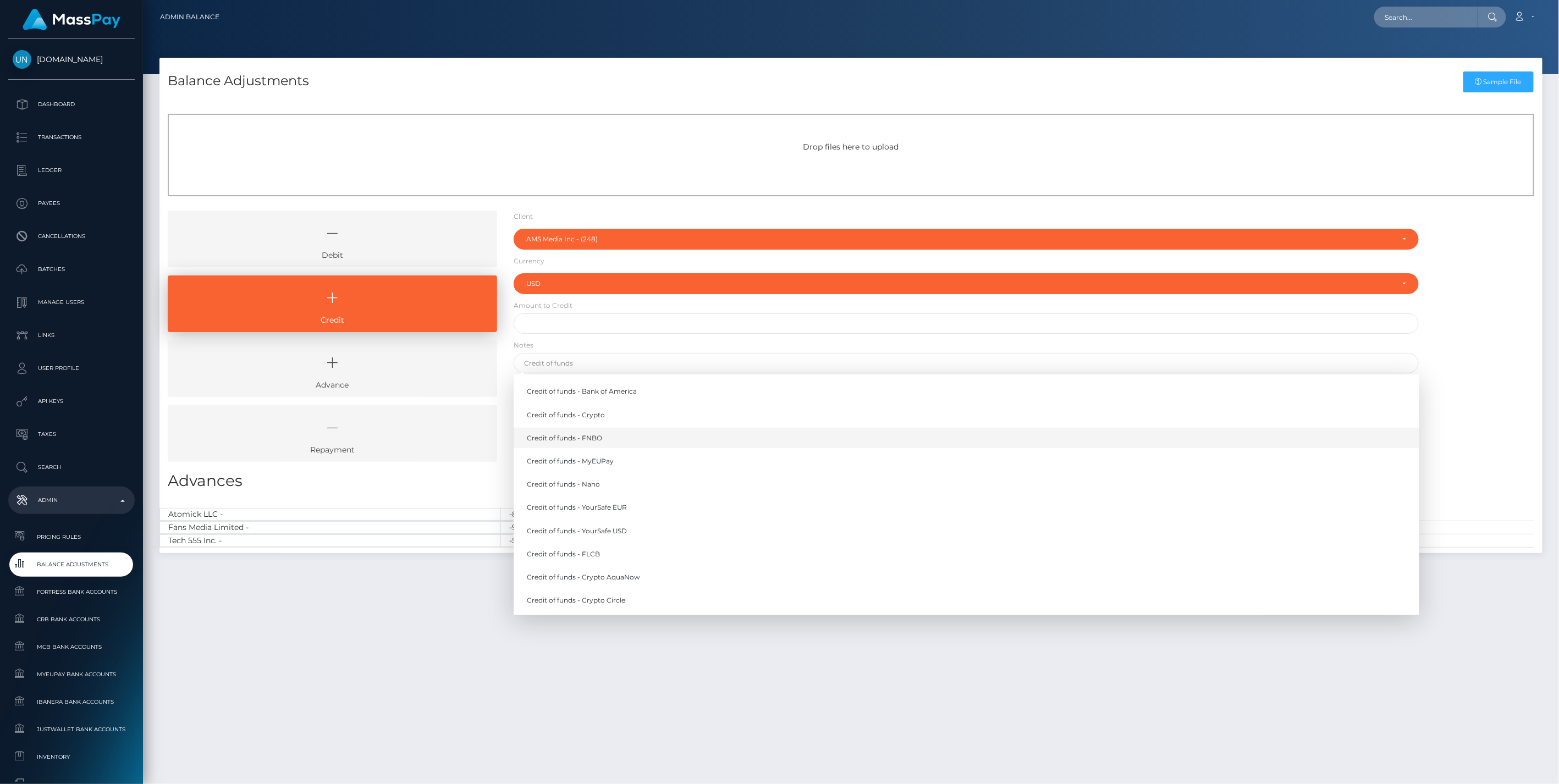
click at [580, 435] on link "Credit of funds - FNBO" at bounding box center [967, 438] width 906 height 21
type input "Credit of funds - FNBO"
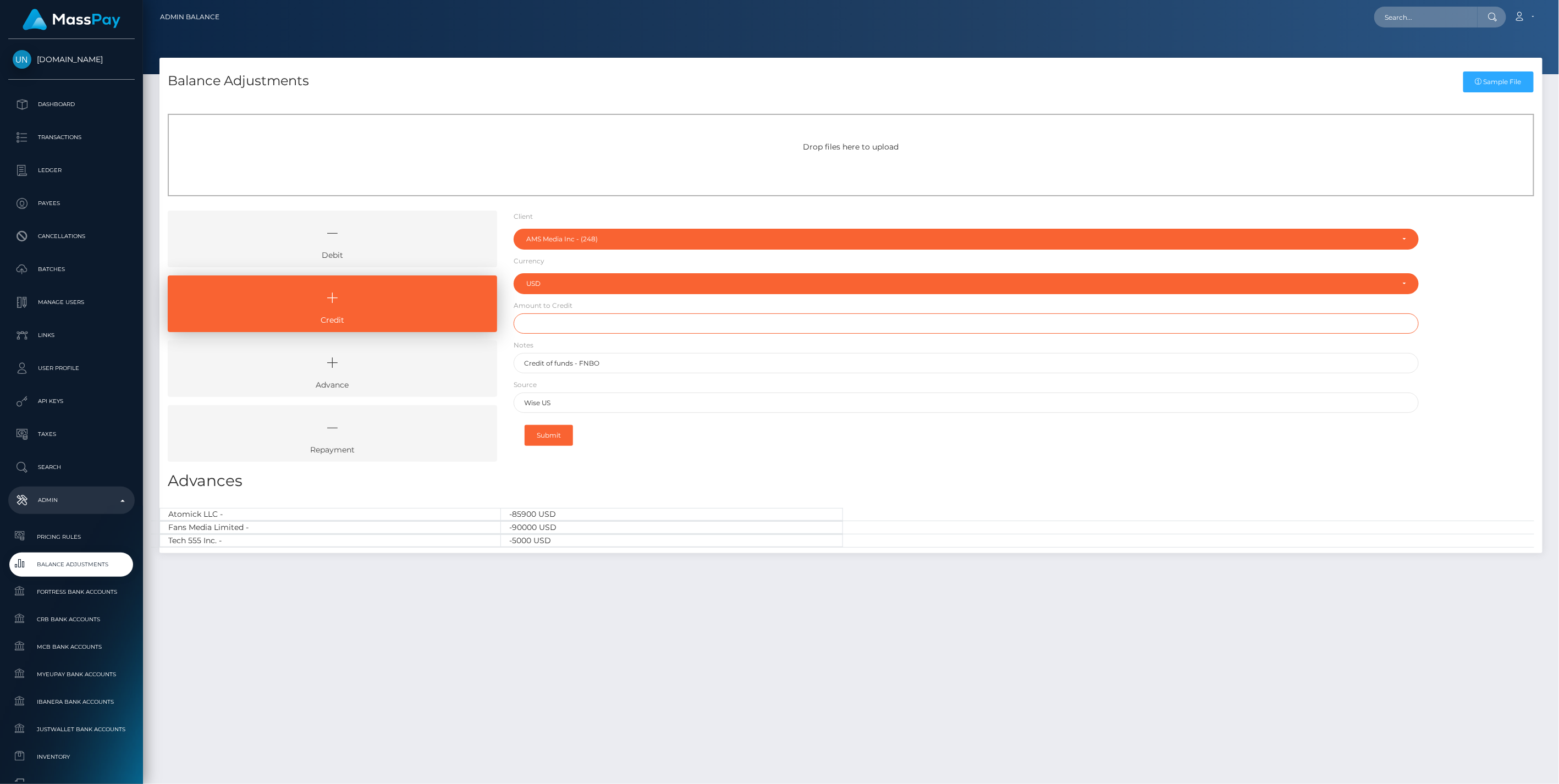
click at [557, 327] on input "text" at bounding box center [967, 324] width 906 height 21
paste input "77,947.48"
type input "$77,947.48"
click at [552, 431] on button "Submit" at bounding box center [548, 435] width 48 height 21
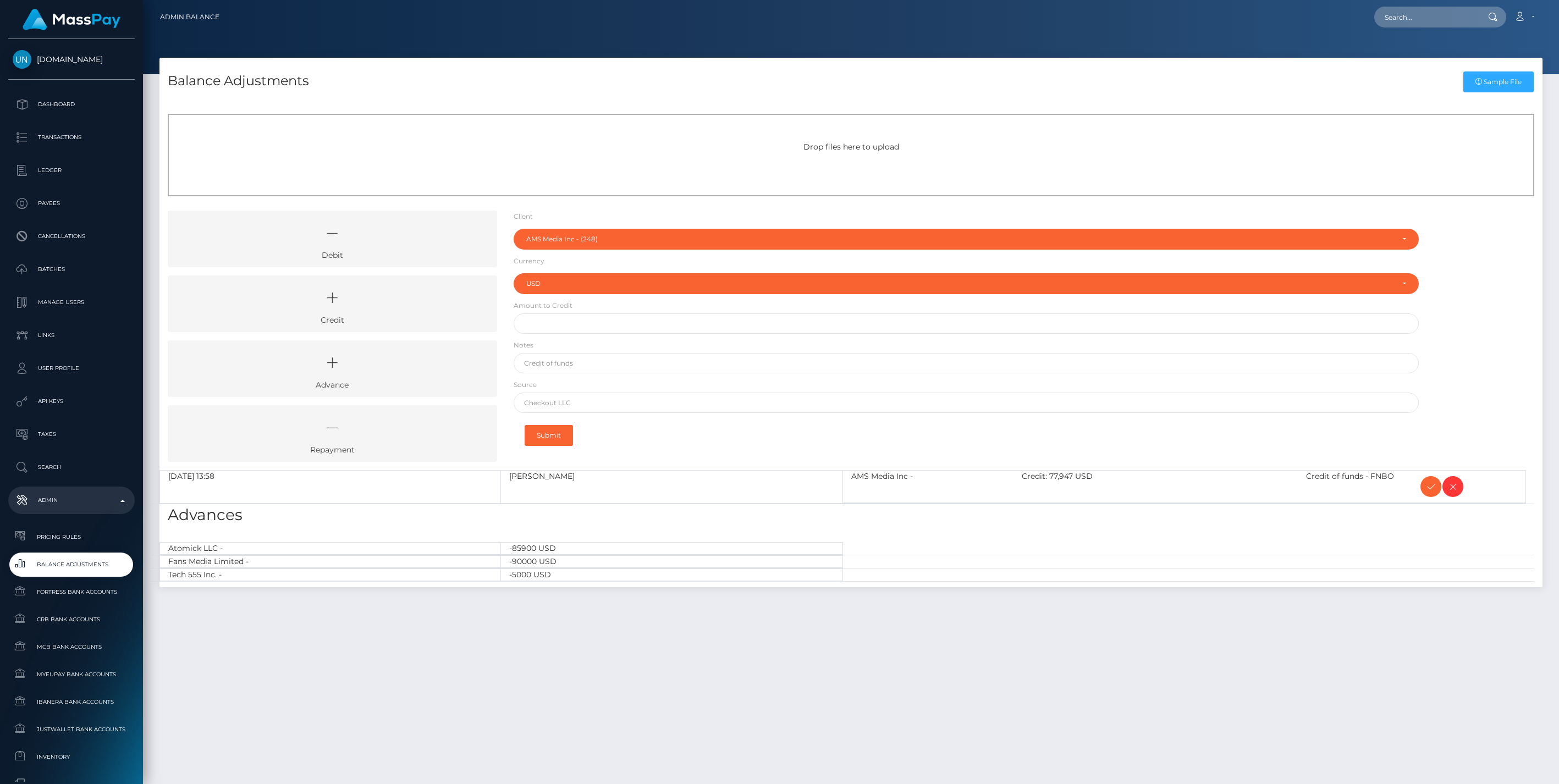
select select "248"
select select "USD"
click at [1428, 486] on icon at bounding box center [1431, 486] width 13 height 14
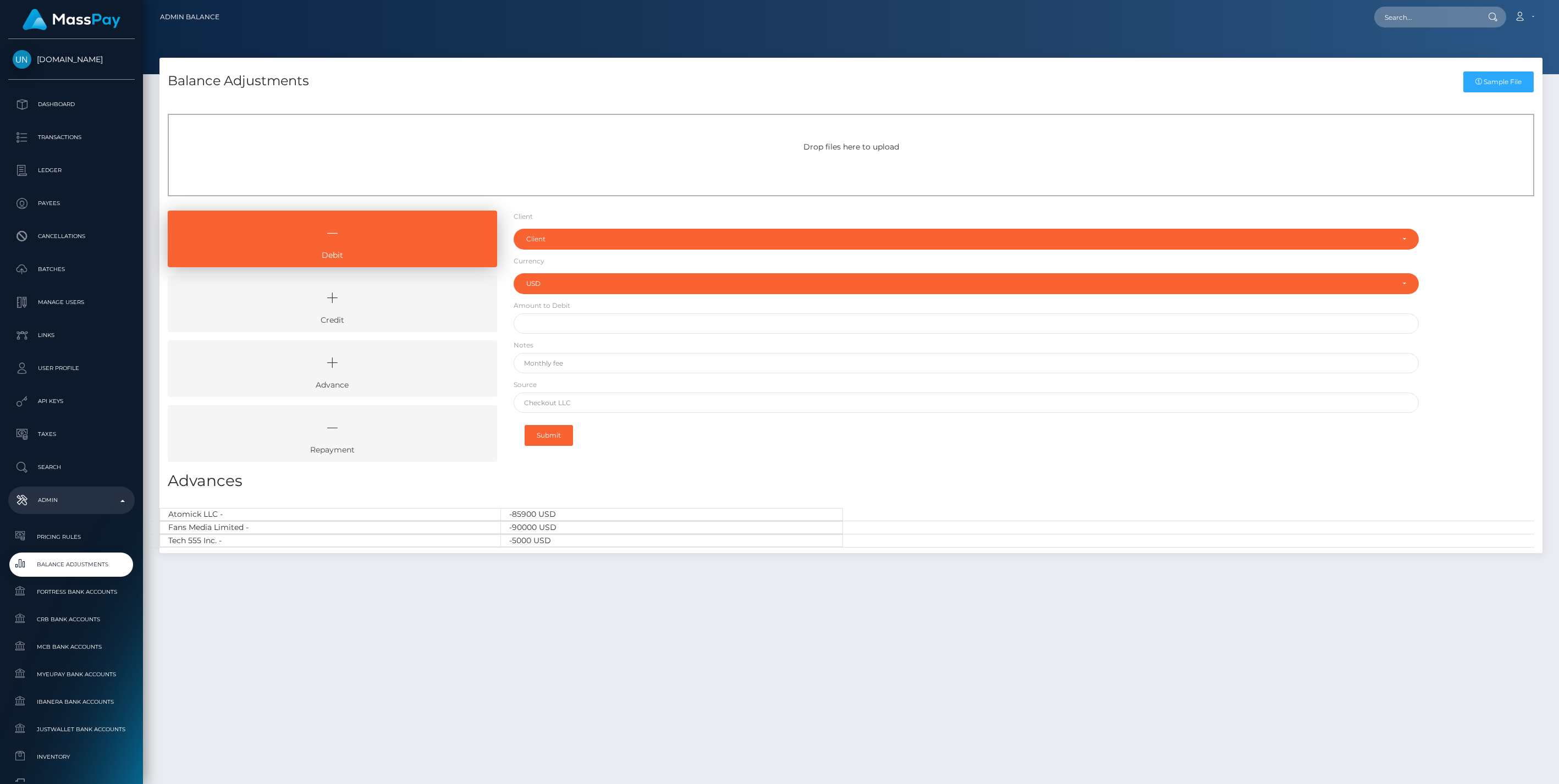
select select "USD"
click at [329, 296] on icon at bounding box center [333, 298] width 304 height 33
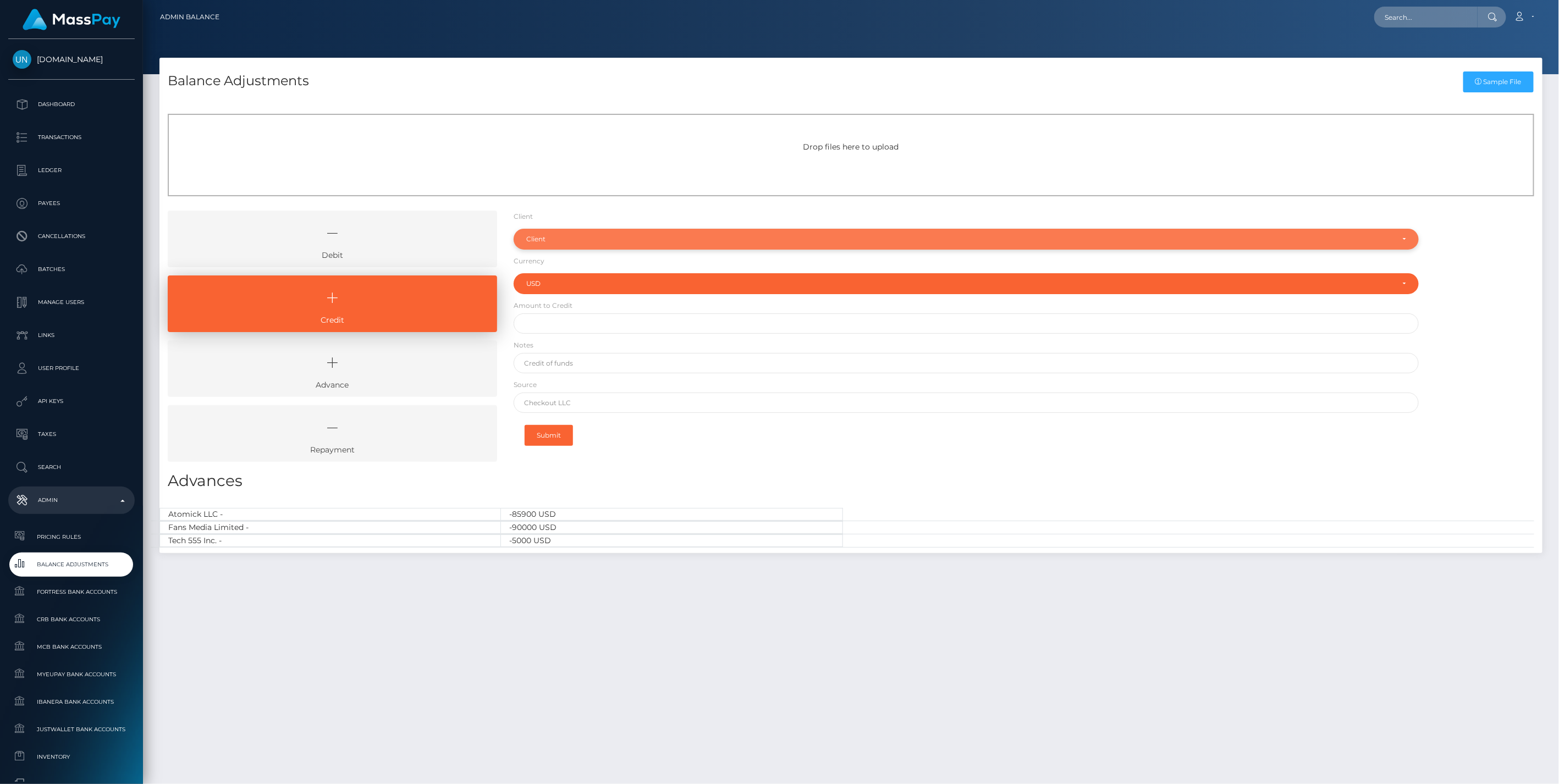
click at [624, 239] on div "Client" at bounding box center [960, 239] width 868 height 9
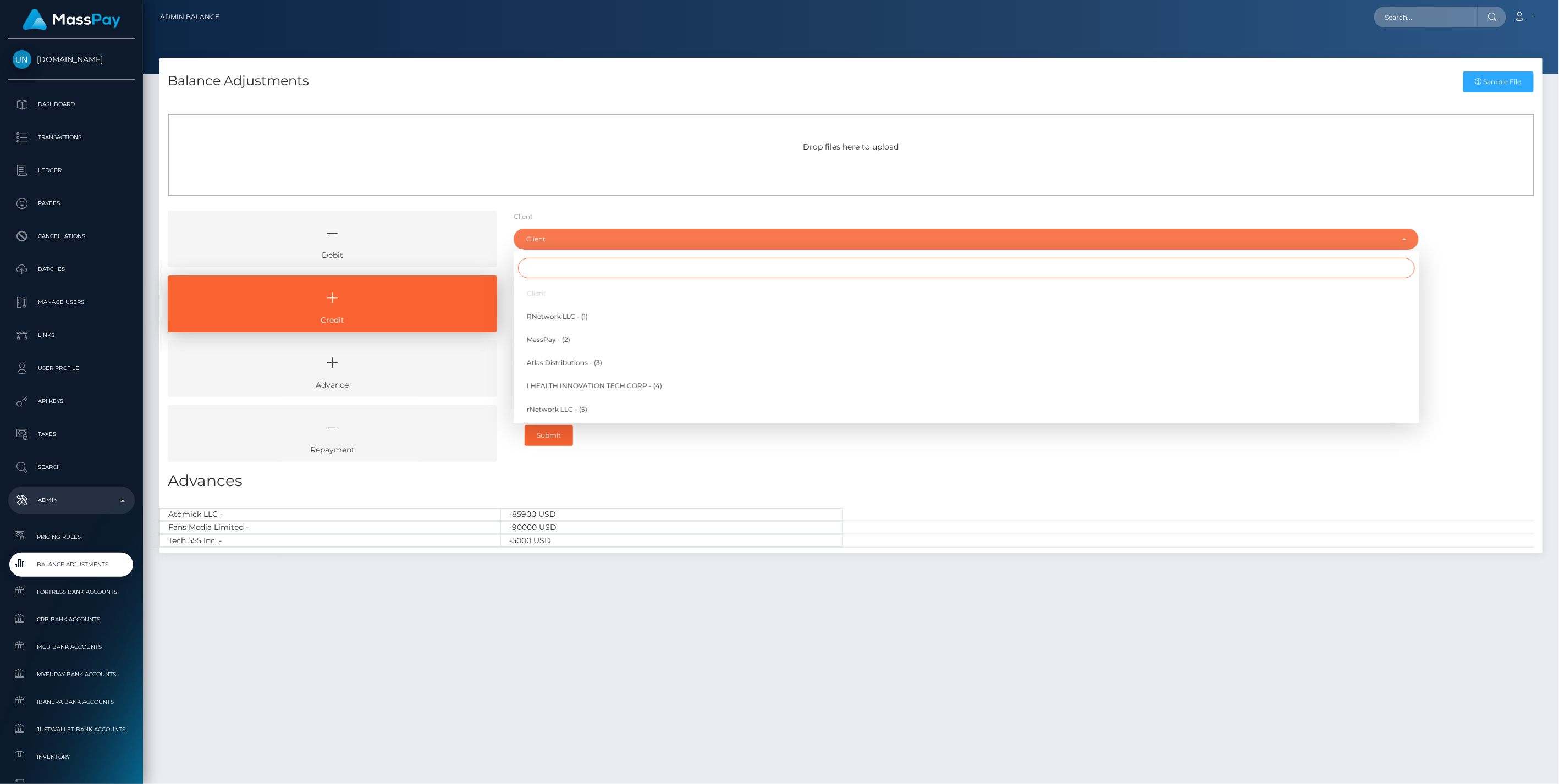
click at [543, 269] on input "Search" at bounding box center [967, 268] width 898 height 21
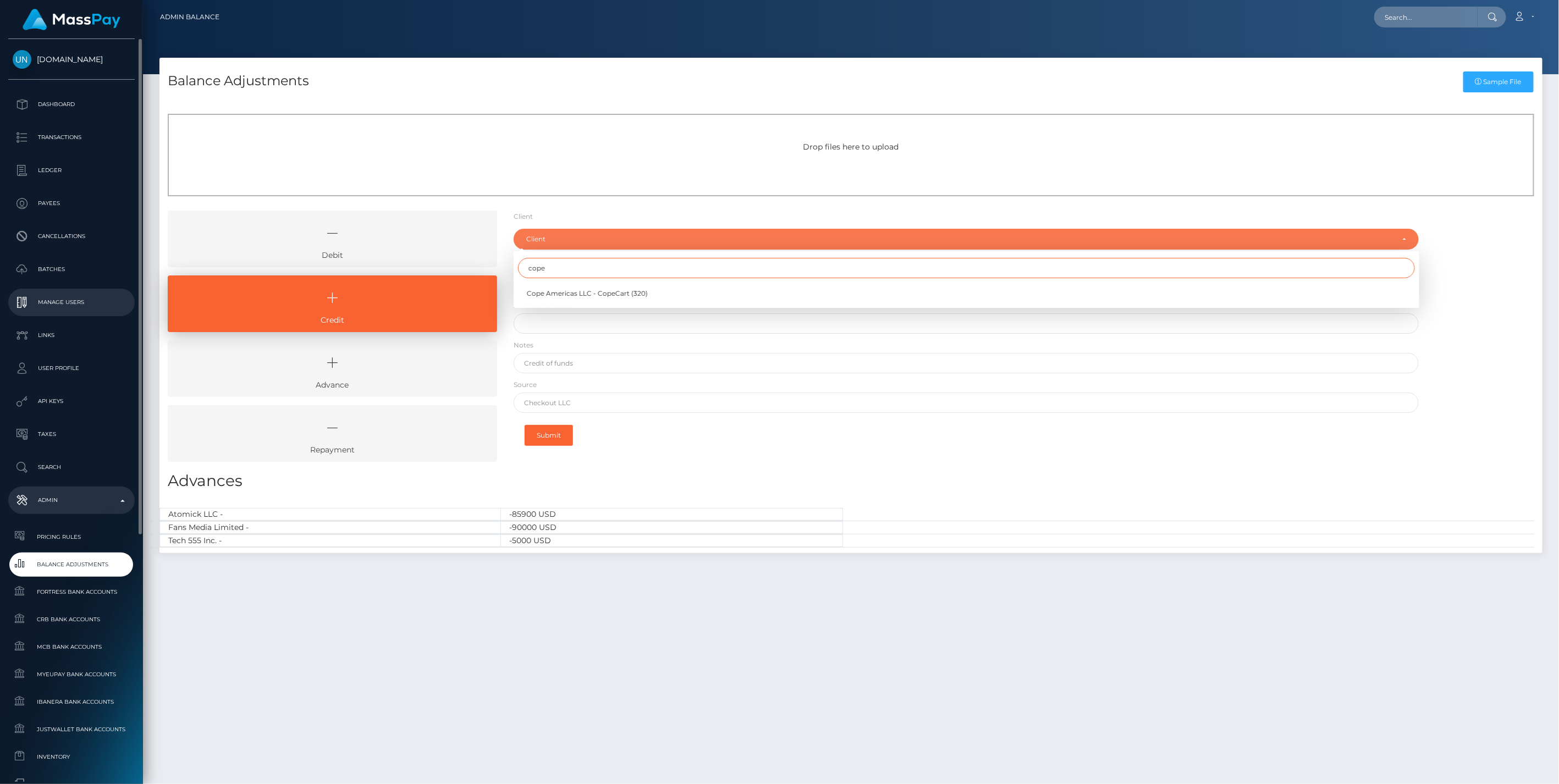
type input "cope"
click at [372, 233] on icon at bounding box center [333, 232] width 304 height 33
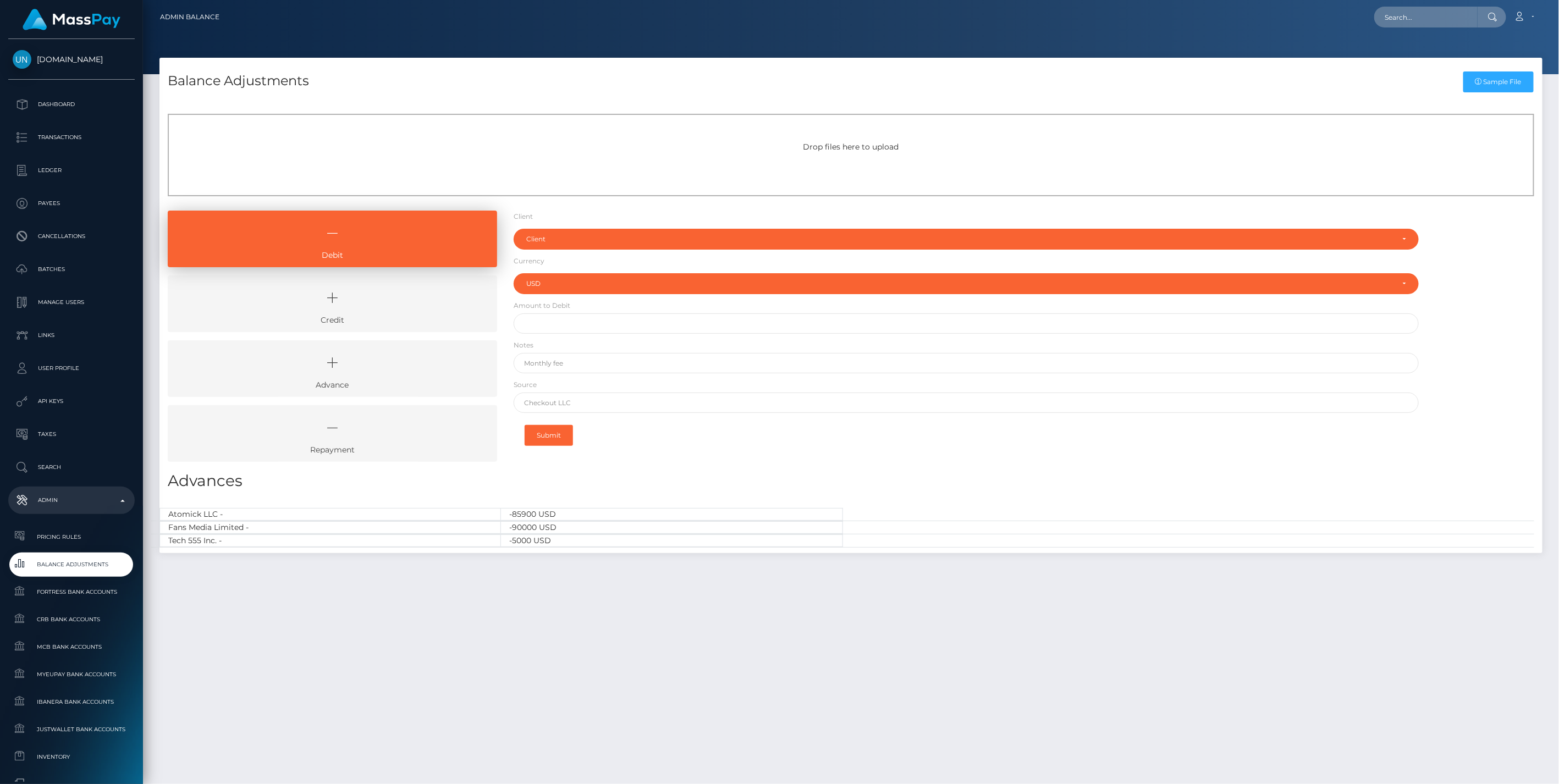
click at [397, 298] on icon at bounding box center [333, 298] width 304 height 33
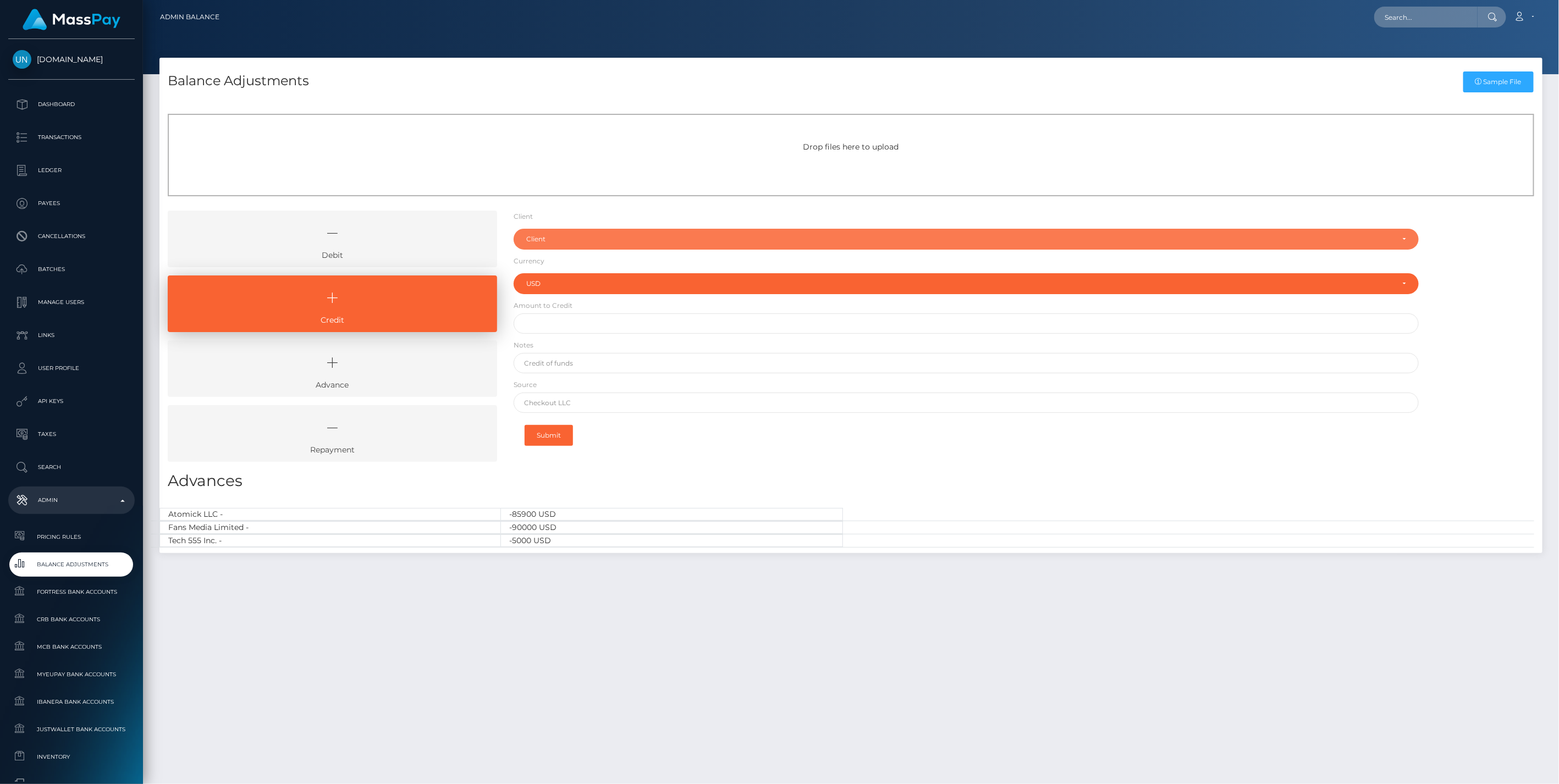
drag, startPoint x: 590, startPoint y: 240, endPoint x: 583, endPoint y: 253, distance: 14.8
click at [590, 240] on div "Client" at bounding box center [960, 239] width 868 height 9
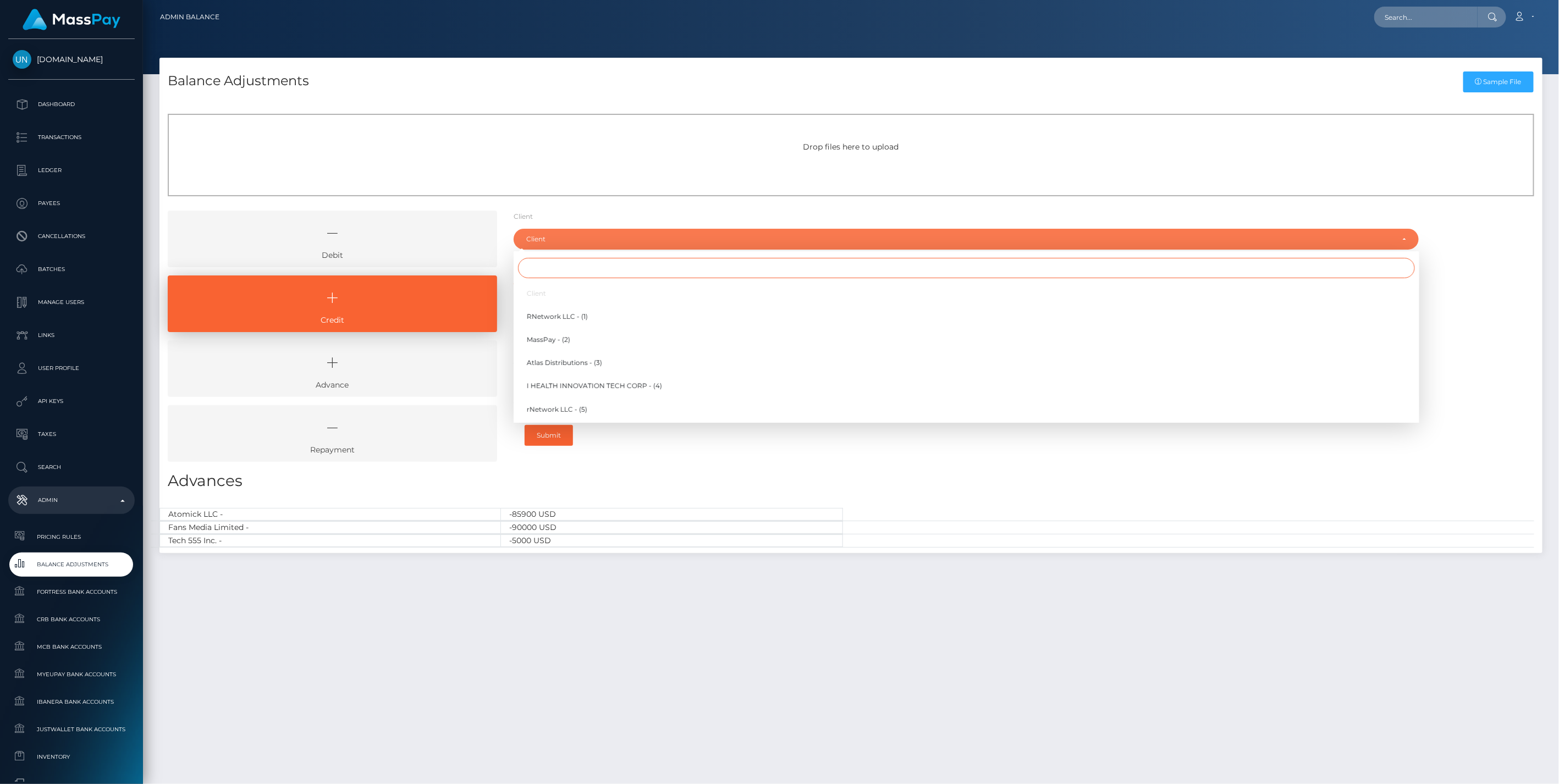
click at [561, 272] on input "Search" at bounding box center [967, 268] width 898 height 21
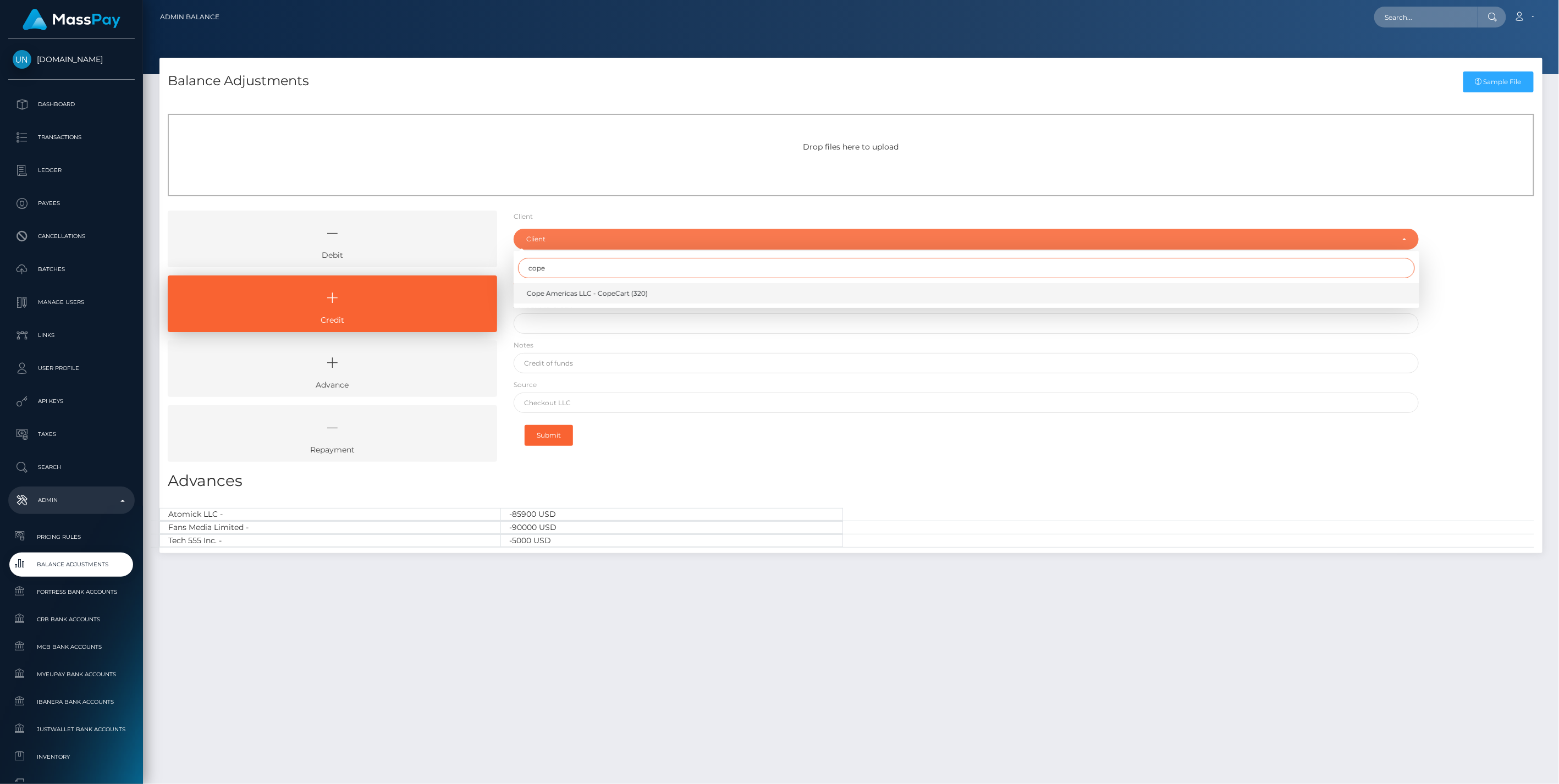
type input "cope"
click at [565, 298] on span "Cope Americas LLC - CopeCart (320)" at bounding box center [588, 294] width 121 height 9
select select "320"
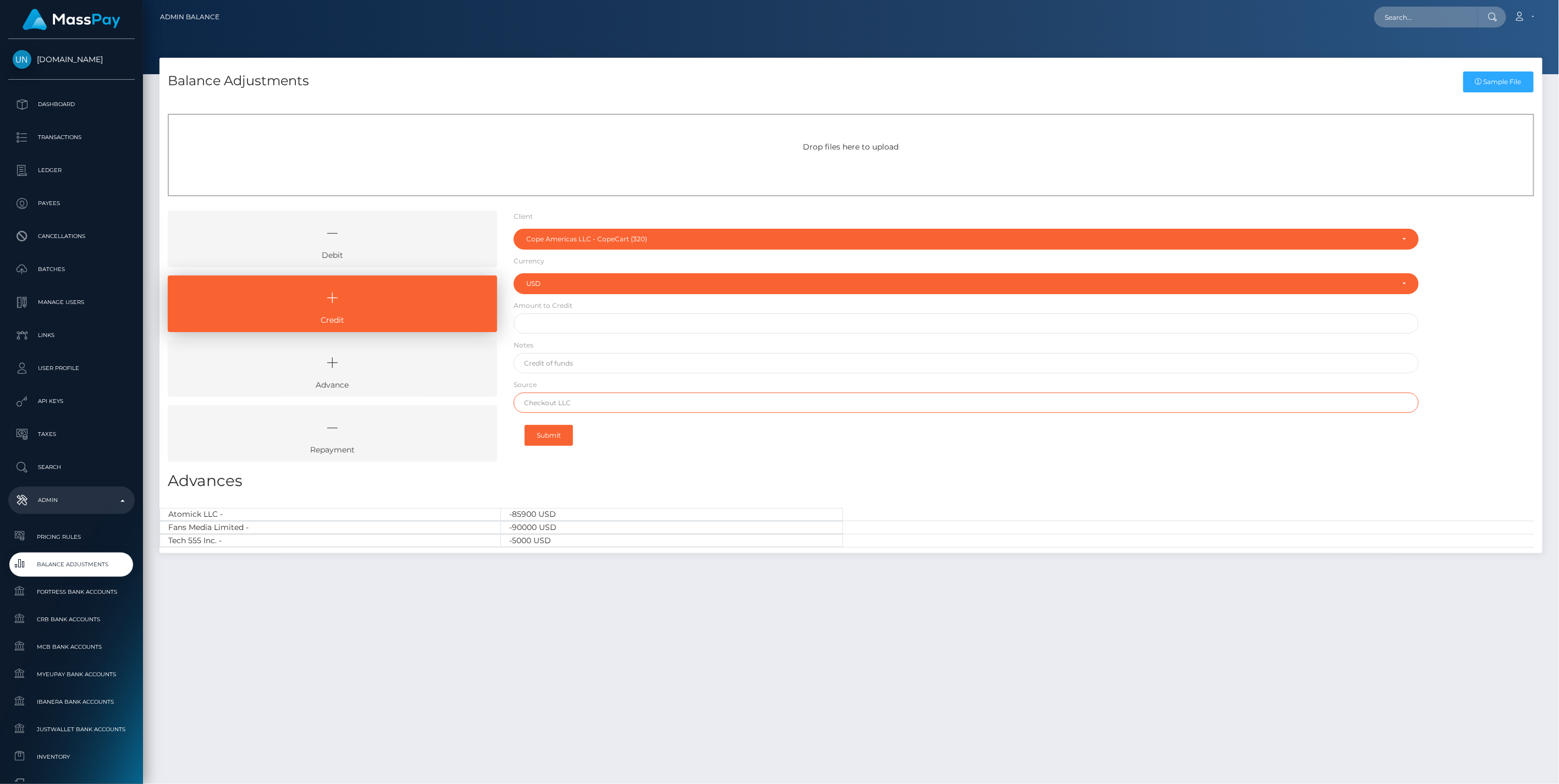
click at [548, 407] on input "text" at bounding box center [967, 403] width 906 height 21
paste input "Synovus Bank"
type input "Synovus Bank"
click at [554, 313] on form "Client Client RNetwork LLC - (1) MassPay - (2) Atlas Distributions - (3) I HEAL…" at bounding box center [967, 332] width 906 height 243
click at [547, 323] on input "text" at bounding box center [967, 324] width 906 height 21
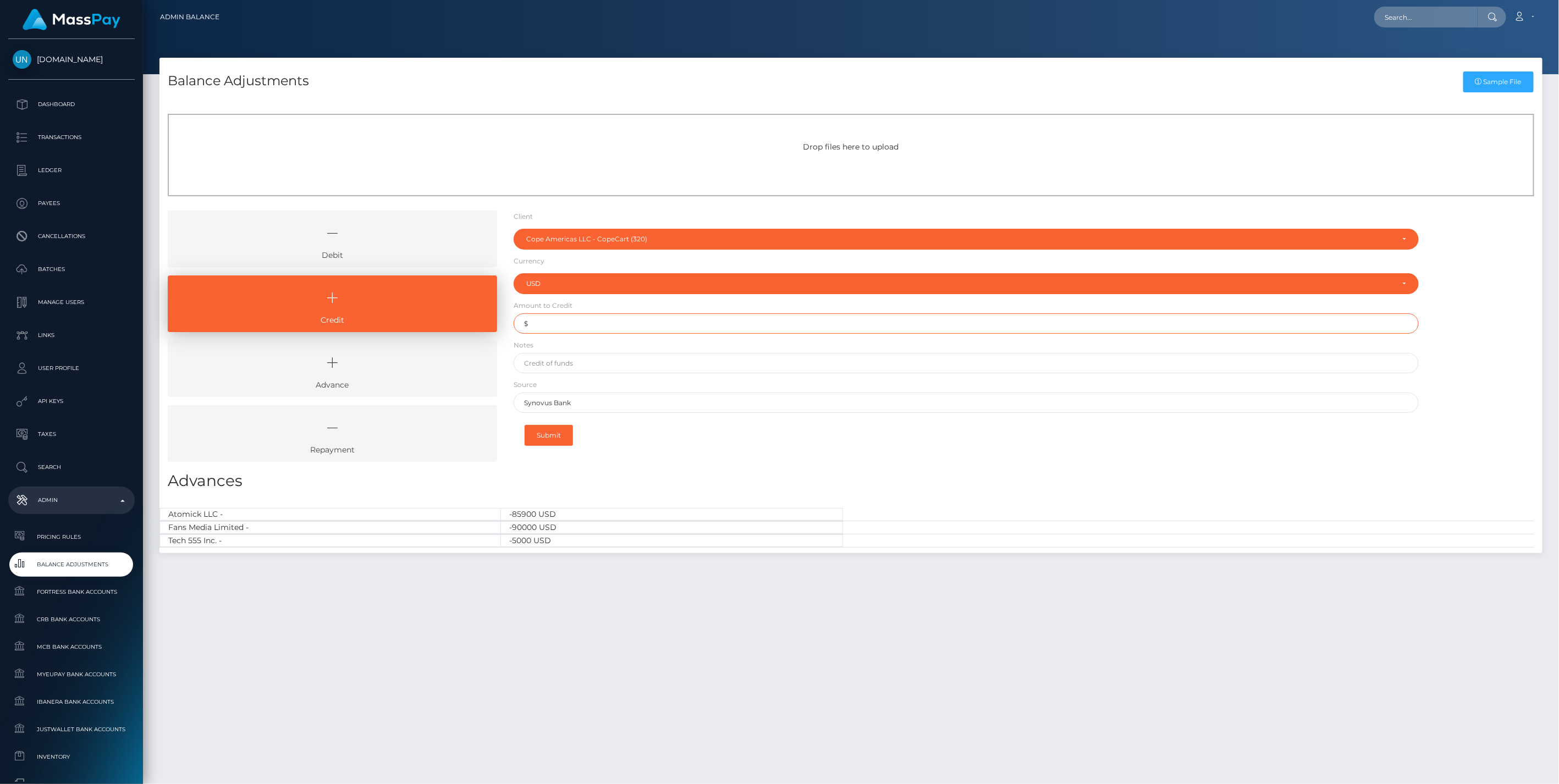
paste input "300,000.12"
type input "$300,000.12"
click at [555, 361] on input "text" at bounding box center [967, 364] width 906 height 21
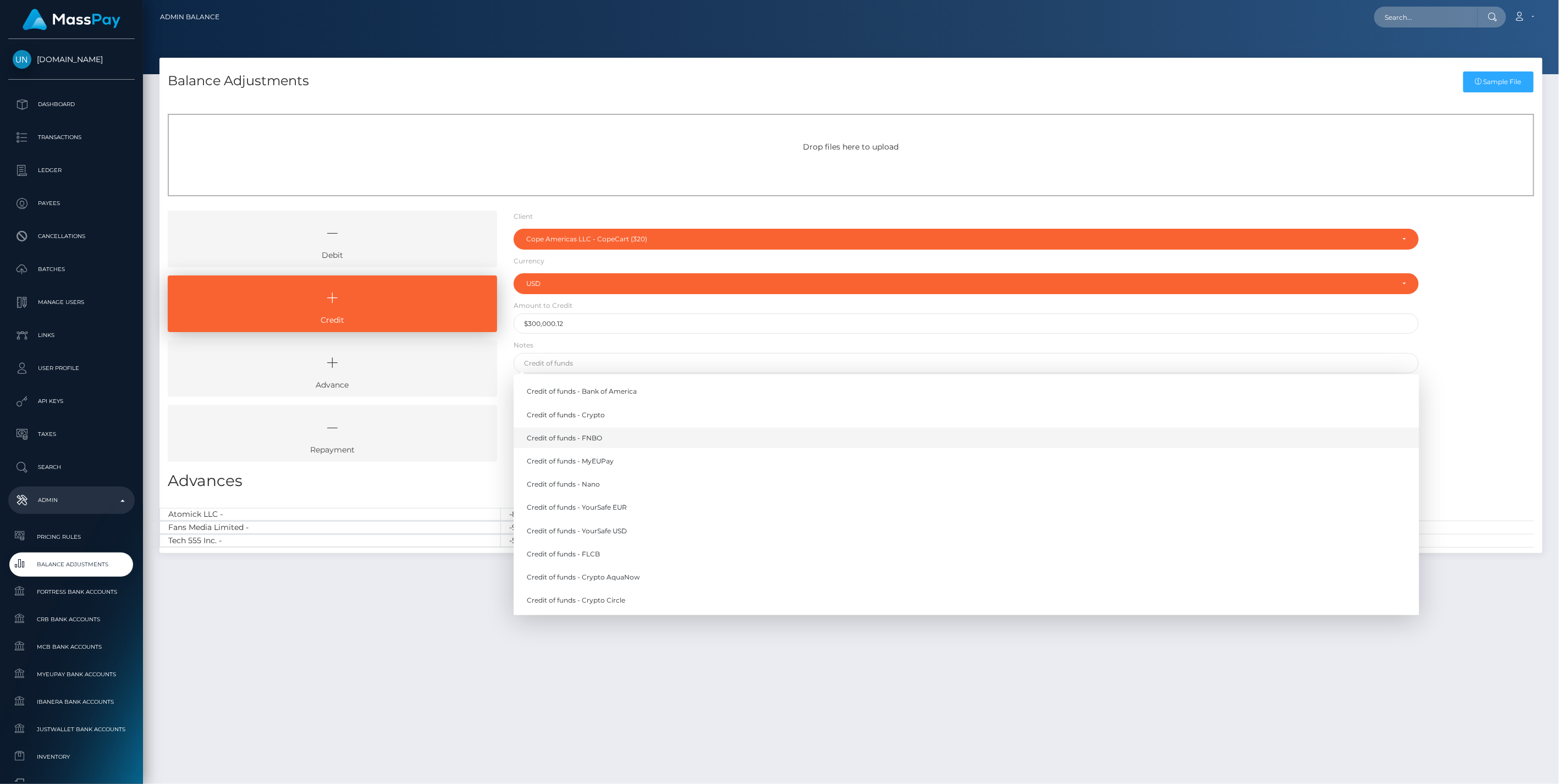
click at [584, 440] on link "Credit of funds - FNBO" at bounding box center [967, 438] width 906 height 21
type input "Credit of funds - FNBO"
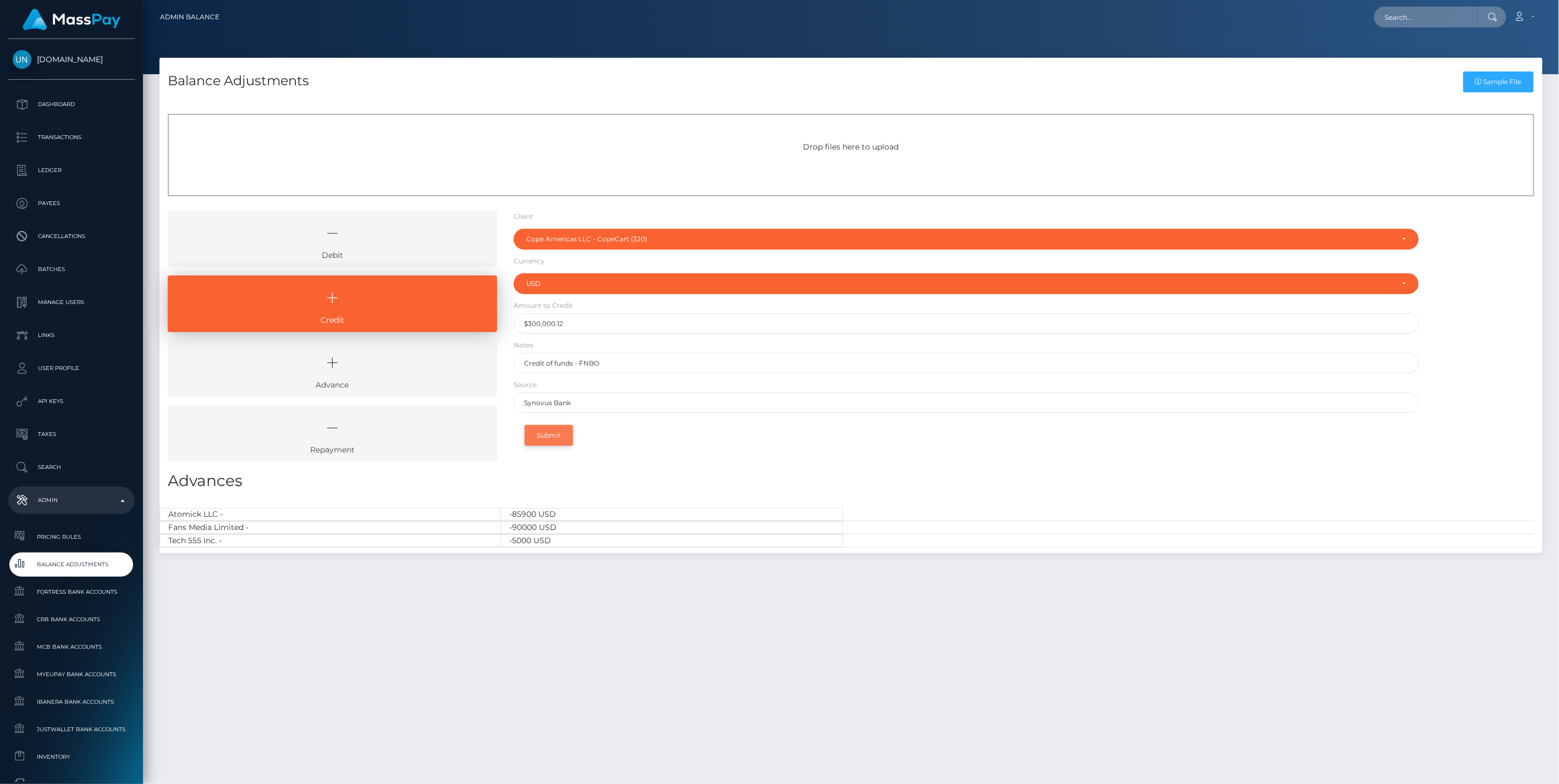
click at [552, 435] on button "Submit" at bounding box center [548, 435] width 48 height 21
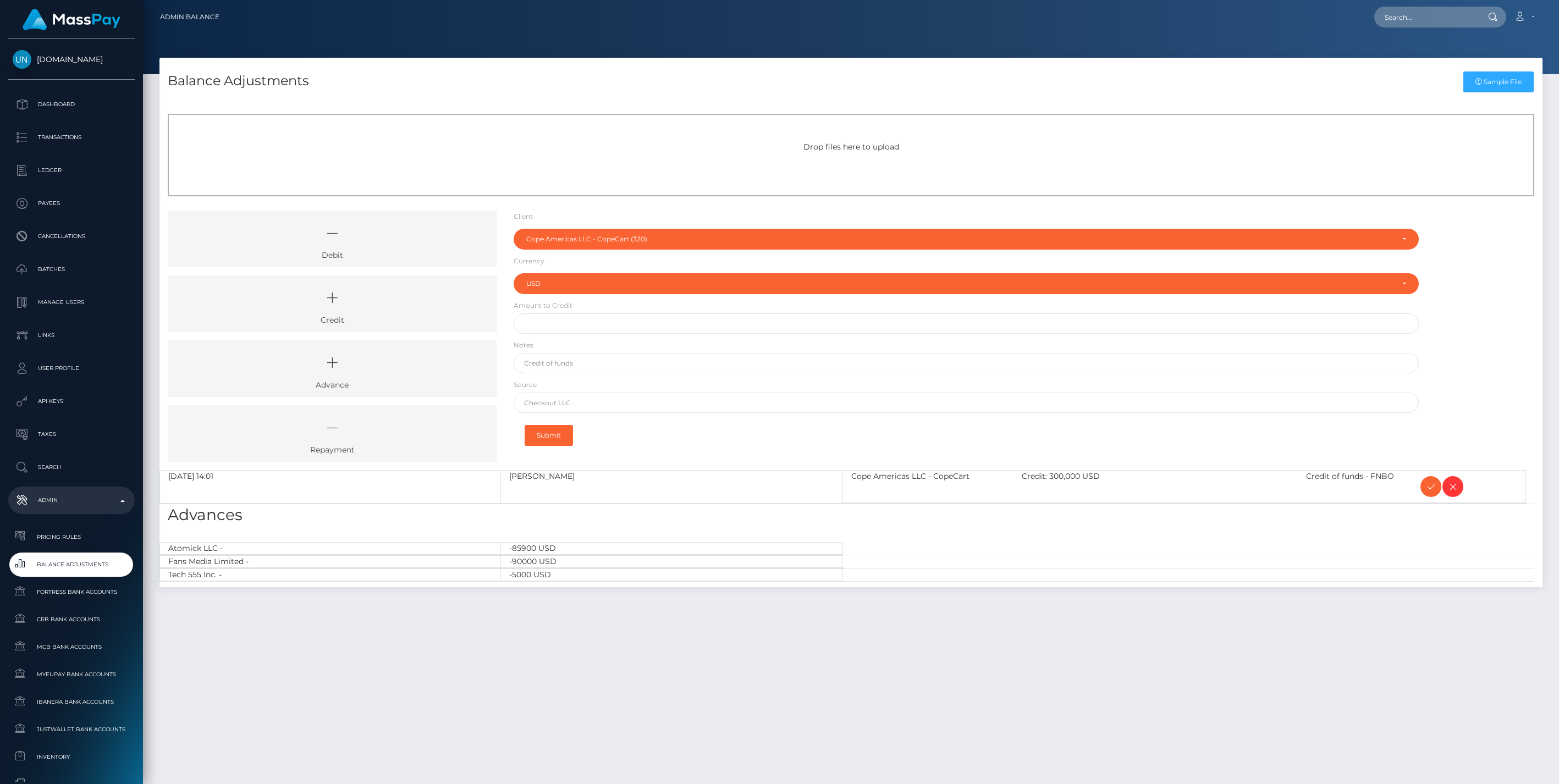
select select "320"
select select "USD"
click at [1431, 487] on icon at bounding box center [1431, 486] width 13 height 14
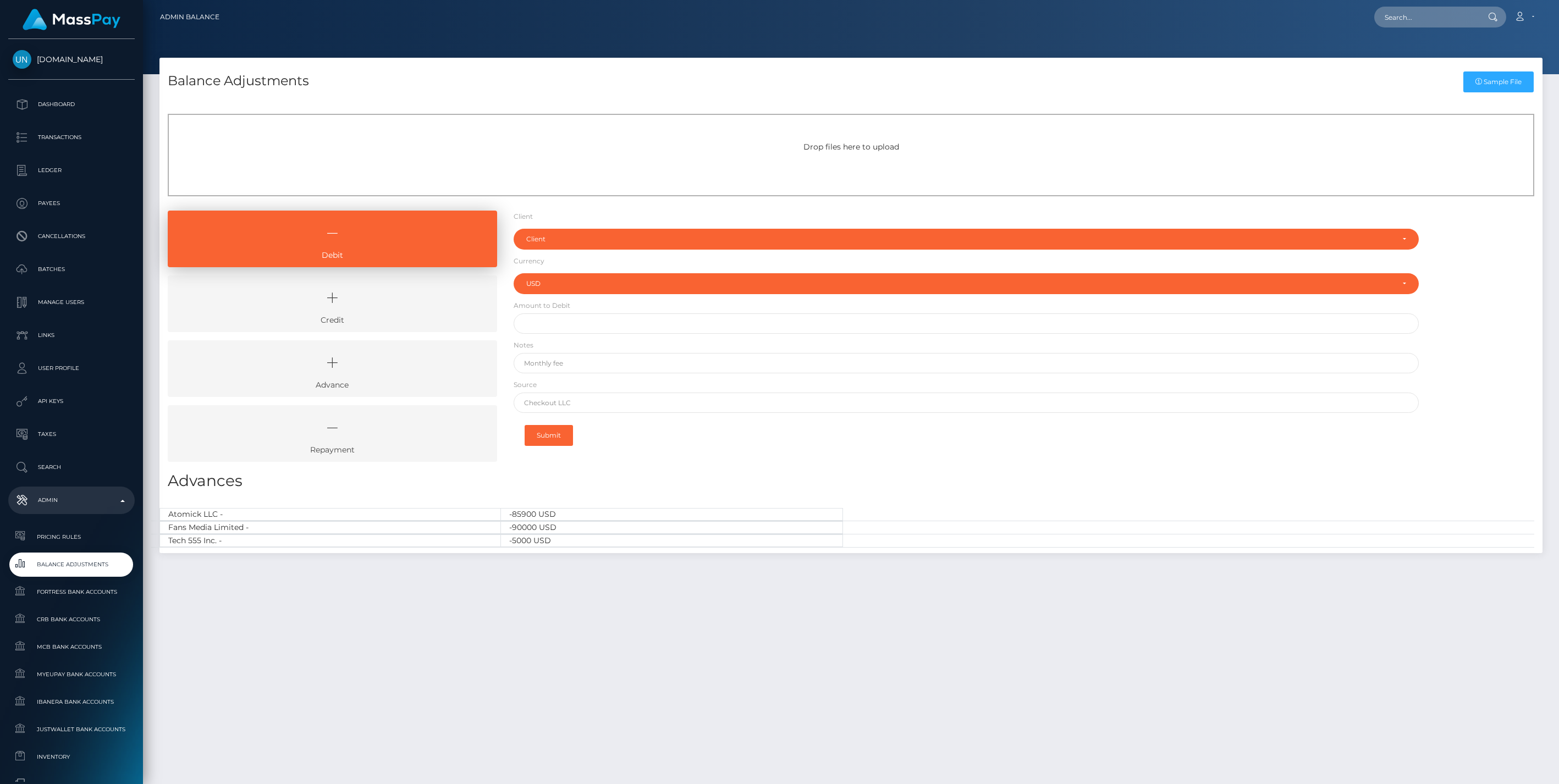
select select "USD"
drag, startPoint x: 383, startPoint y: 293, endPoint x: 496, endPoint y: 272, distance: 114.9
click at [383, 293] on icon at bounding box center [333, 298] width 304 height 33
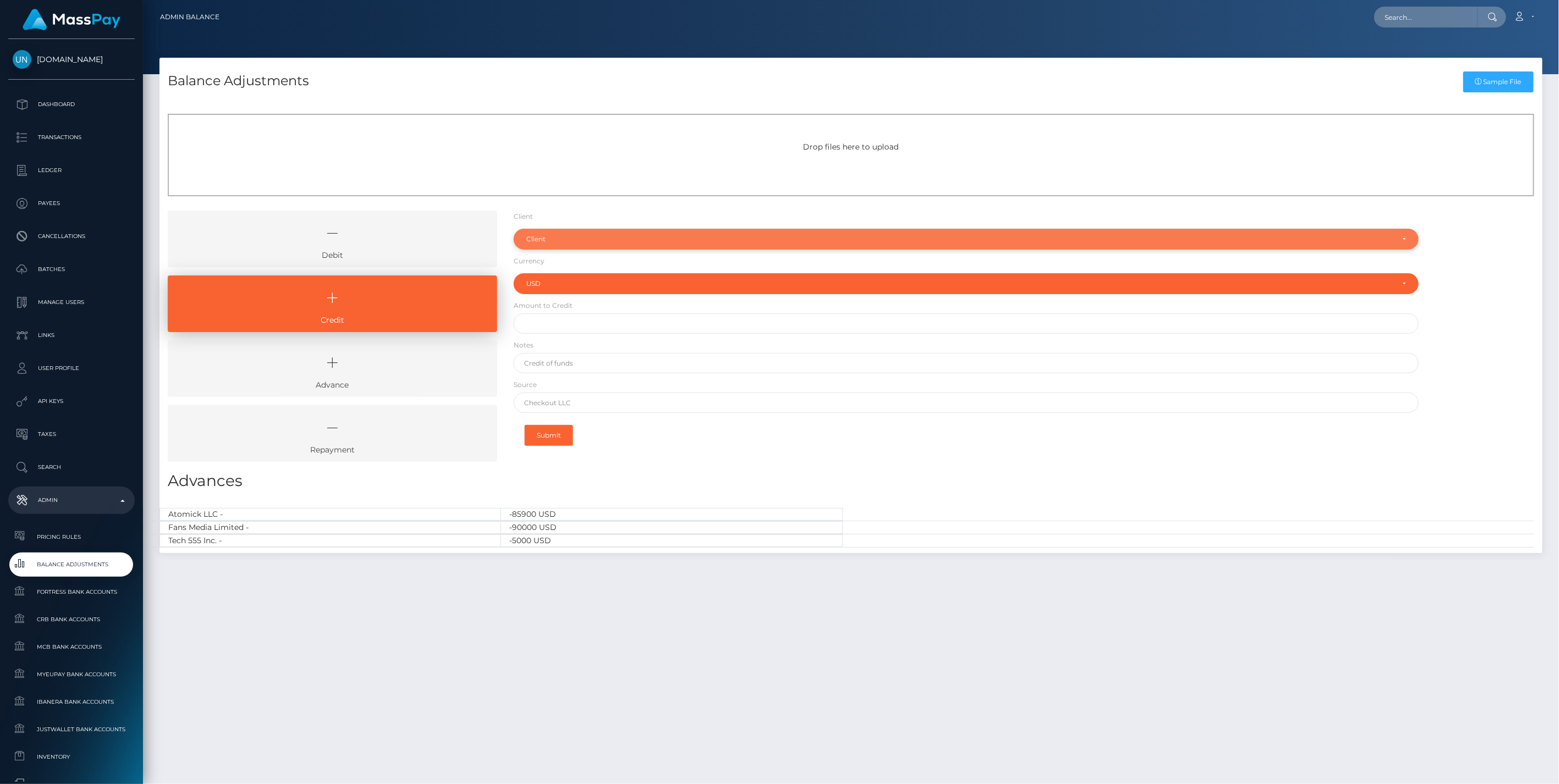
click at [547, 243] on div "Client" at bounding box center [960, 239] width 868 height 9
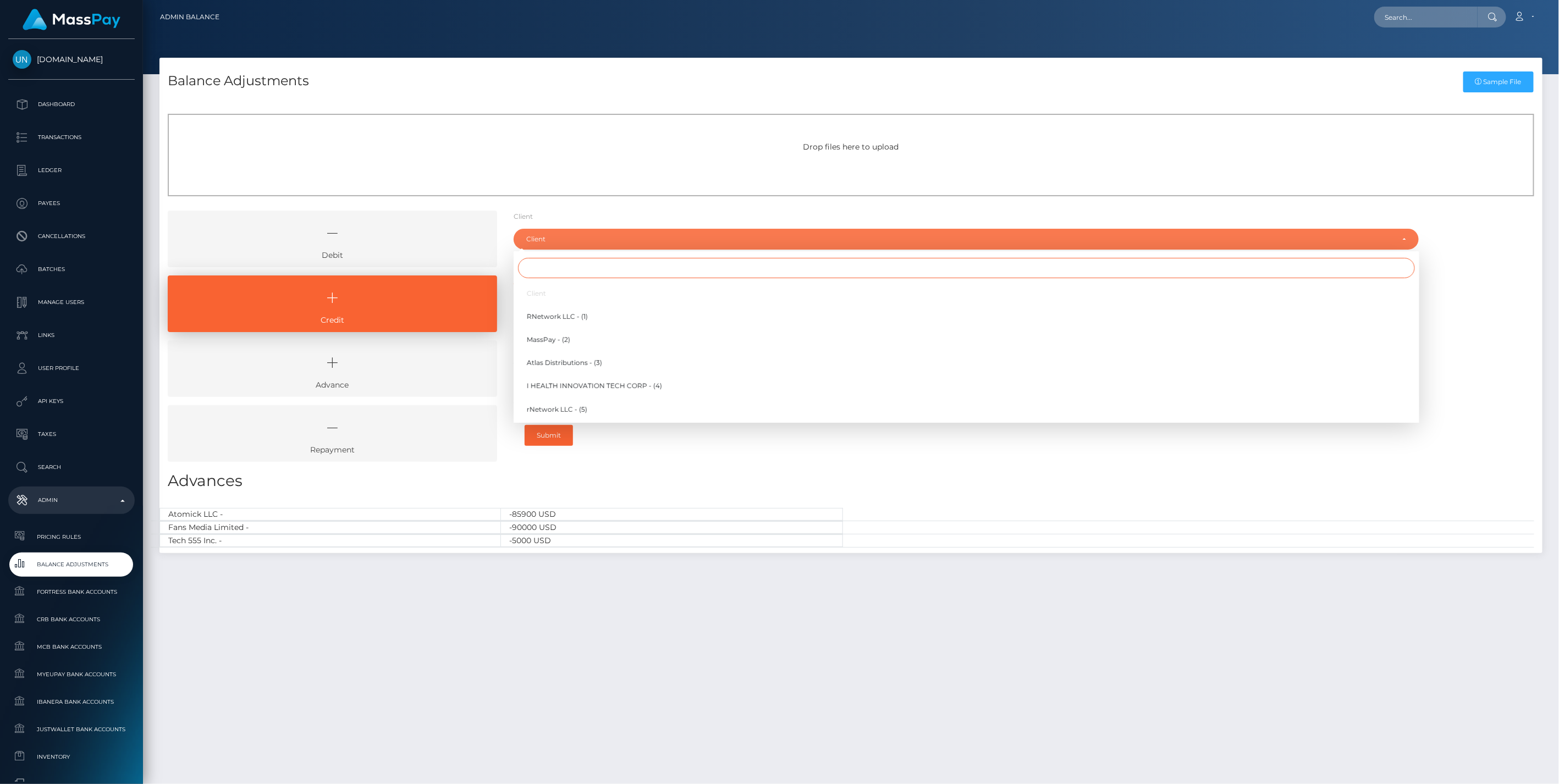
click at [551, 270] on input "Search" at bounding box center [967, 268] width 898 height 21
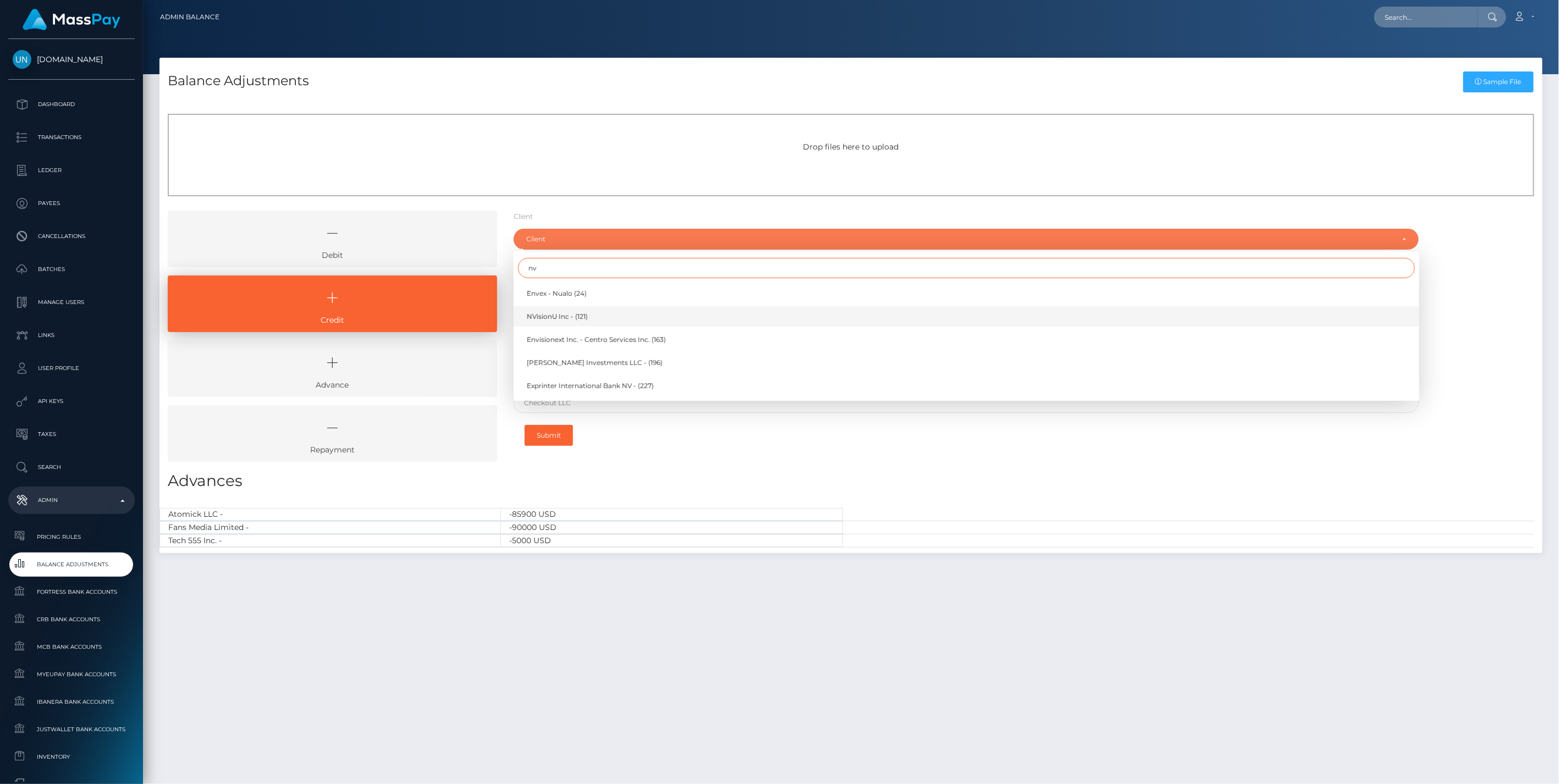
type input "nv"
click at [558, 315] on span "NVisionU Inc - (121)" at bounding box center [557, 316] width 61 height 9
select select "121"
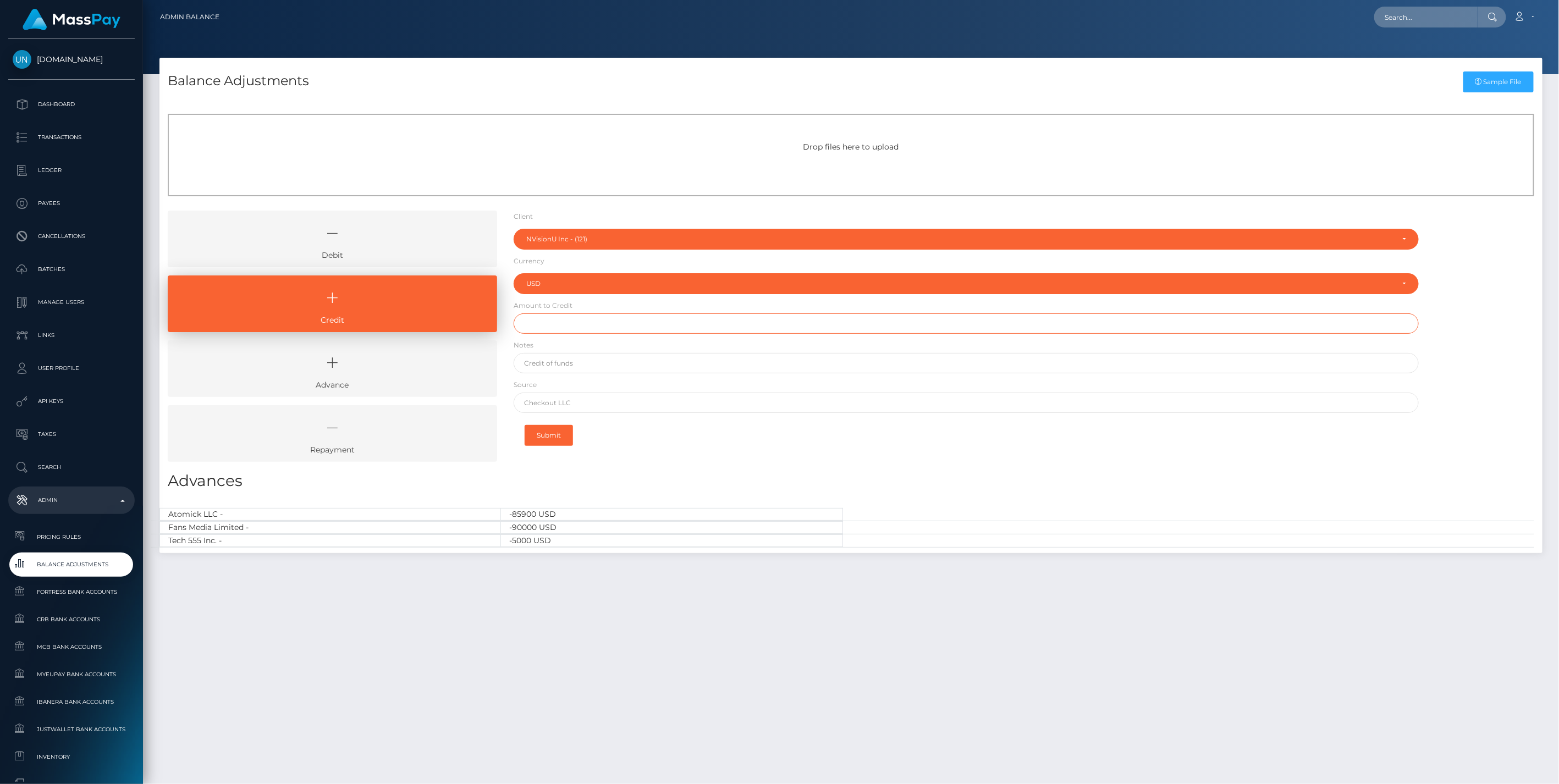
click at [551, 323] on input "text" at bounding box center [967, 324] width 906 height 21
type input "$10,000.00"
click at [558, 366] on input "text" at bounding box center [967, 364] width 906 height 21
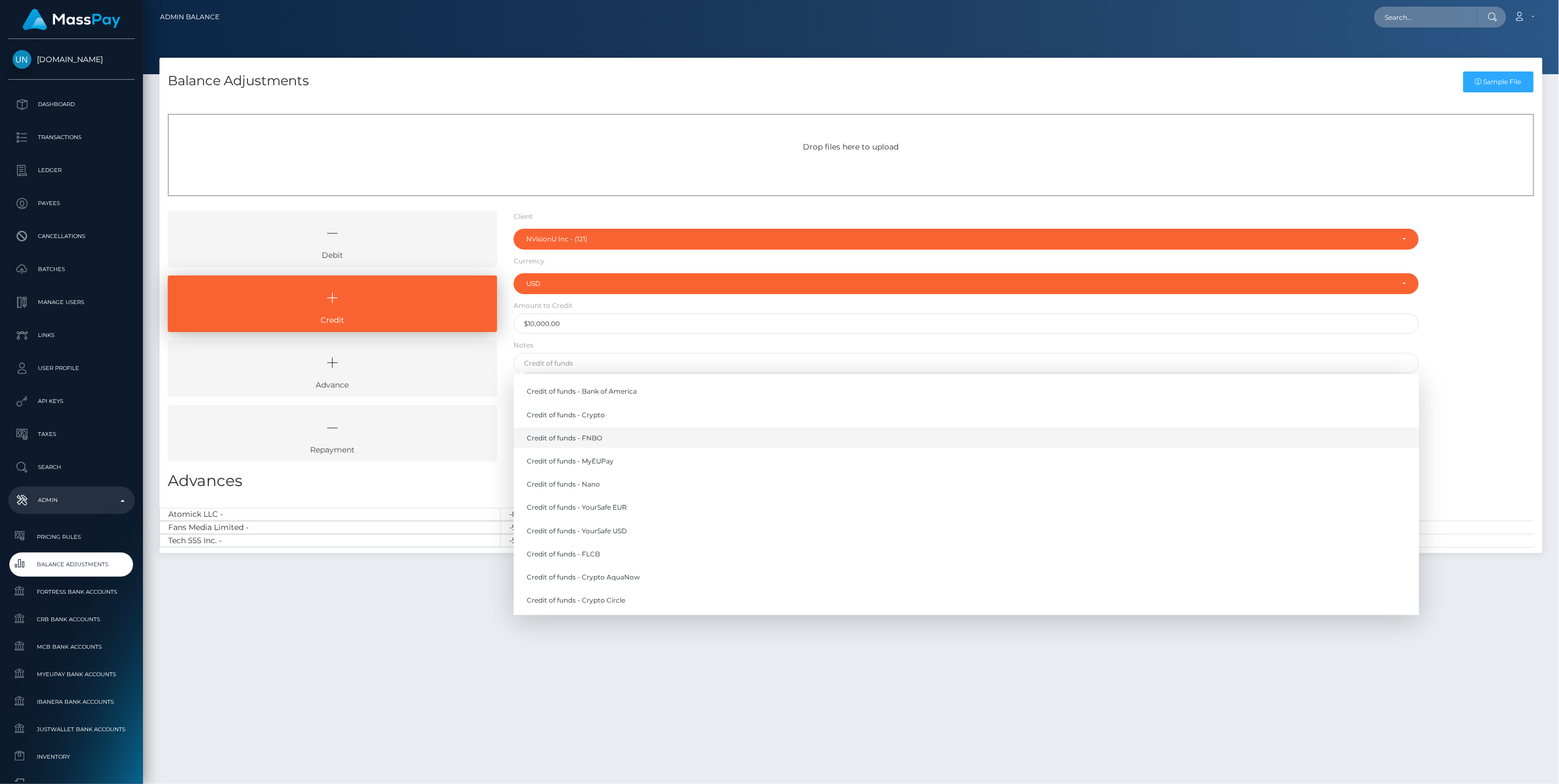
click at [585, 438] on link "Credit of funds - FNBO" at bounding box center [967, 438] width 906 height 21
type input "Credit of funds - FNBO"
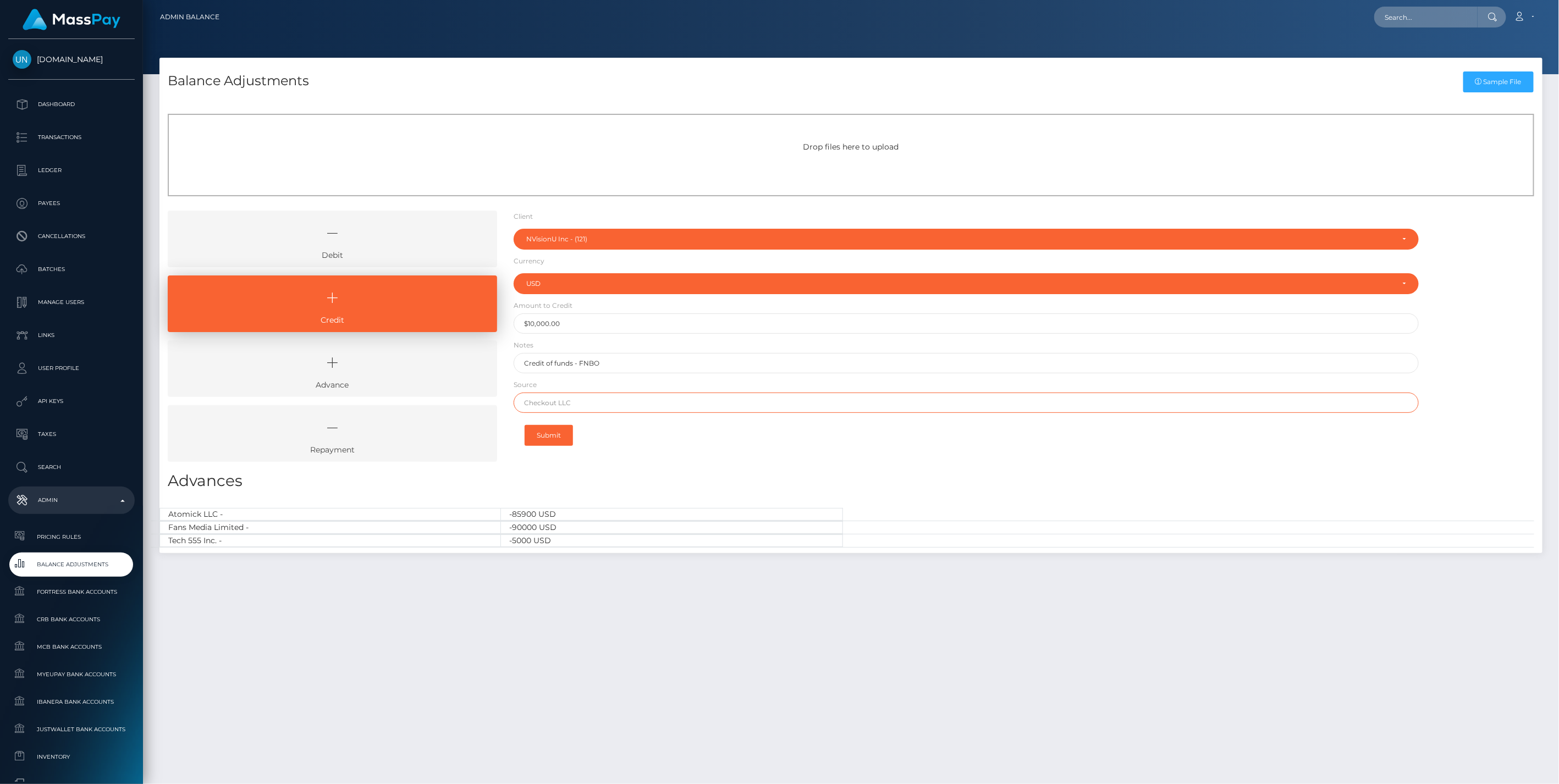
click at [565, 407] on input "text" at bounding box center [967, 403] width 906 height 21
paste input "Wells Fargo N.A."
type input "Wells Fargo N.A."
click at [563, 437] on button "Submit" at bounding box center [548, 435] width 48 height 21
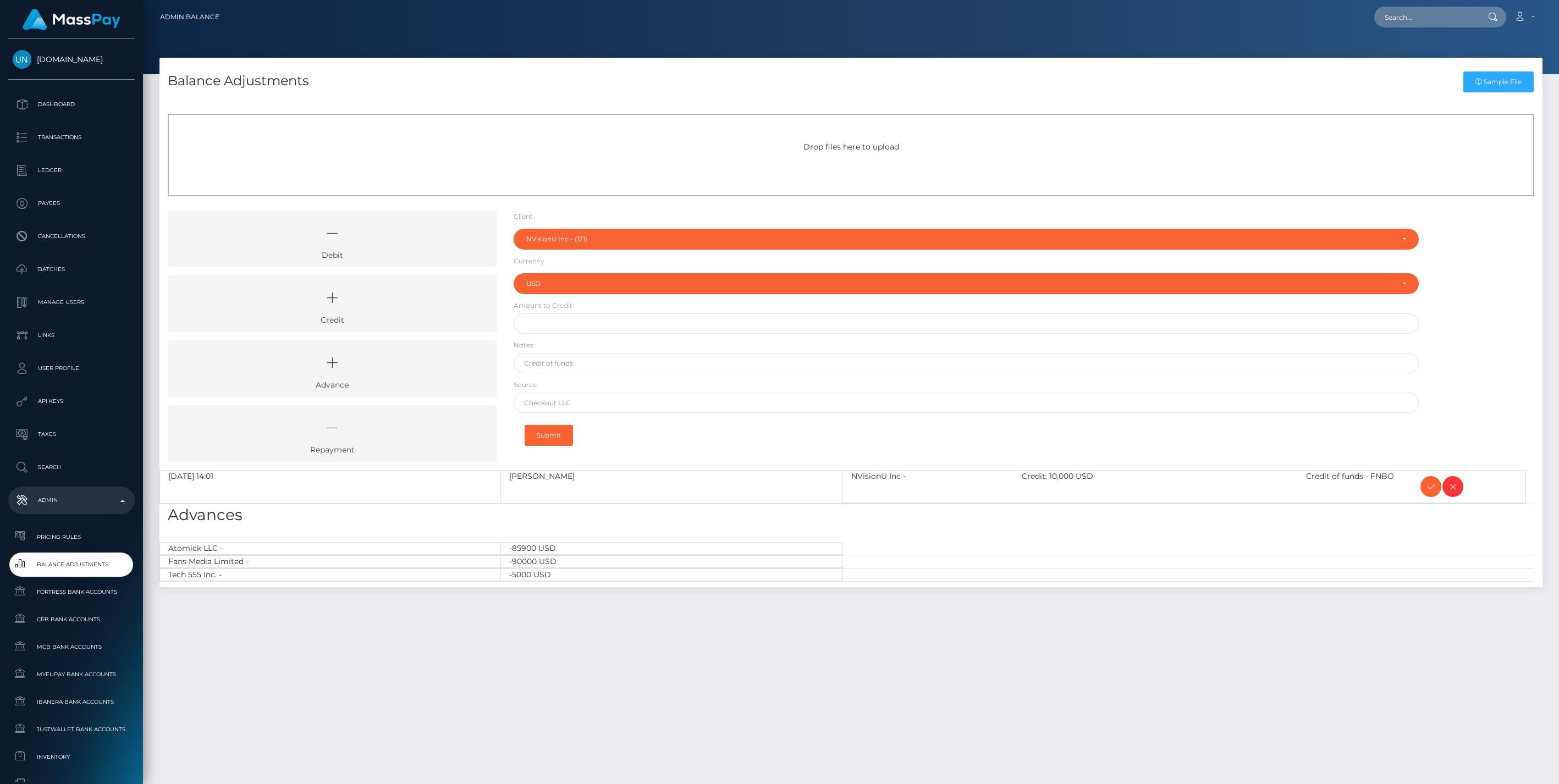
select select "121"
select select "USD"
click at [1428, 486] on icon at bounding box center [1431, 486] width 13 height 14
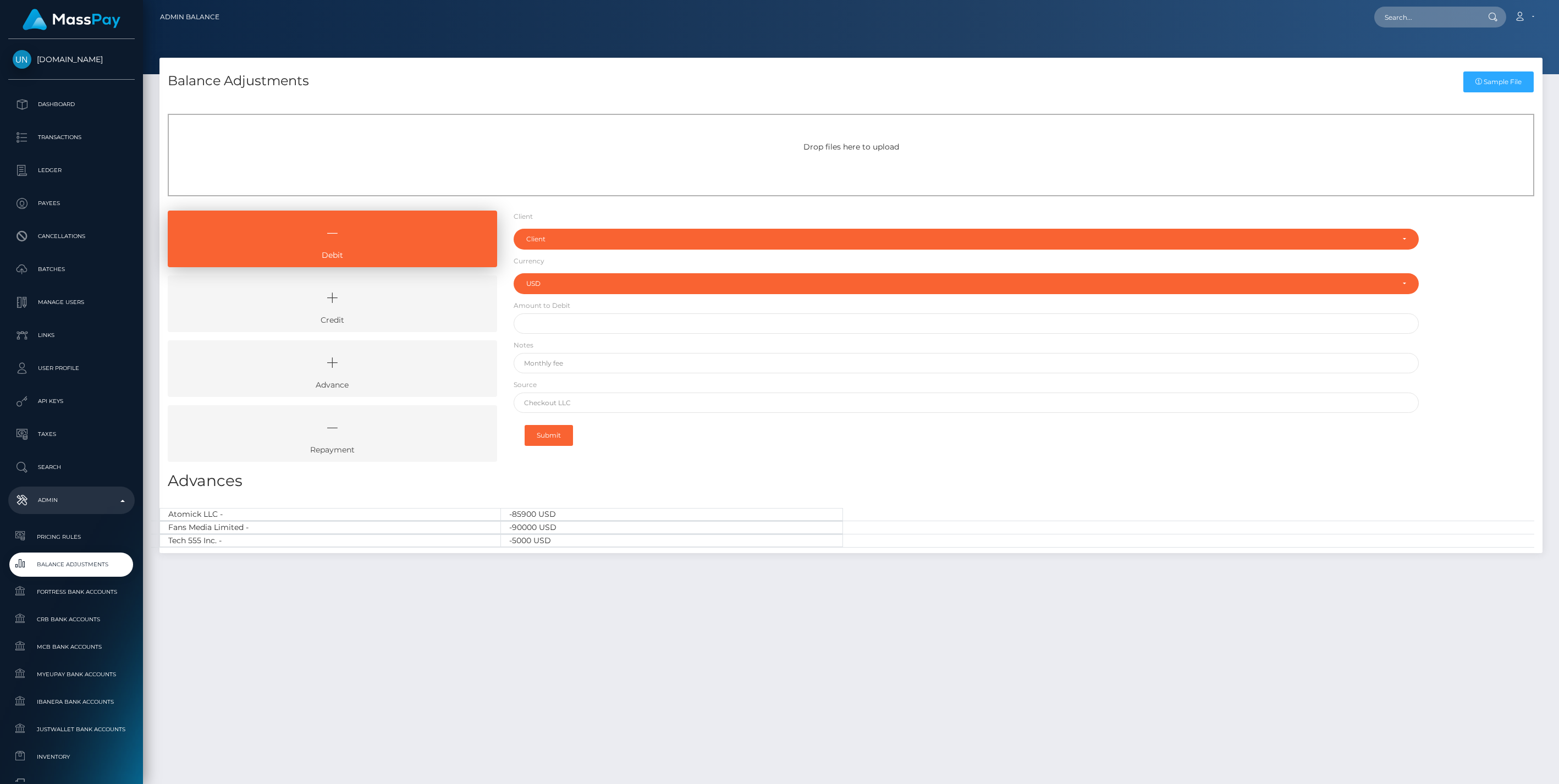
select select "USD"
click at [391, 300] on icon at bounding box center [333, 298] width 304 height 33
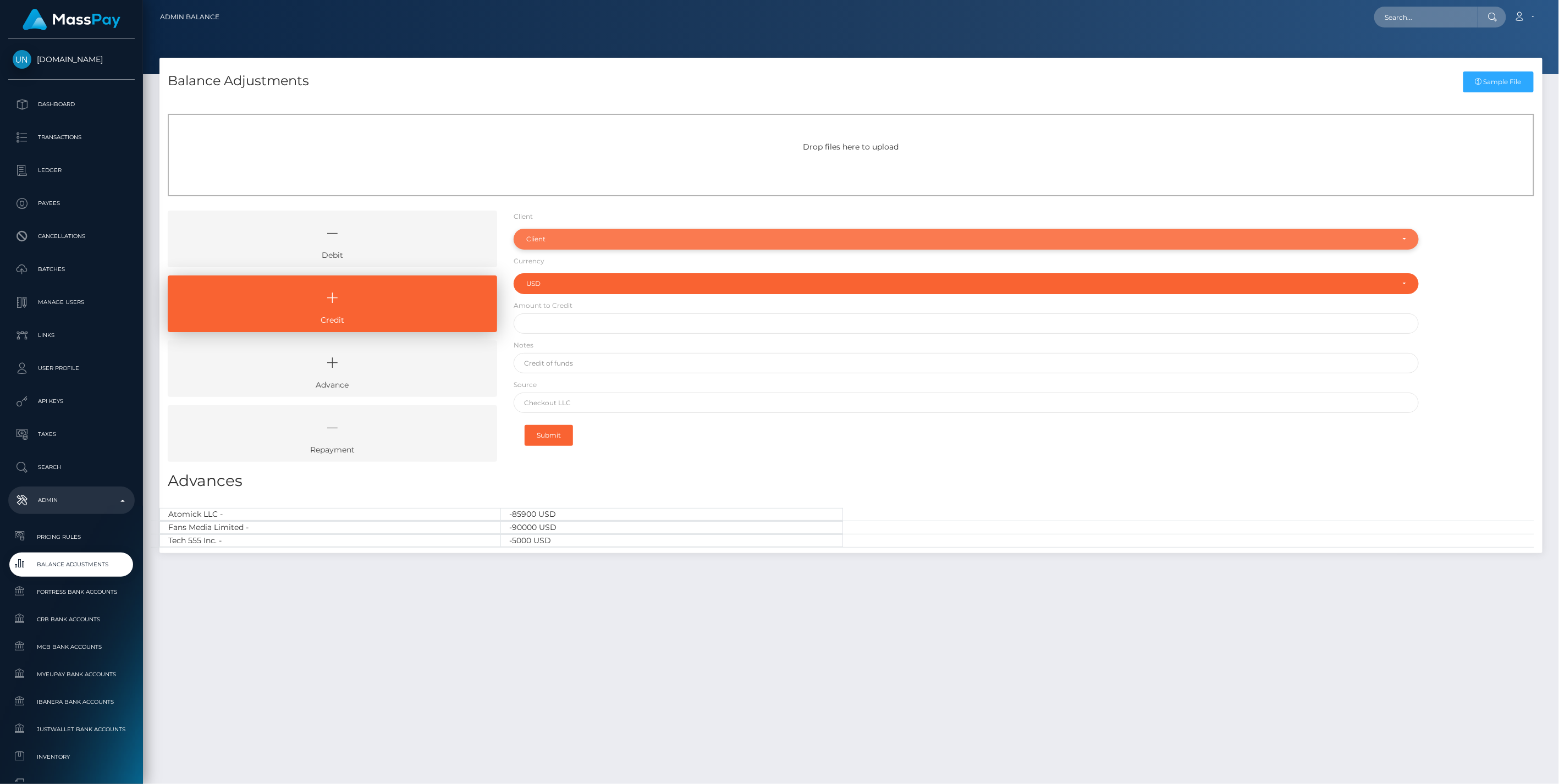
click at [554, 239] on div "Client" at bounding box center [960, 239] width 868 height 9
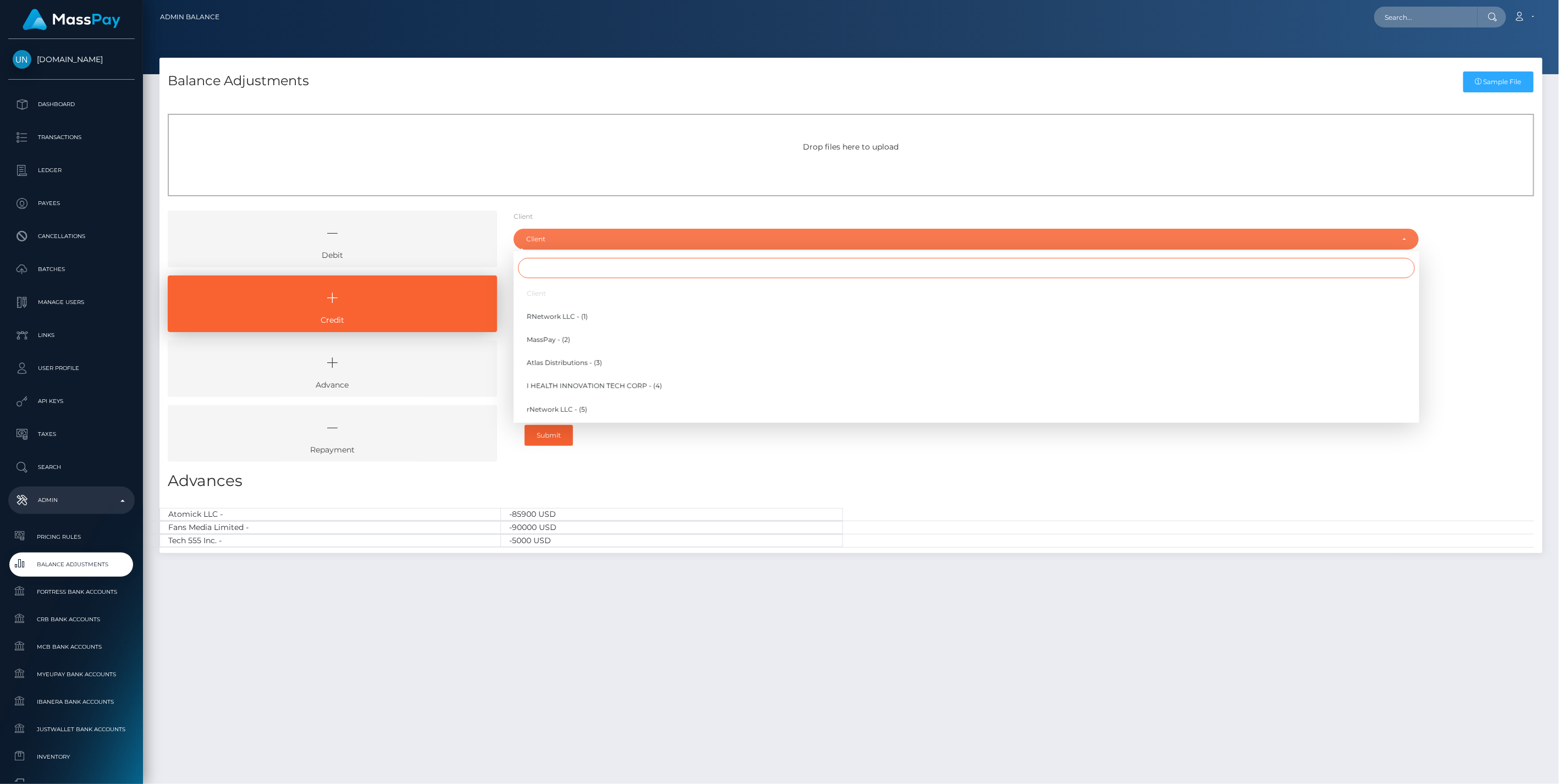
click at [545, 270] on input "Search" at bounding box center [967, 268] width 898 height 21
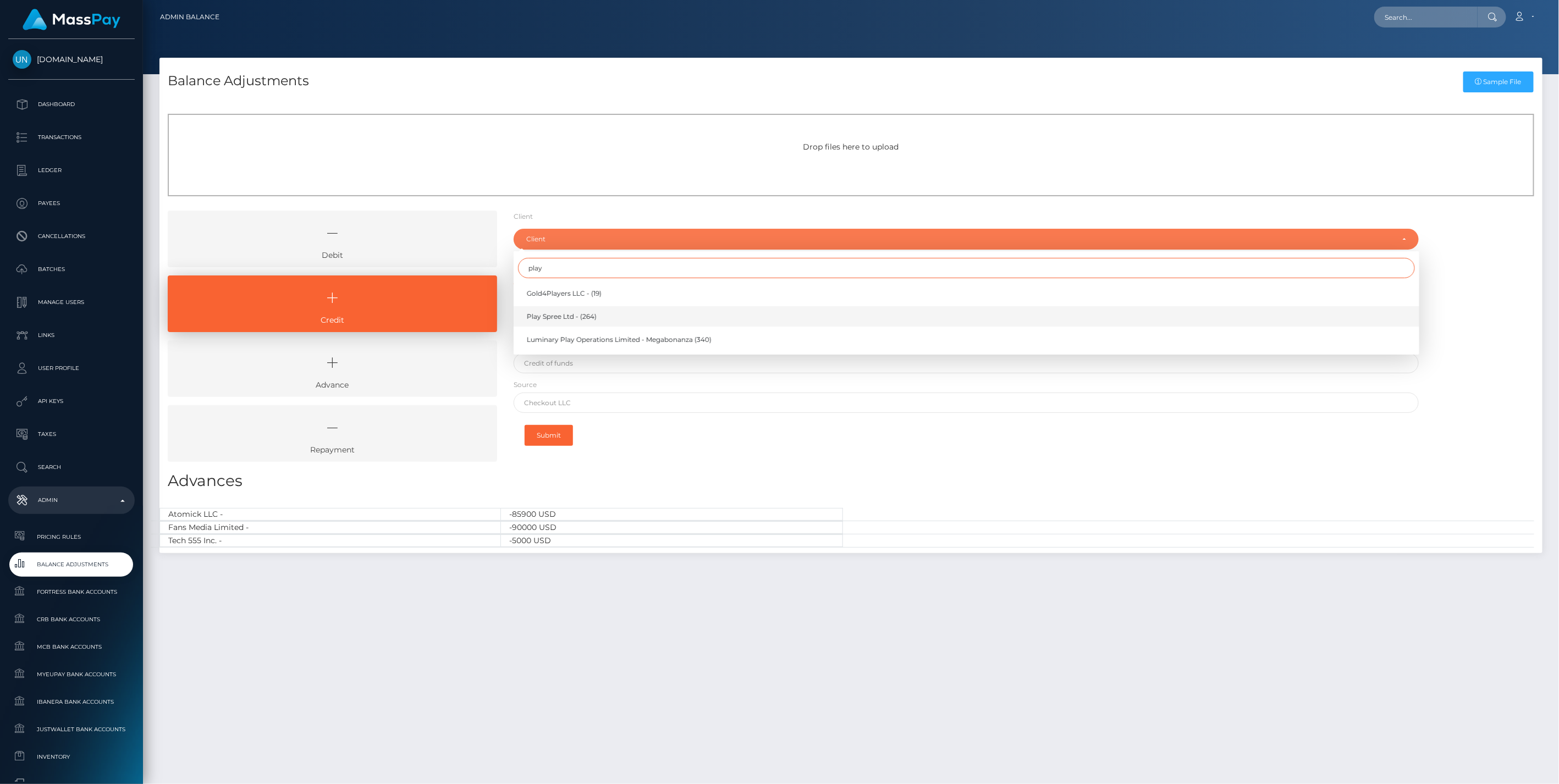
type input "play"
click at [552, 317] on span "Play Spree Ltd - (264)" at bounding box center [562, 316] width 70 height 9
select select "264"
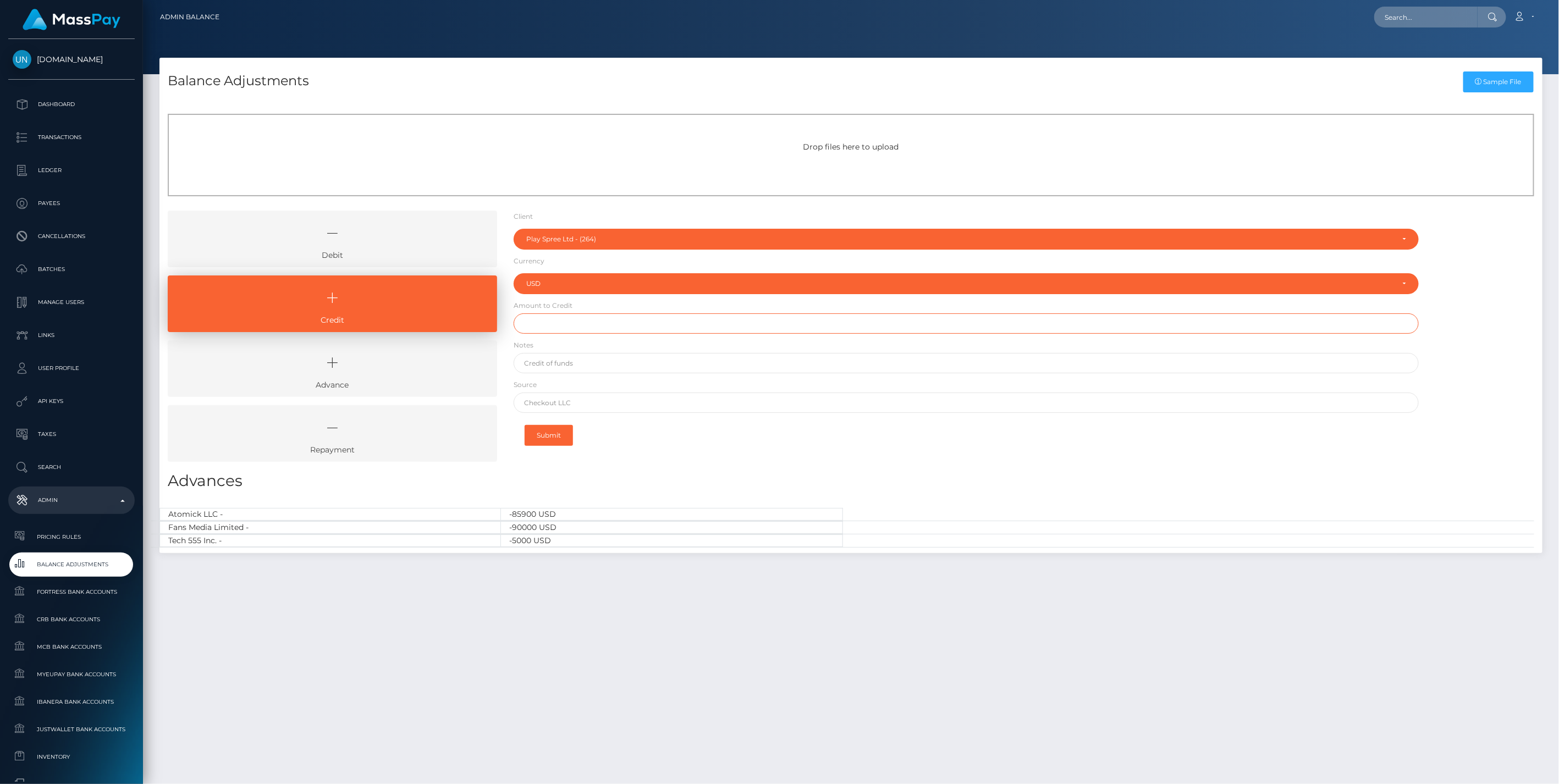
click at [574, 322] on input "text" at bounding box center [967, 324] width 906 height 21
paste input "150,006.00"
type input "$150,006.00"
click at [563, 360] on input "text" at bounding box center [967, 364] width 906 height 21
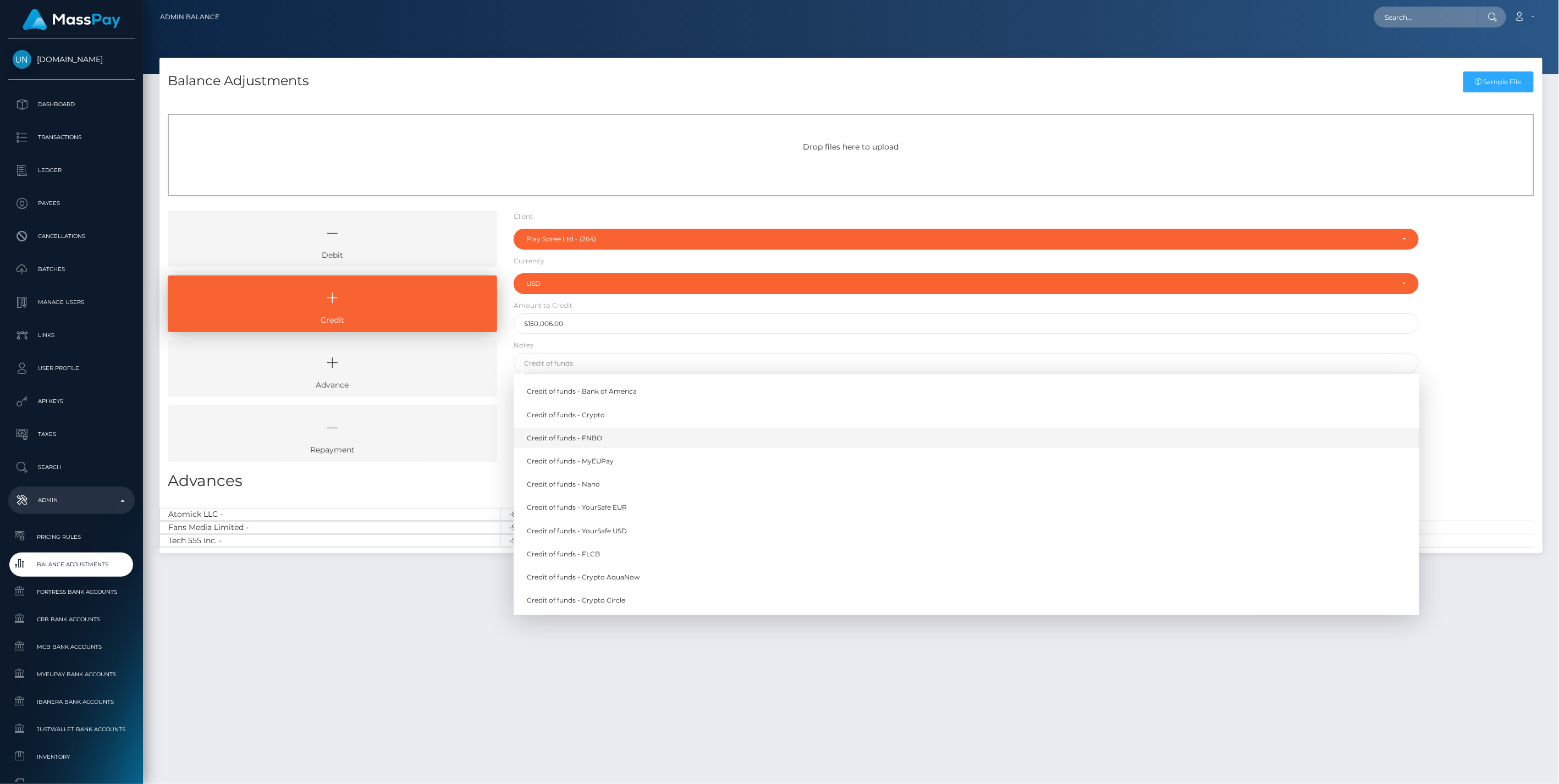
click at [589, 443] on link "Credit of funds - FNBO" at bounding box center [967, 438] width 906 height 21
type input "Credit of funds - FNBO"
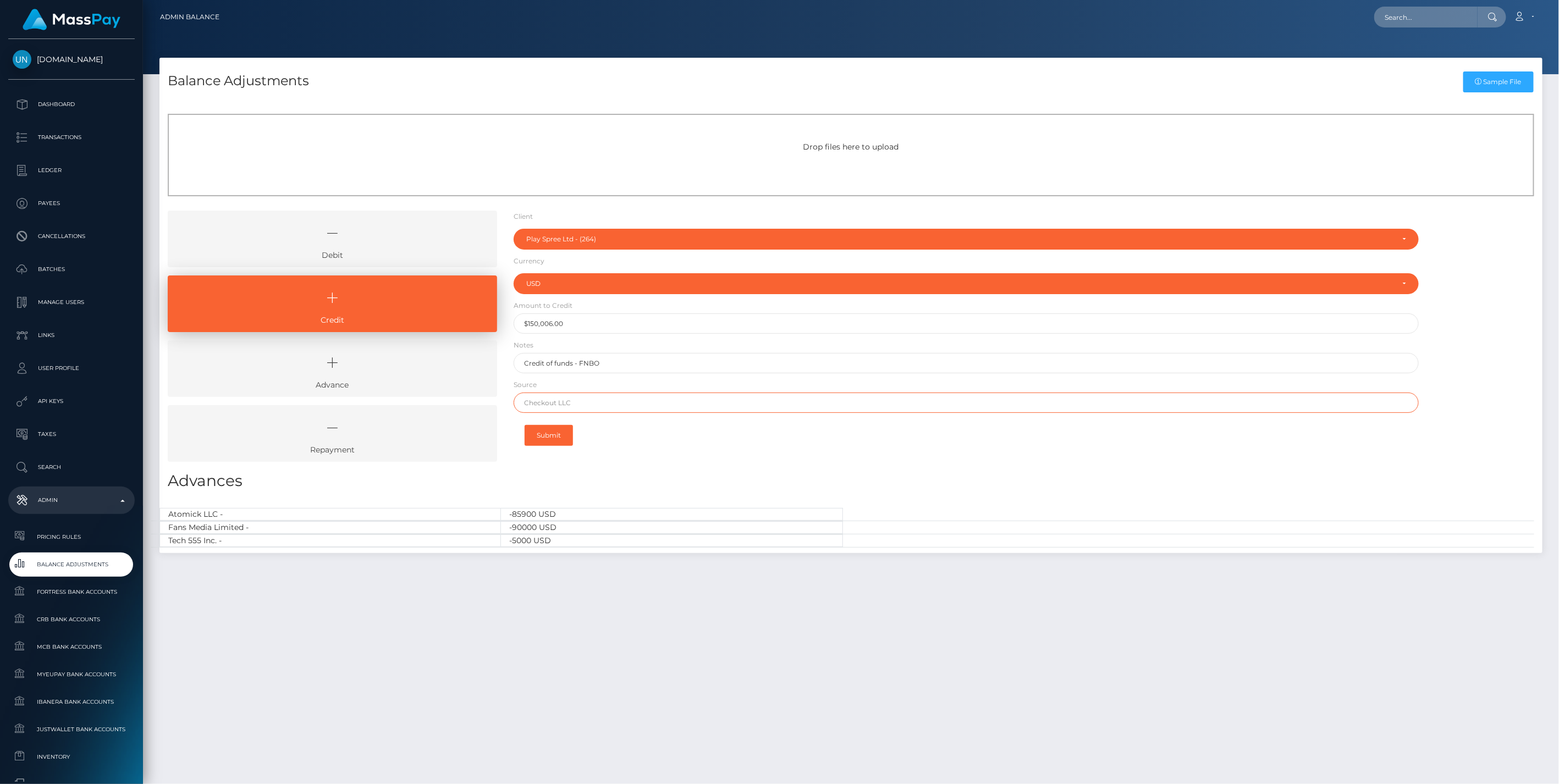
click at [543, 408] on input "text" at bounding box center [967, 403] width 906 height 21
paste input "IFX PAYMENTS"
type input "IFX PAYMENTS"
click at [548, 440] on button "Submit" at bounding box center [548, 435] width 48 height 21
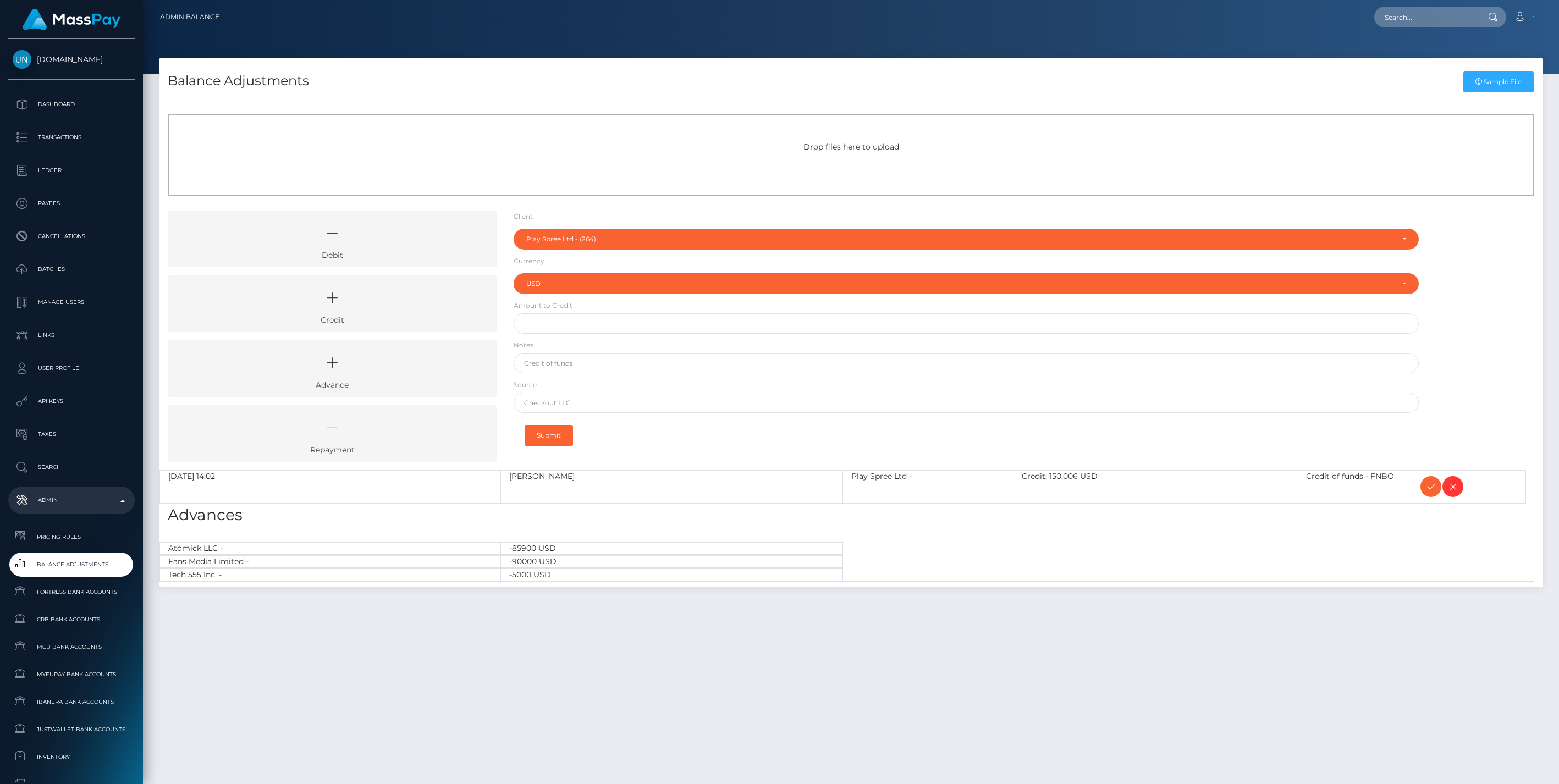
select select "264"
select select "USD"
click at [1431, 486] on icon at bounding box center [1431, 486] width 13 height 14
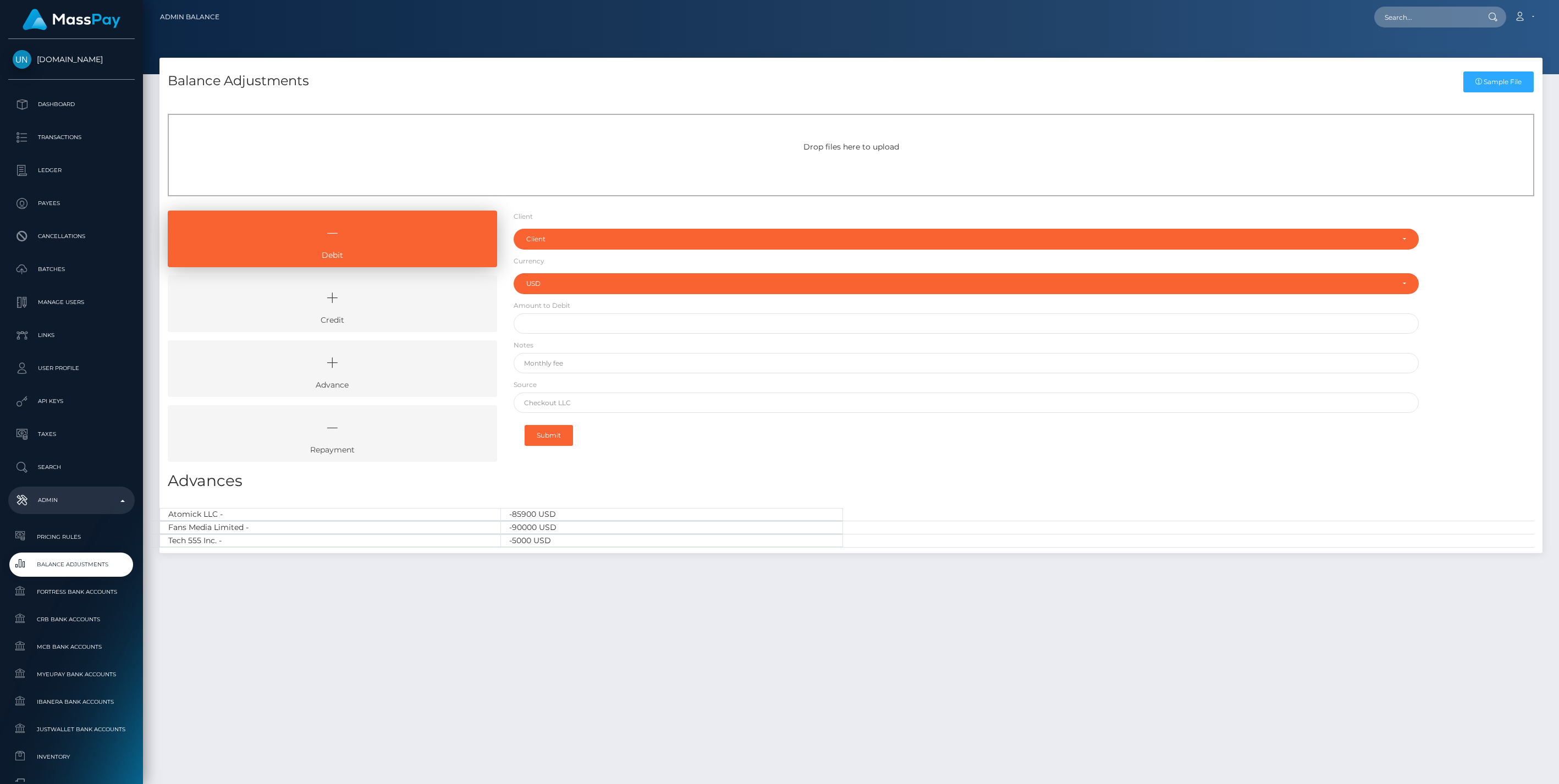
select select "USD"
click at [393, 293] on icon at bounding box center [333, 298] width 304 height 33
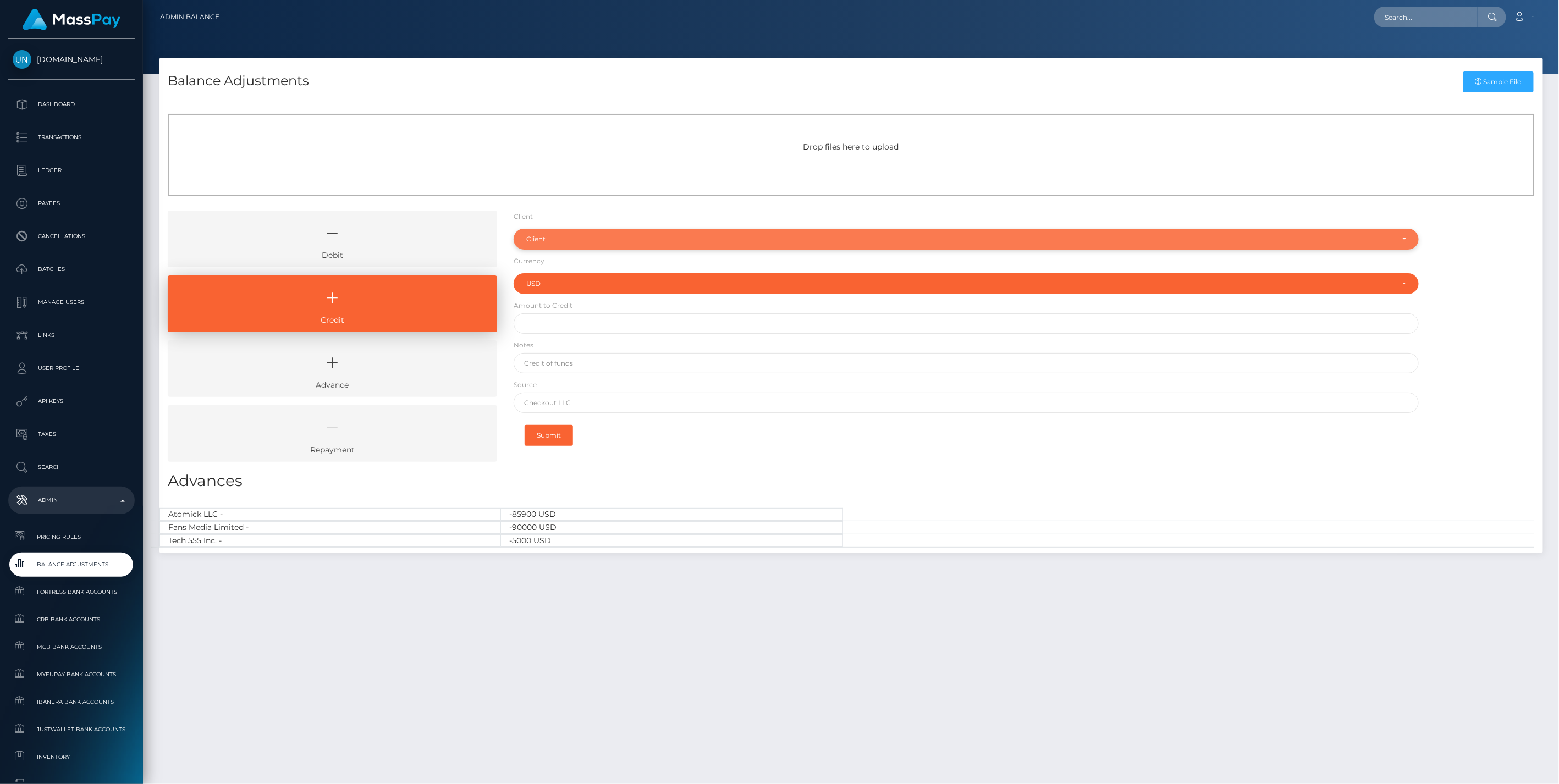
click at [593, 231] on div "Client" at bounding box center [967, 239] width 906 height 21
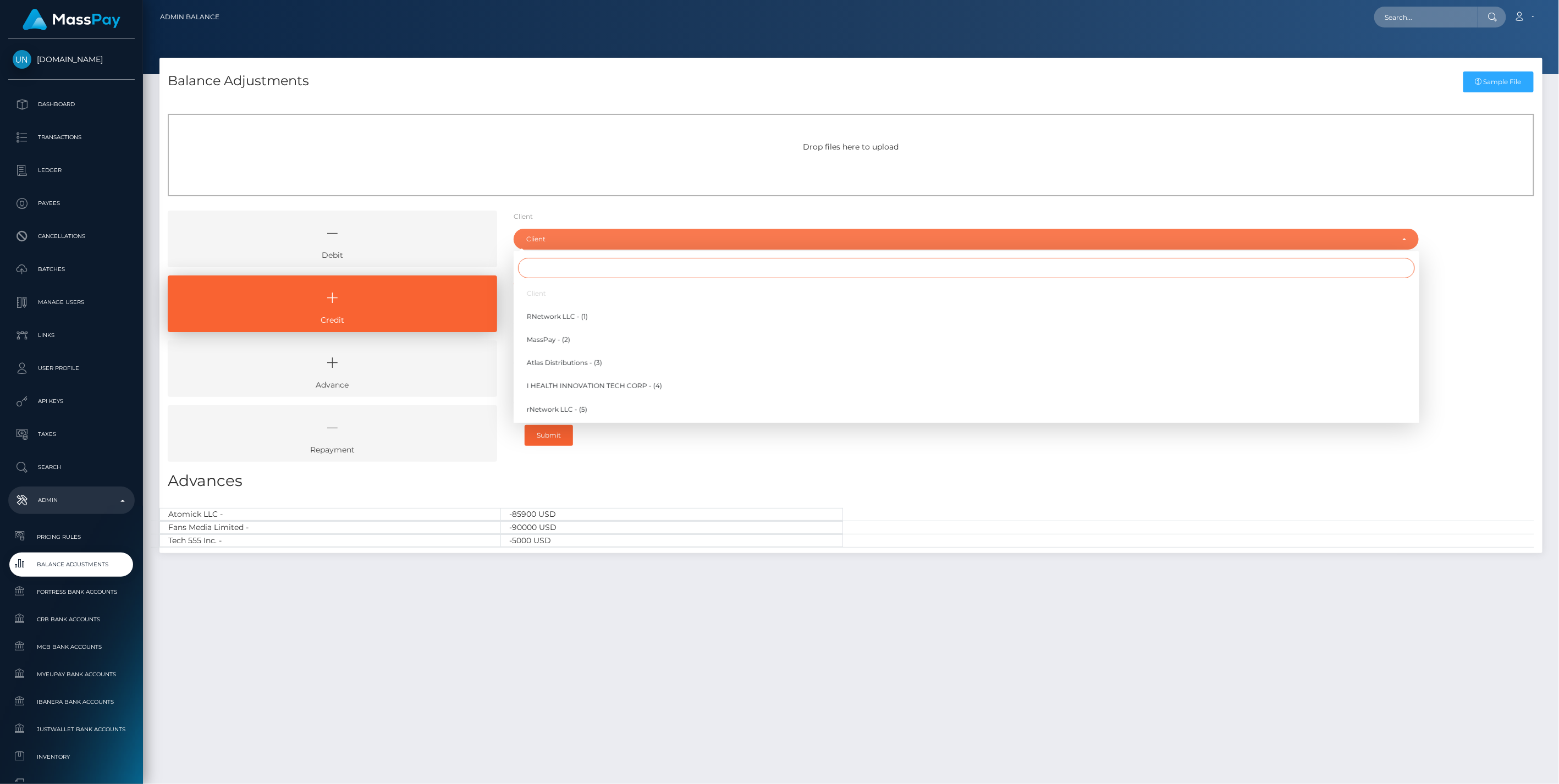
click at [561, 270] on input "Search" at bounding box center [967, 268] width 898 height 21
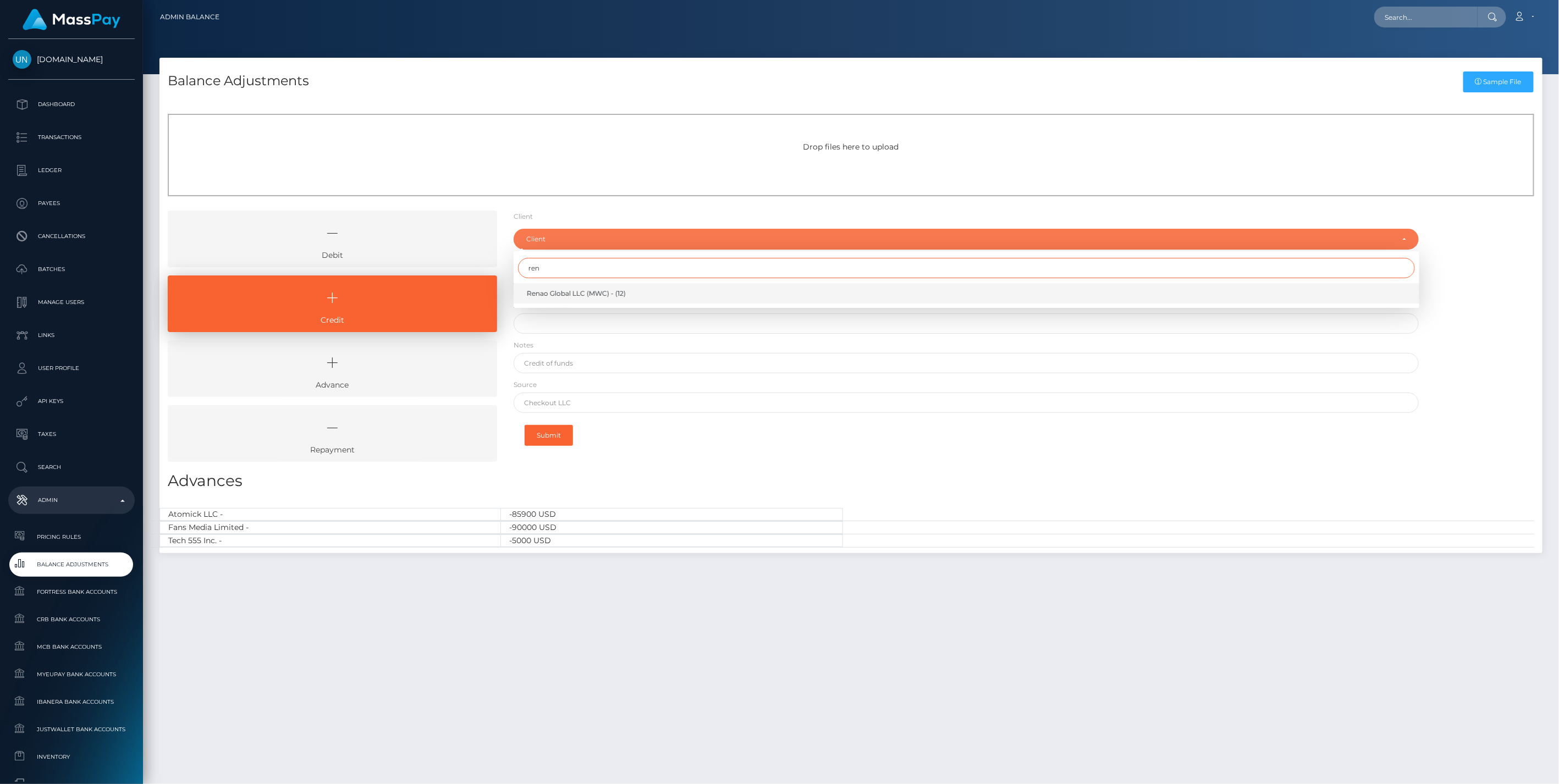
type input "ren"
click at [568, 293] on span "Renao Global LLC (MWC) - (12)" at bounding box center [576, 294] width 99 height 9
select select "12"
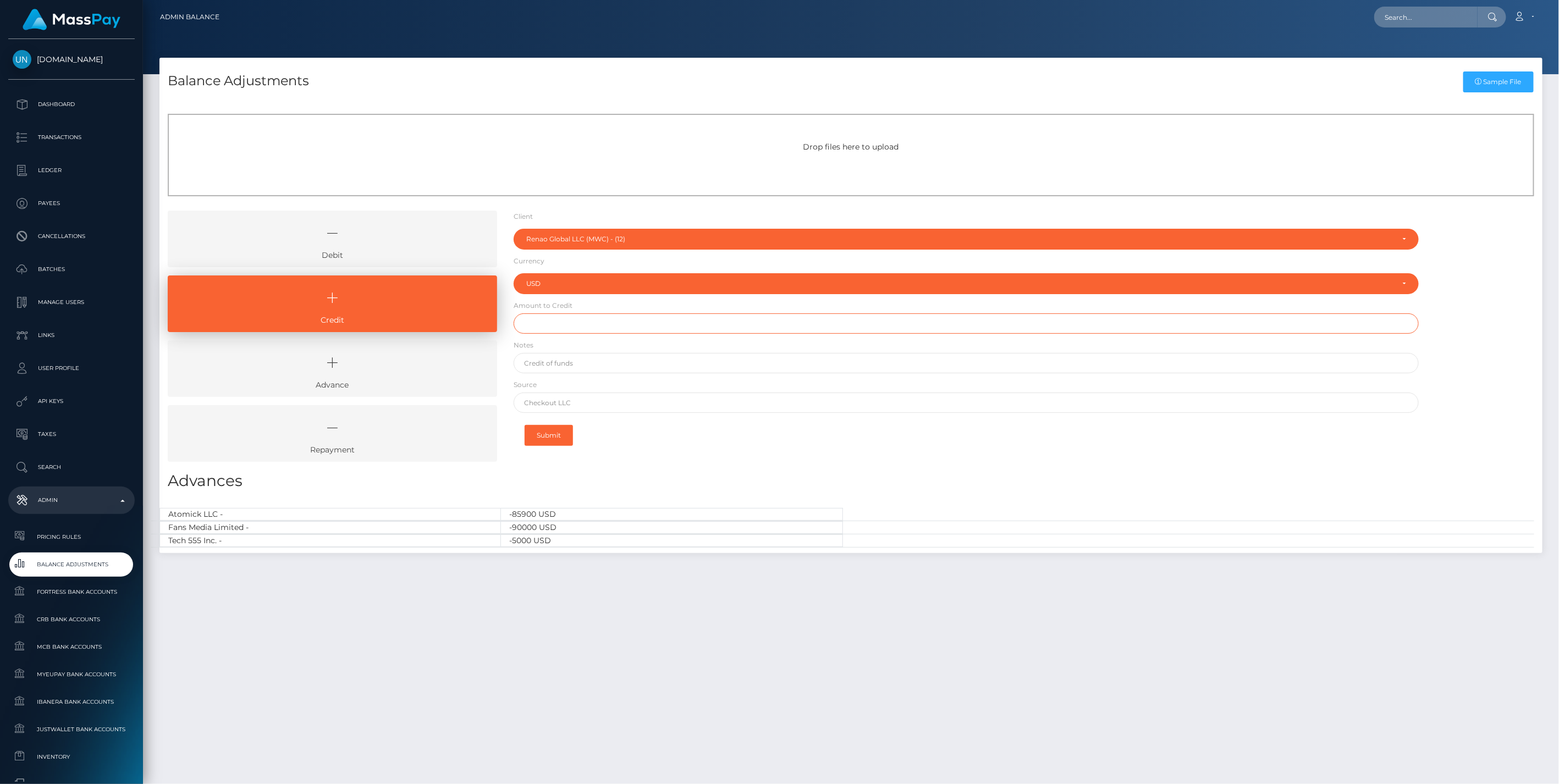
click at [552, 327] on input "text" at bounding box center [967, 324] width 906 height 21
paste input "350.00"
type input "$350.00"
click at [563, 364] on input "text" at bounding box center [967, 364] width 906 height 21
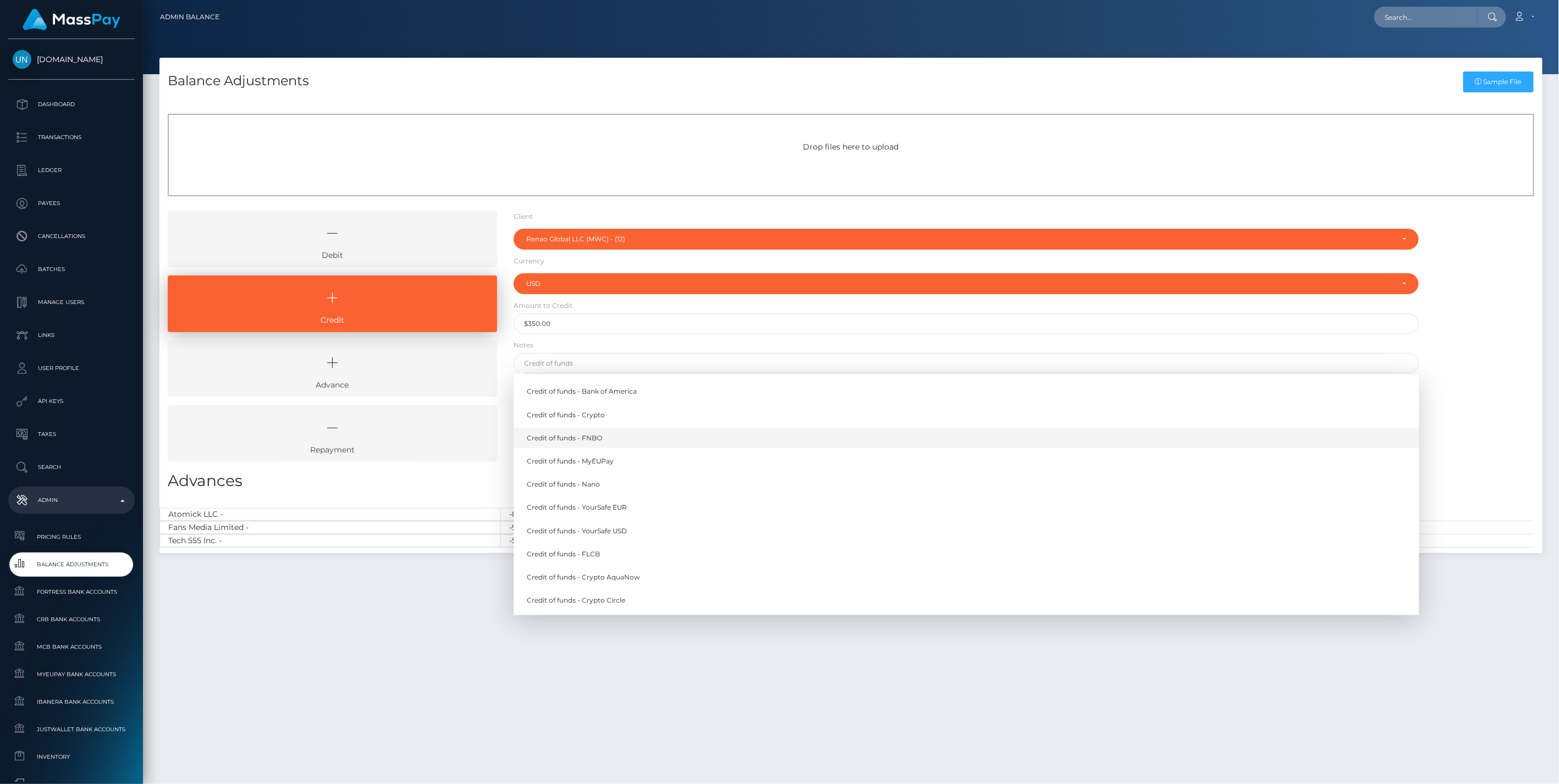
click at [589, 444] on link "Credit of funds - FNBO" at bounding box center [967, 438] width 906 height 21
type input "Credit of funds - FNBO"
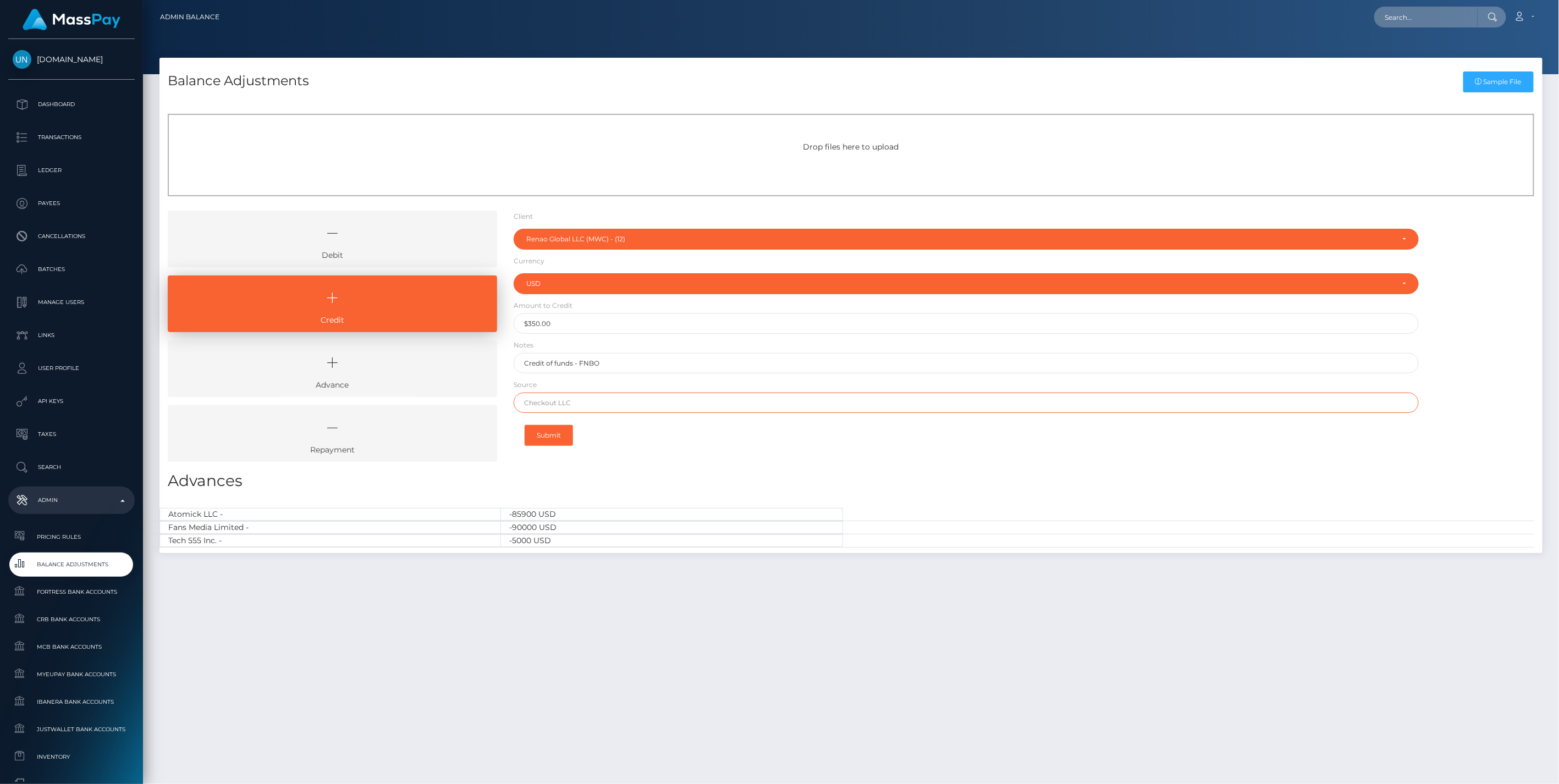
click at [579, 400] on input "text" at bounding box center [967, 403] width 906 height 21
paste input "BANK OF AMERICA"
type input "BANK OF AMERICA"
click at [549, 435] on button "Submit" at bounding box center [548, 435] width 48 height 21
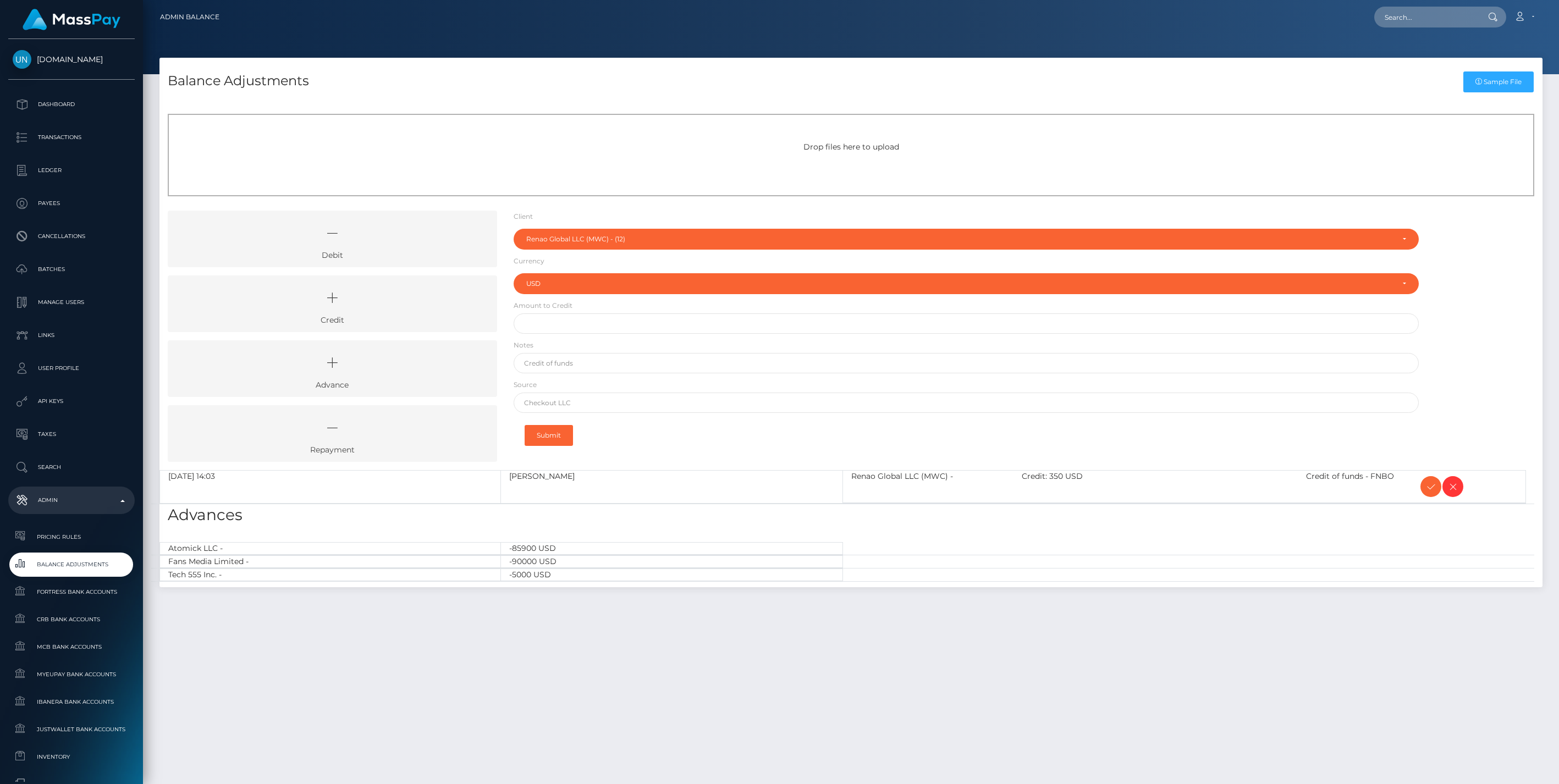
select select "12"
select select "USD"
click at [1428, 483] on icon at bounding box center [1431, 486] width 13 height 14
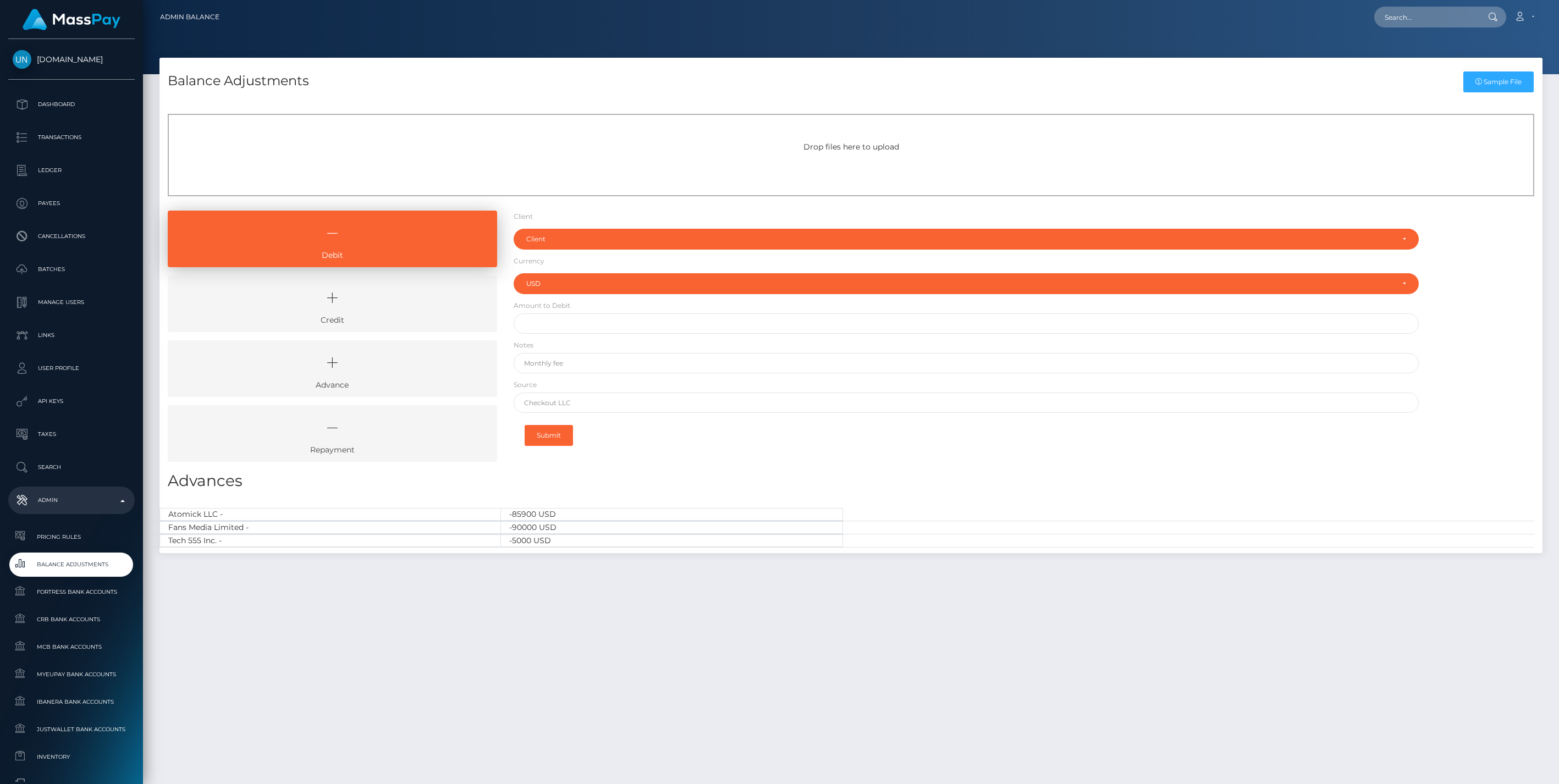
select select "USD"
click at [398, 306] on icon at bounding box center [333, 298] width 304 height 33
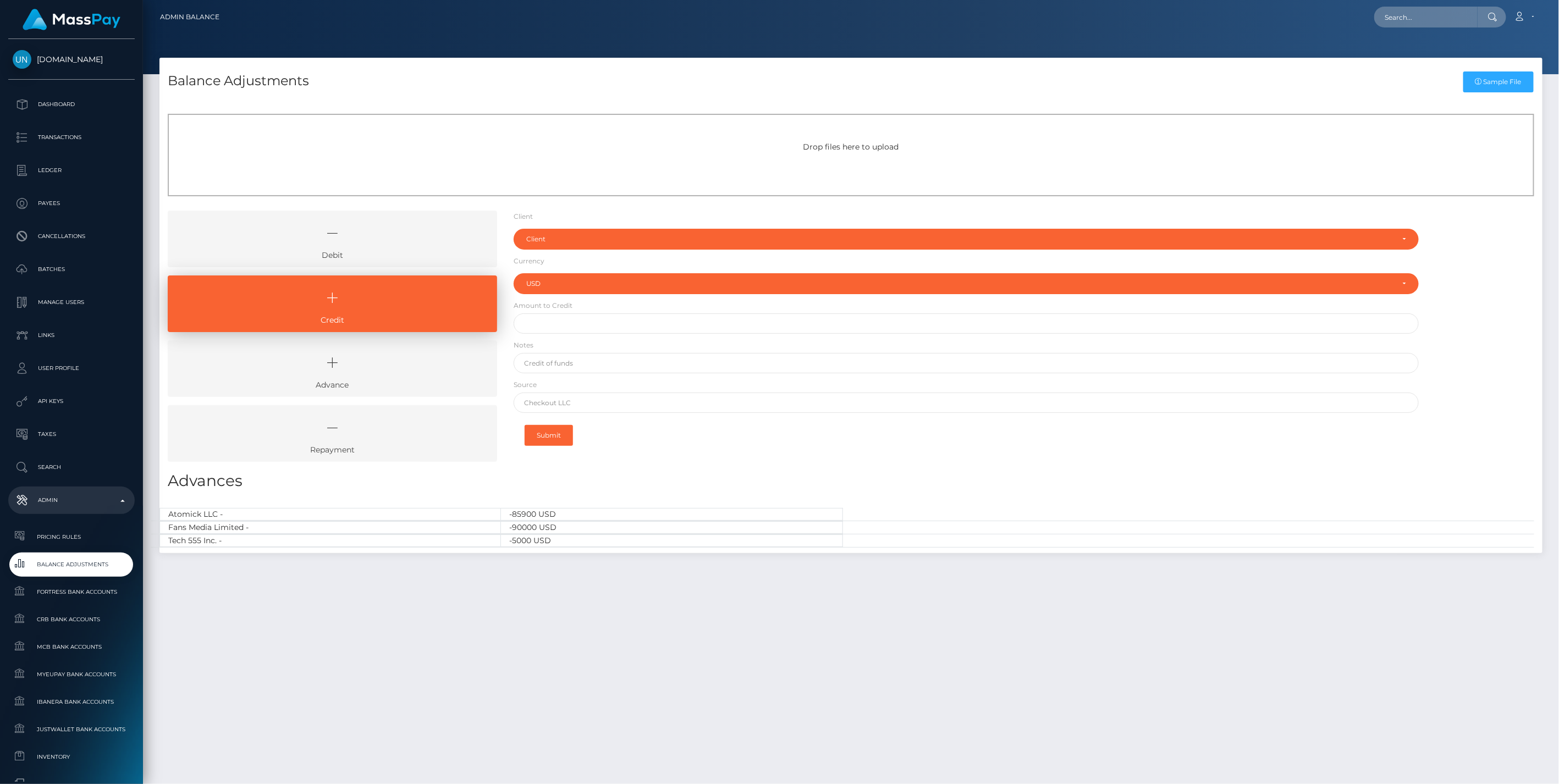
click at [396, 246] on icon at bounding box center [333, 232] width 304 height 33
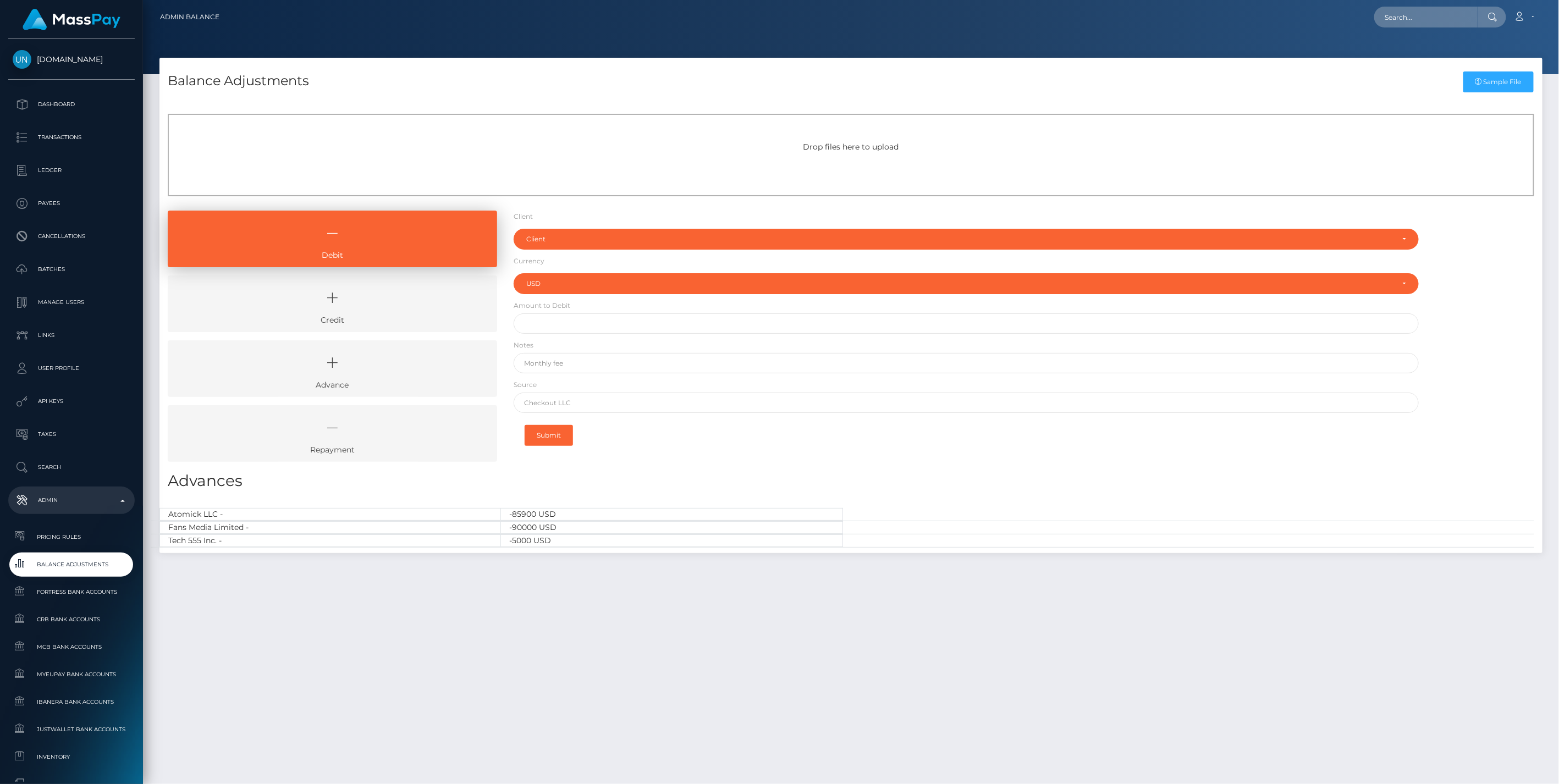
click at [395, 300] on icon at bounding box center [333, 298] width 304 height 33
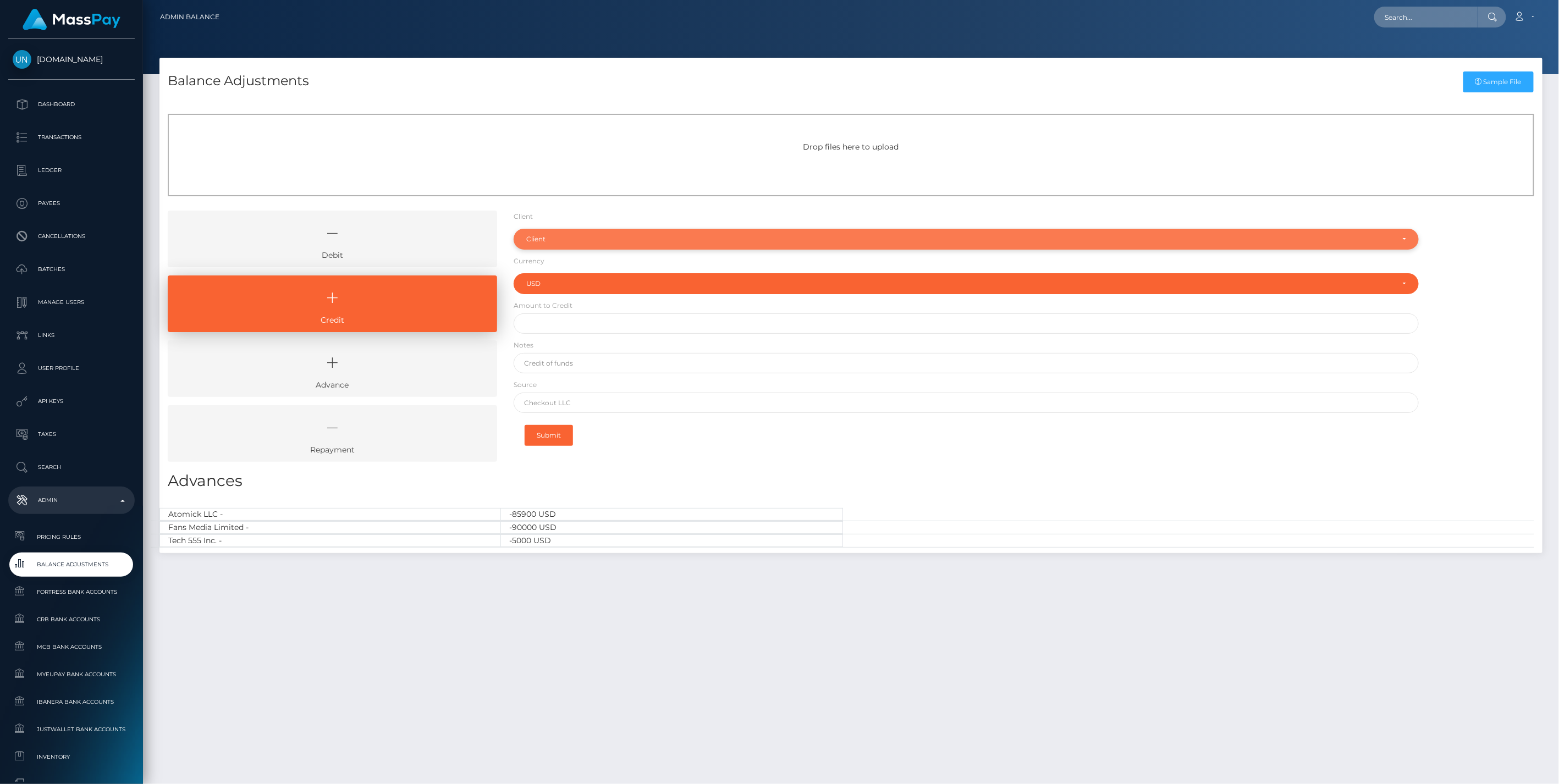
click at [541, 244] on div "Client" at bounding box center [967, 239] width 906 height 21
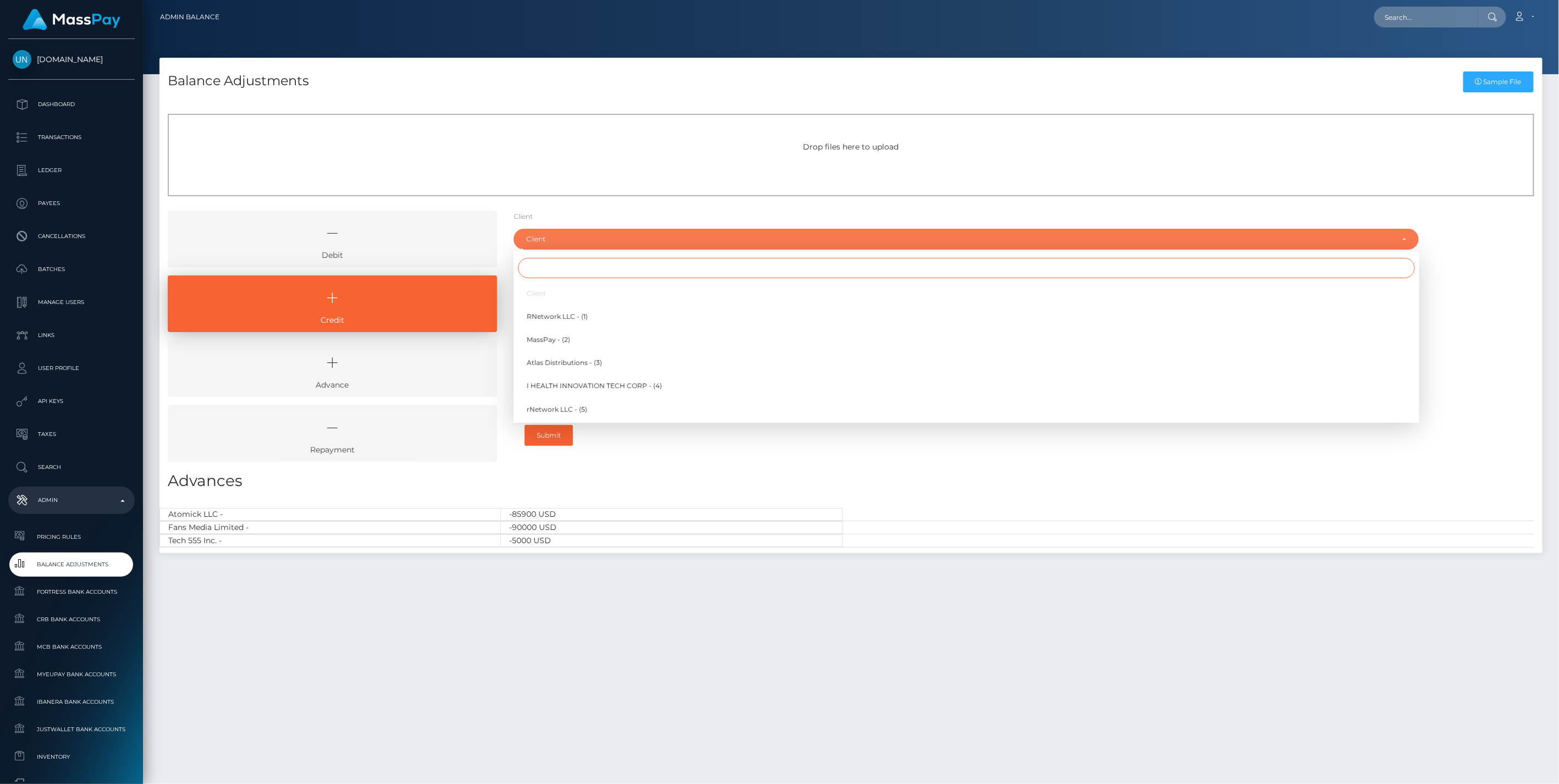
click at [552, 265] on input "Search" at bounding box center [967, 268] width 898 height 21
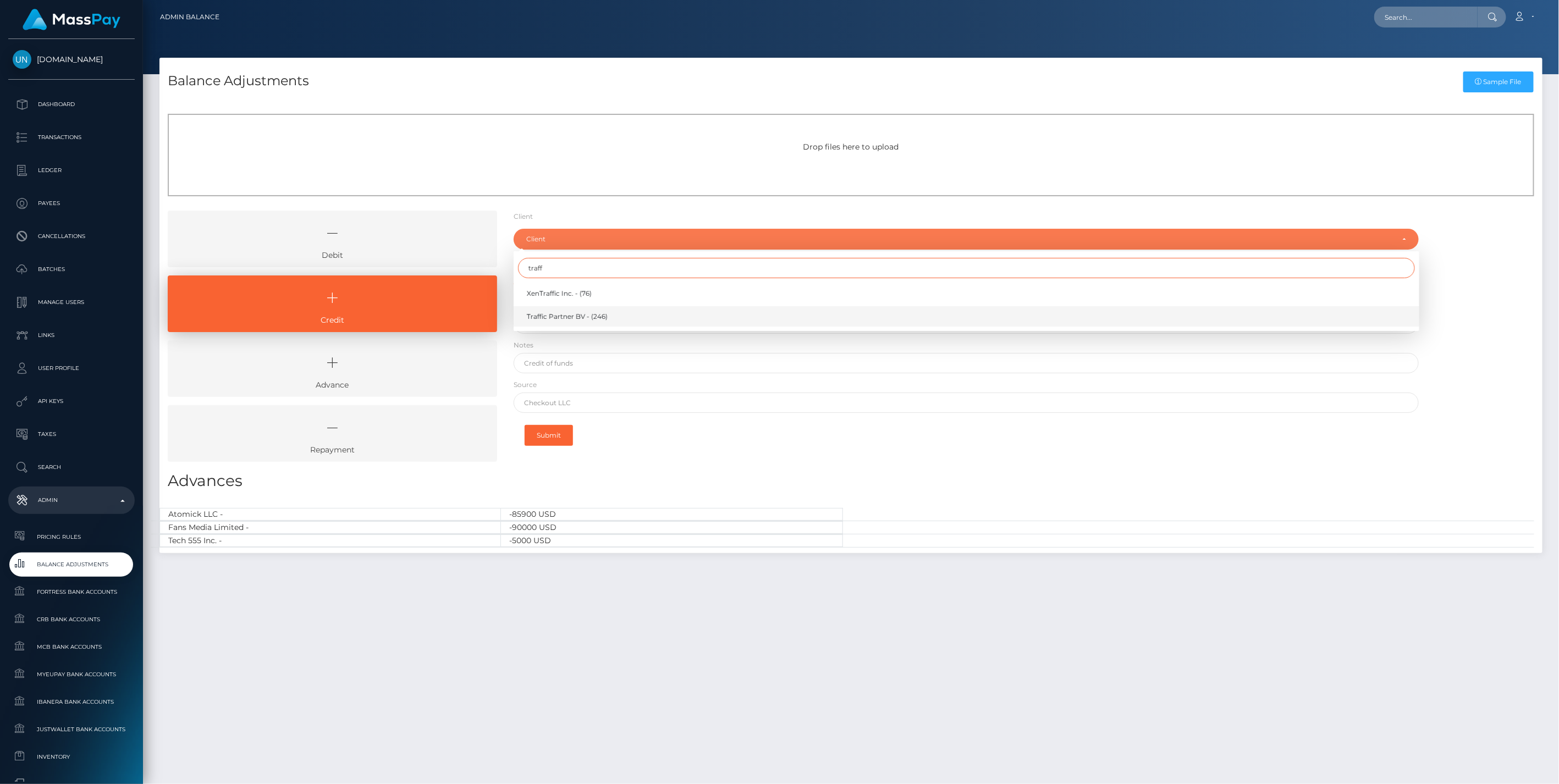
type input "traff"
click at [568, 314] on span "Traffic Partner BV - (246)" at bounding box center [568, 316] width 81 height 9
select select "246"
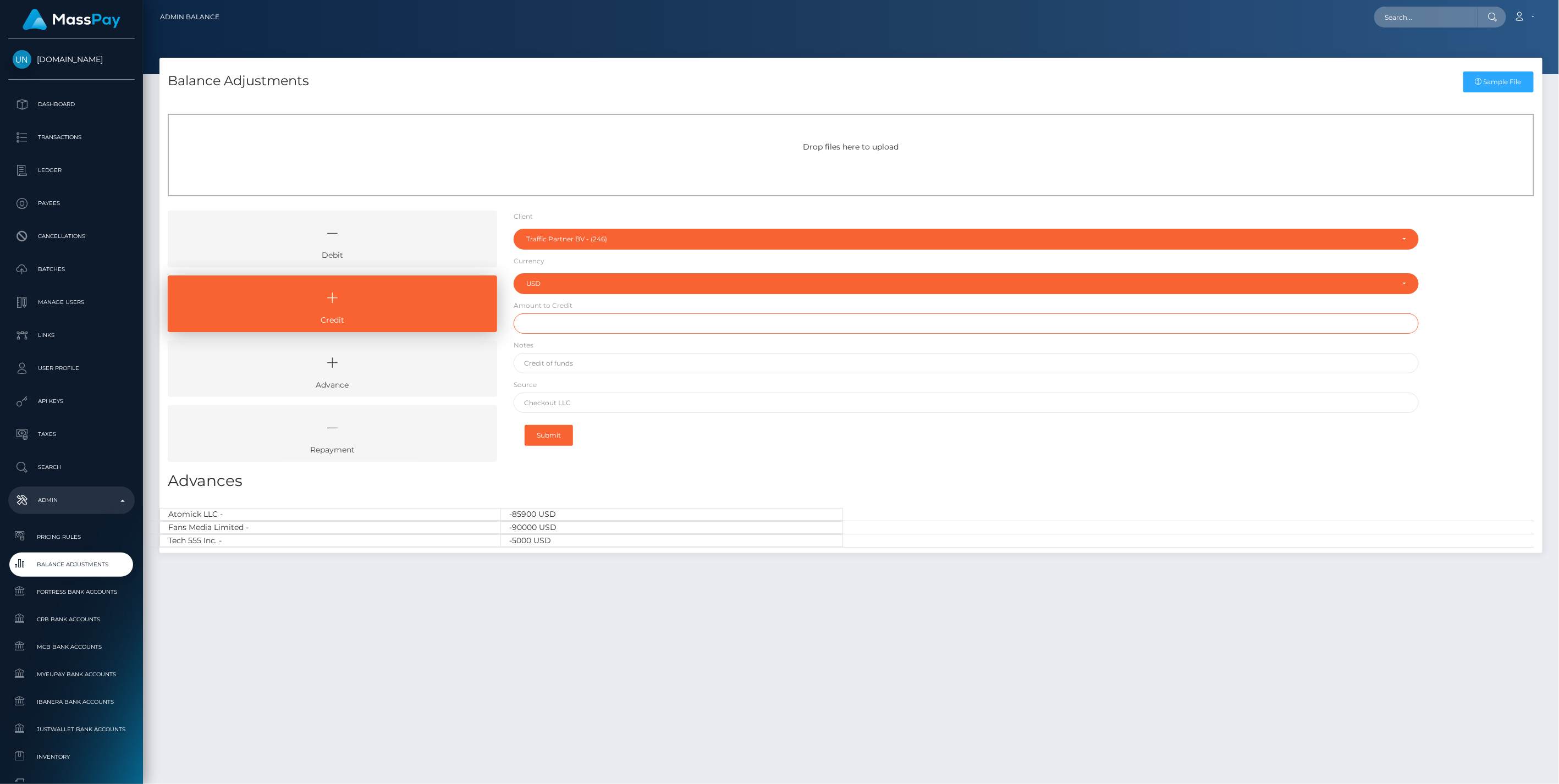
click at [584, 329] on input "text" at bounding box center [967, 324] width 906 height 21
paste input "175,969.50"
type input "$175,969.50"
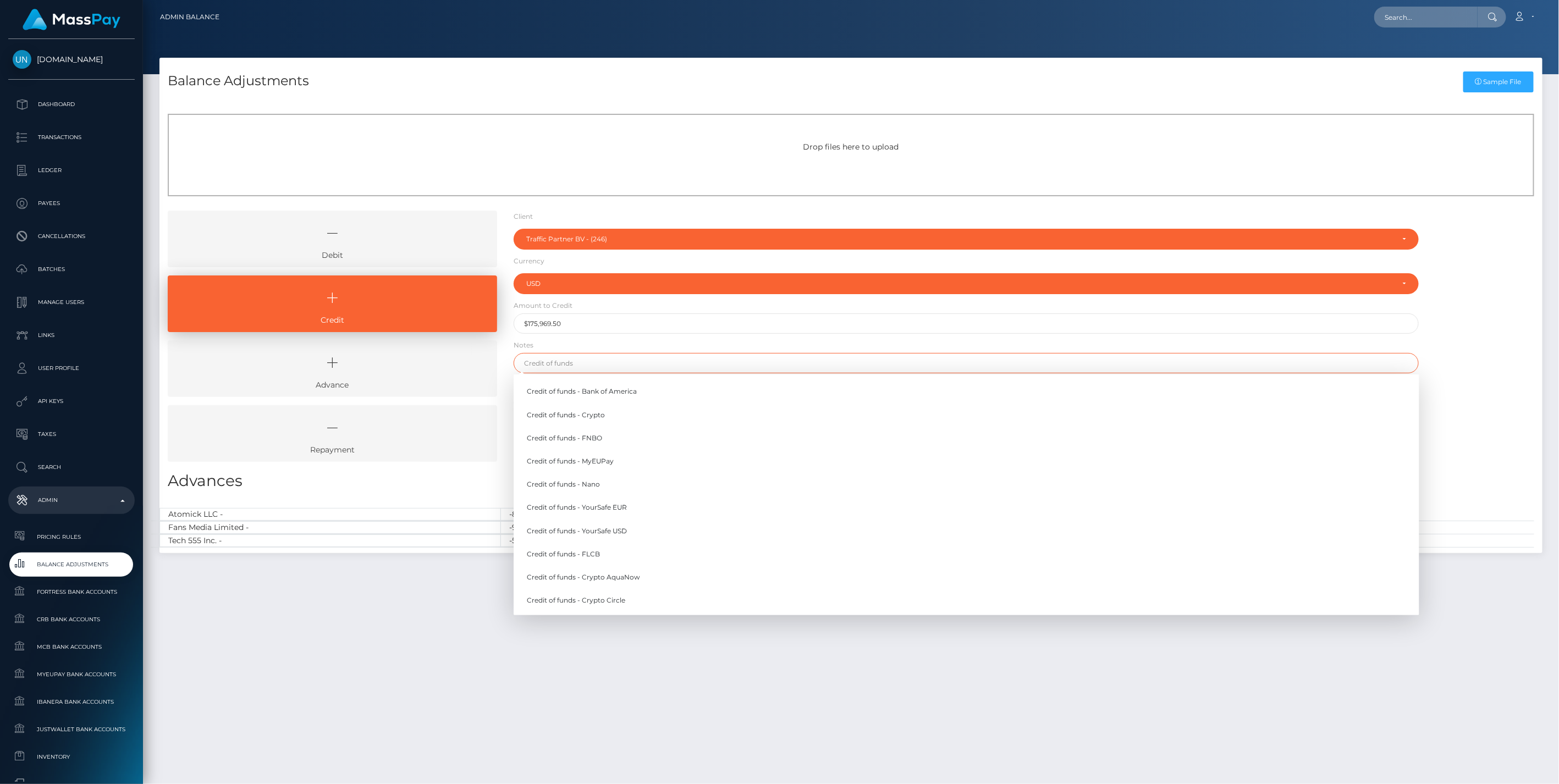
click at [558, 361] on input "text" at bounding box center [967, 364] width 906 height 21
click at [608, 531] on link "Credit of funds - YourSafe USD" at bounding box center [967, 531] width 906 height 21
click at [584, 363] on input "Credit of funds - YourSafe USD" at bounding box center [967, 364] width 906 height 21
click at [618, 507] on link "Credit of funds - YourSafe EUR" at bounding box center [967, 508] width 906 height 21
type input "Credit of funds - YourSafe EUR"
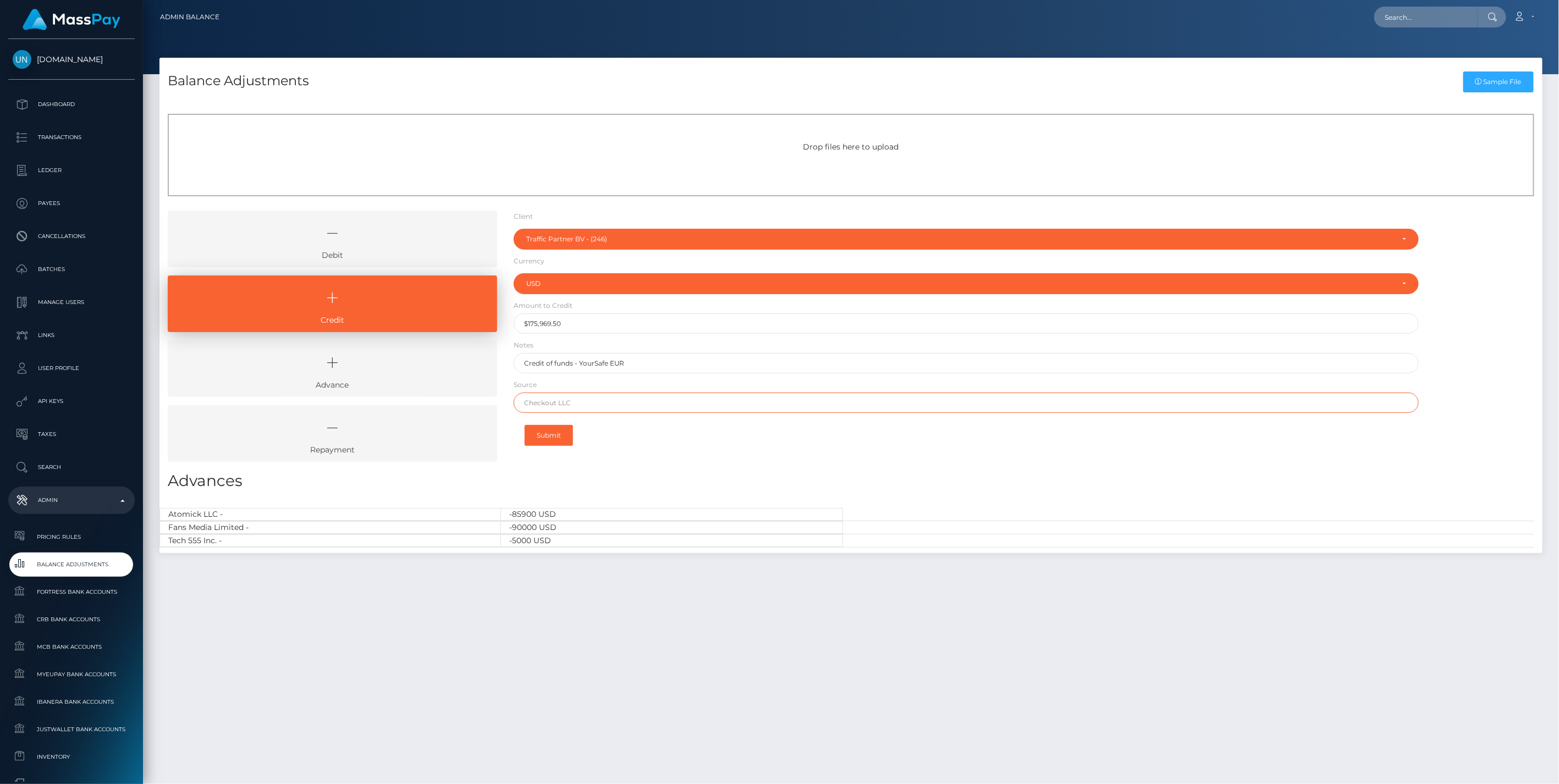
click at [588, 408] on input "text" at bounding box center [967, 403] width 906 height 21
paste input "TRUST PAY, A.S."
type input "TRUST PAY, A.S."
click at [558, 435] on button "Submit" at bounding box center [548, 435] width 48 height 21
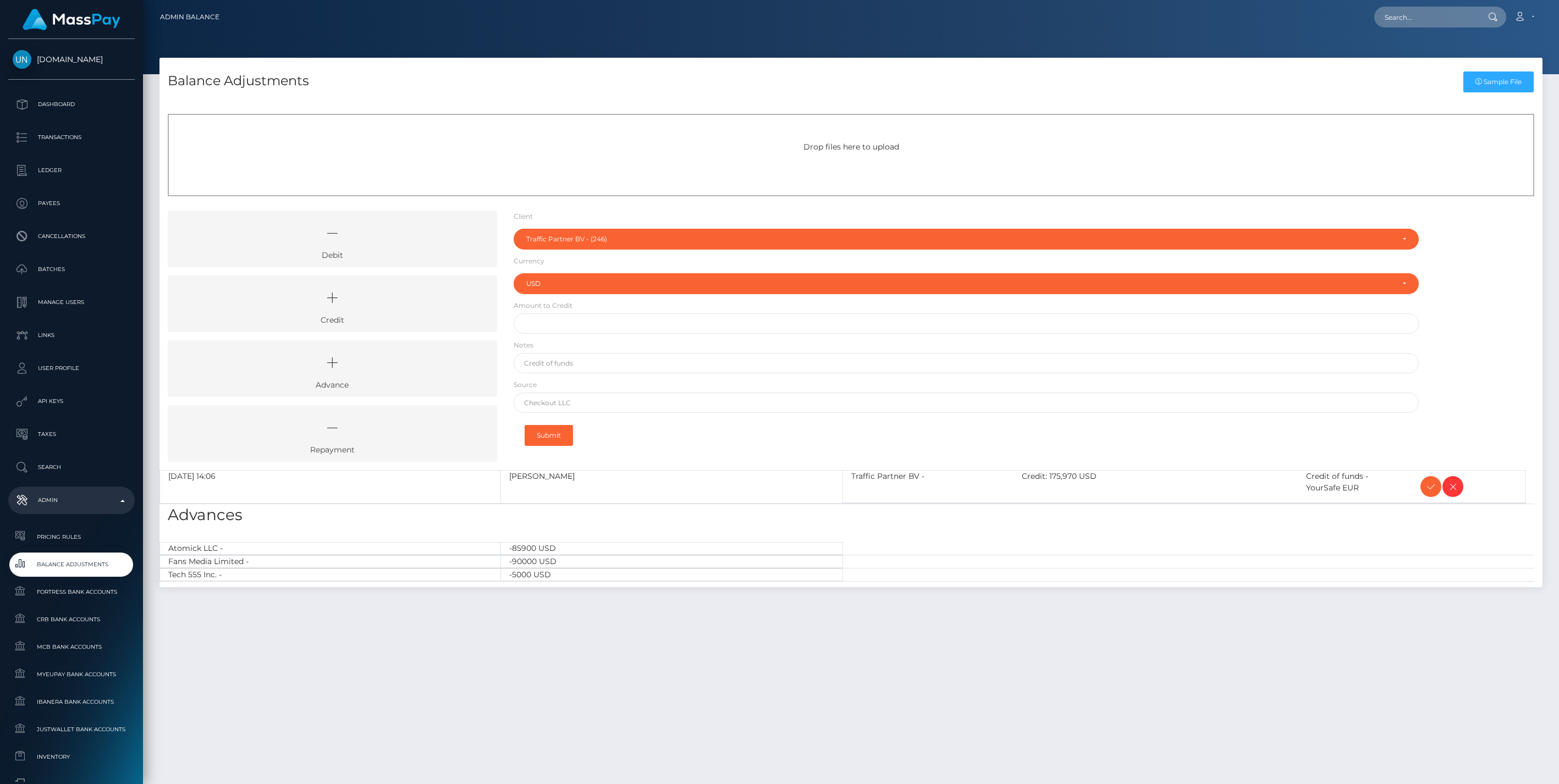
select select "246"
select select "USD"
click at [1429, 487] on icon at bounding box center [1431, 486] width 13 height 14
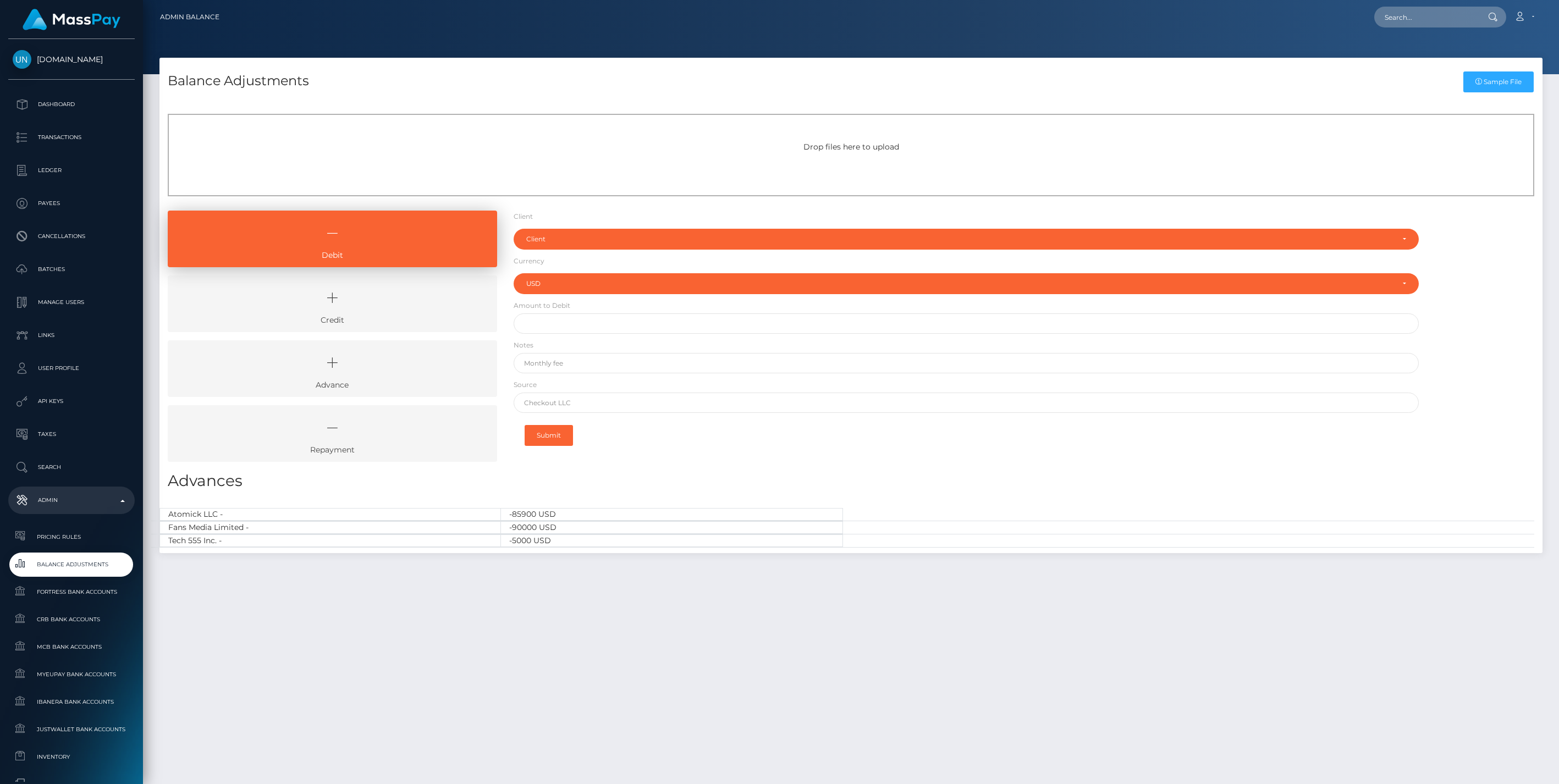
select select "USD"
drag, startPoint x: 433, startPoint y: 300, endPoint x: 460, endPoint y: 289, distance: 29.2
click at [433, 300] on icon at bounding box center [333, 298] width 304 height 33
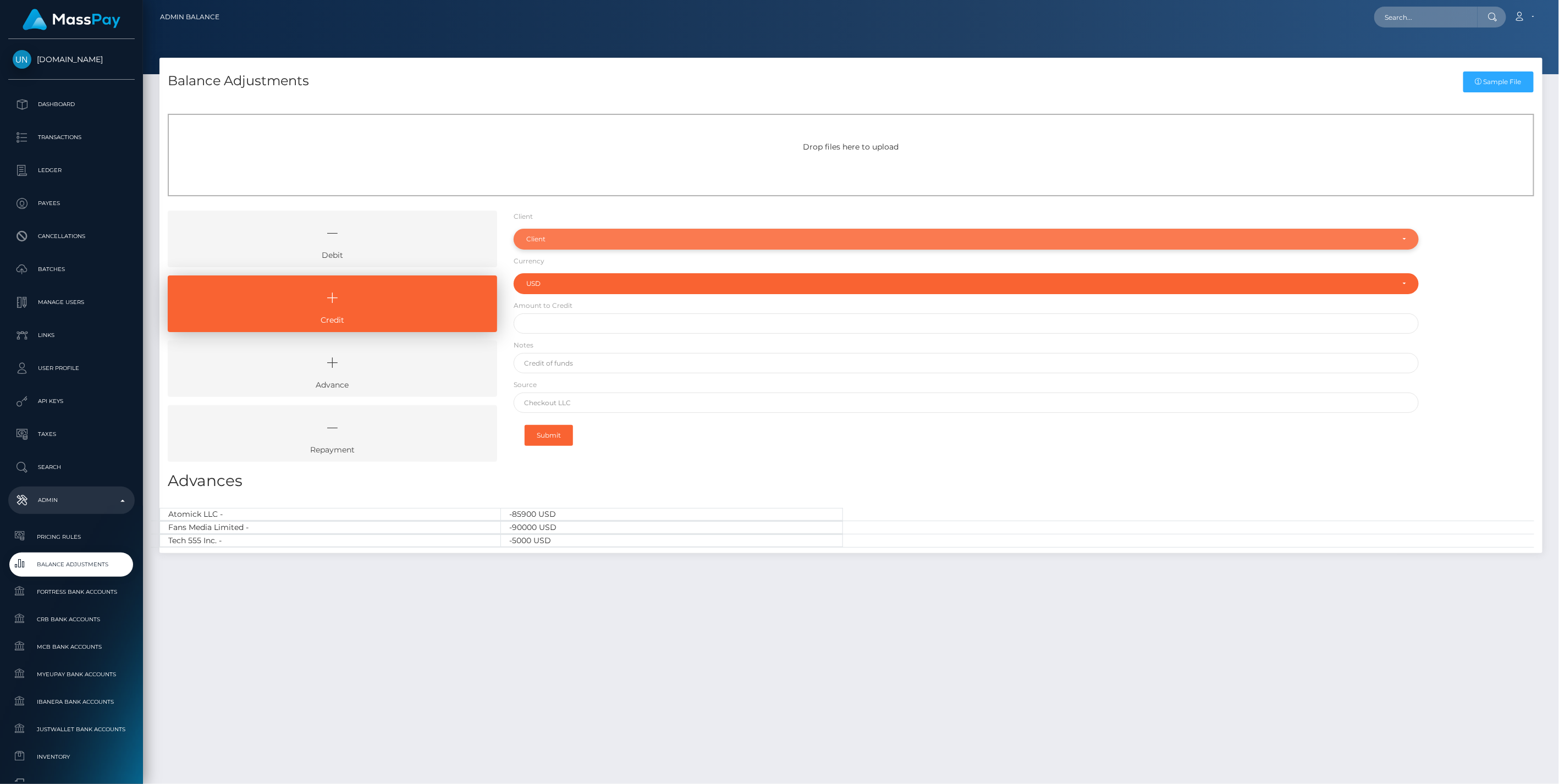
click at [563, 242] on div "Client" at bounding box center [960, 239] width 868 height 9
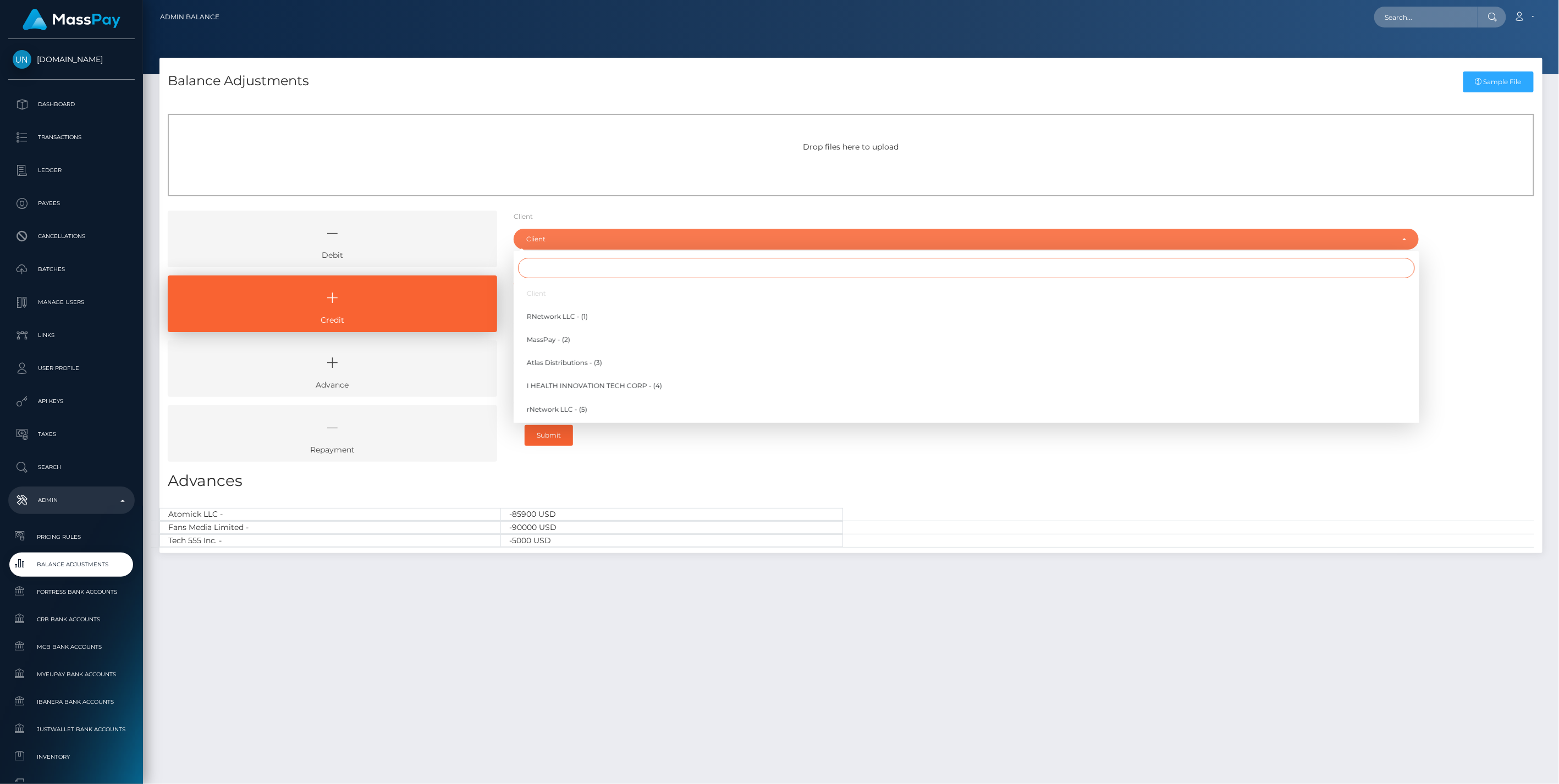
click at [541, 271] on input "Search" at bounding box center [967, 268] width 898 height 21
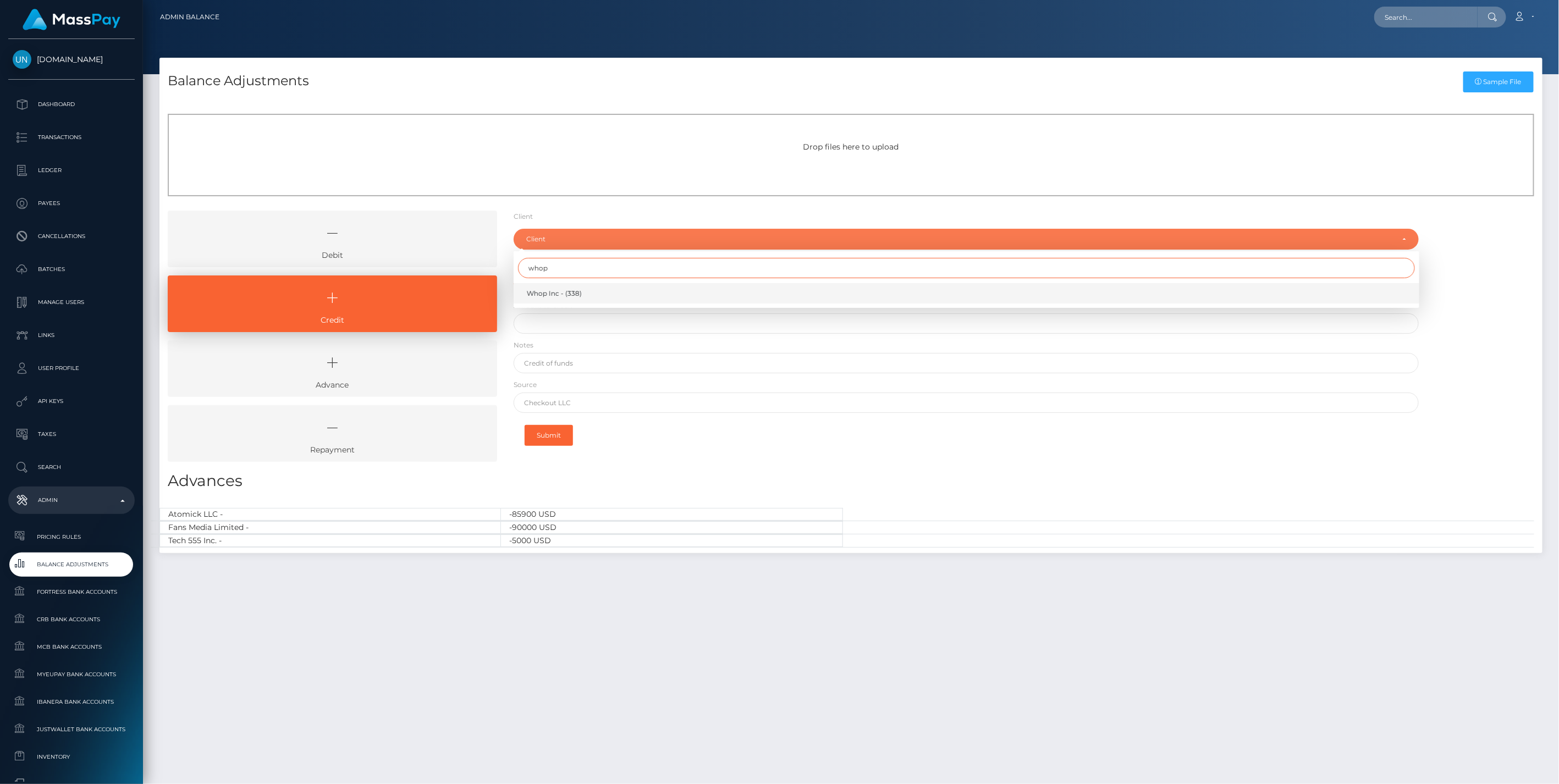
type input "whop"
click at [552, 293] on span "Whop Inc - (338)" at bounding box center [555, 294] width 55 height 9
select select "338"
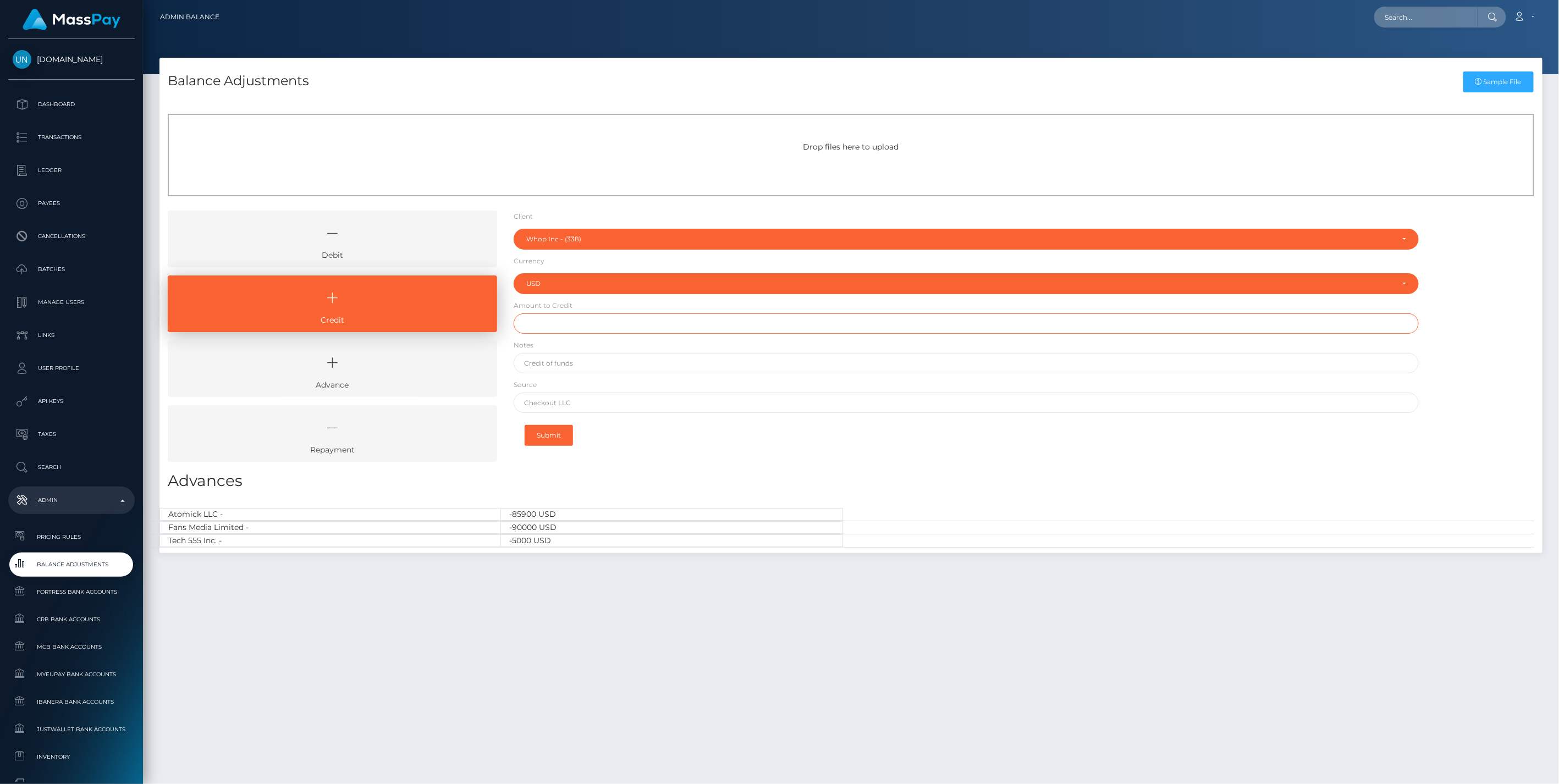
click at [563, 320] on input "text" at bounding box center [967, 324] width 906 height 21
paste input "186,598.26"
type input "$186,598.26"
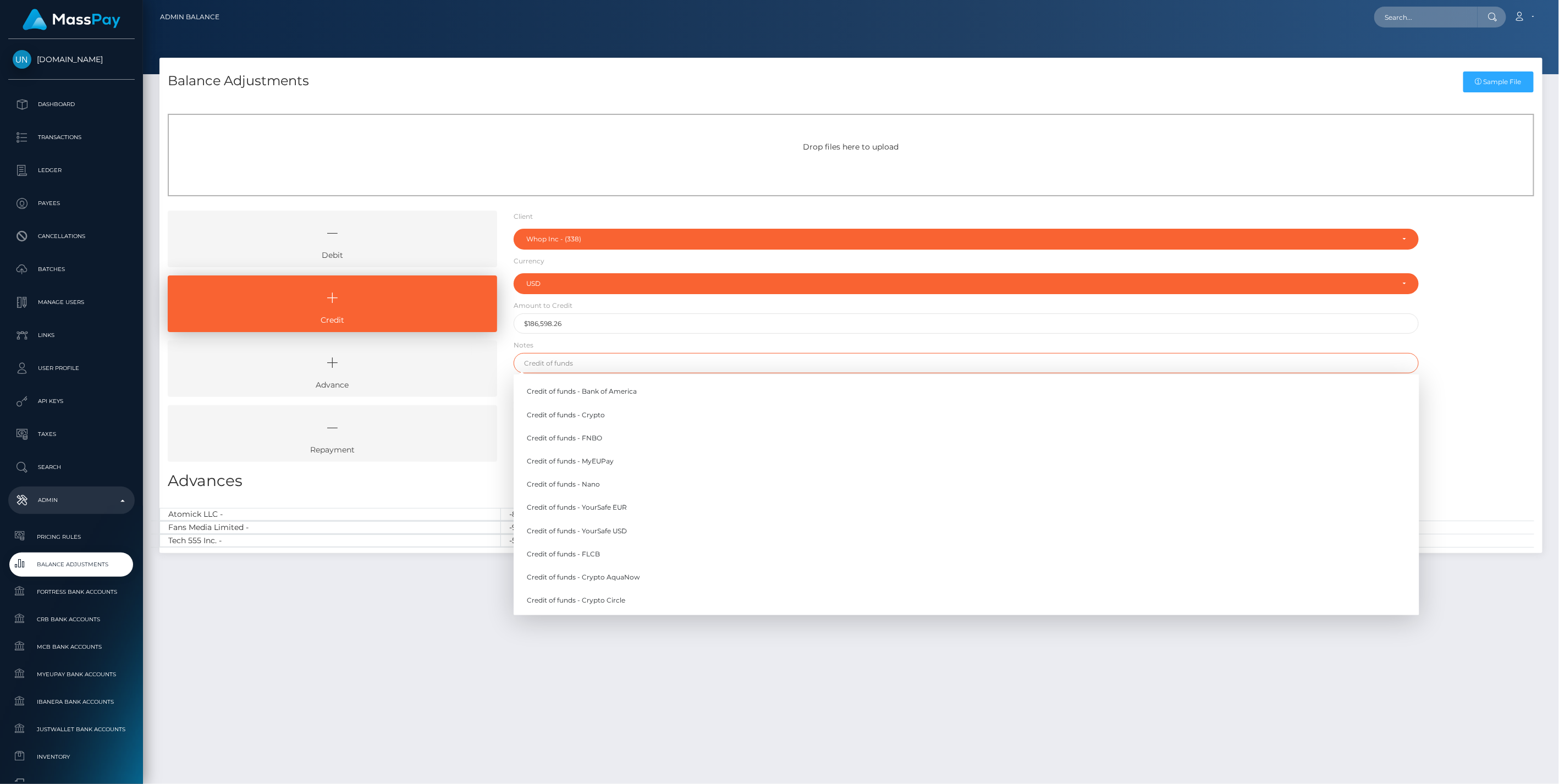
click at [578, 362] on input "text" at bounding box center [967, 364] width 906 height 21
click at [607, 460] on link "Credit of funds - MyEUPay" at bounding box center [967, 461] width 906 height 21
type input "Credit of funds - MyEUPay"
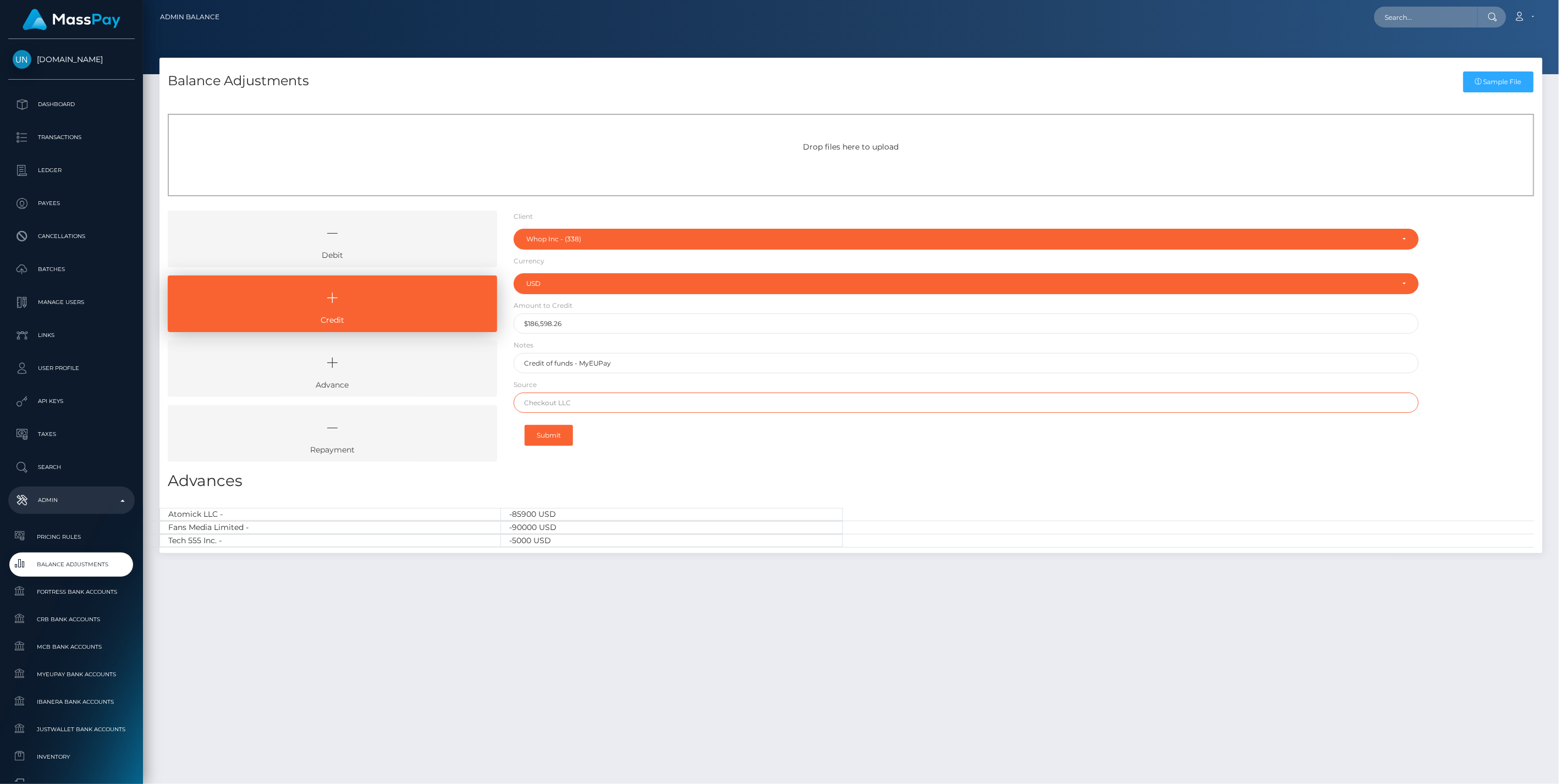
click at [554, 407] on input "text" at bounding box center [967, 403] width 906 height 21
paste input "CHECKOUT SAS"
type input "CHECKOUT SAS"
click at [545, 432] on button "Submit" at bounding box center [548, 435] width 48 height 21
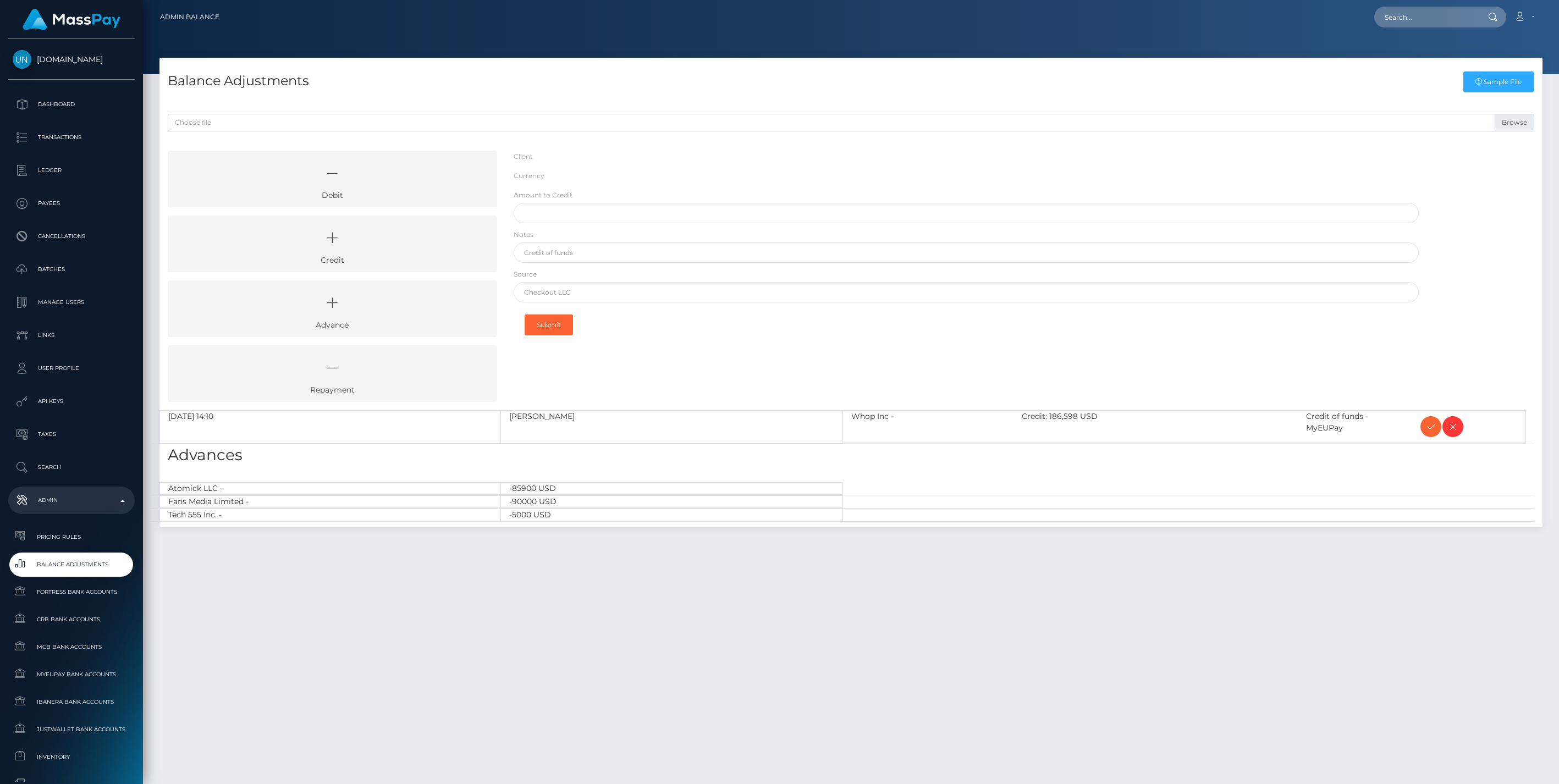
select select "338"
select select "USD"
select select
select select "338"
select select "USD"
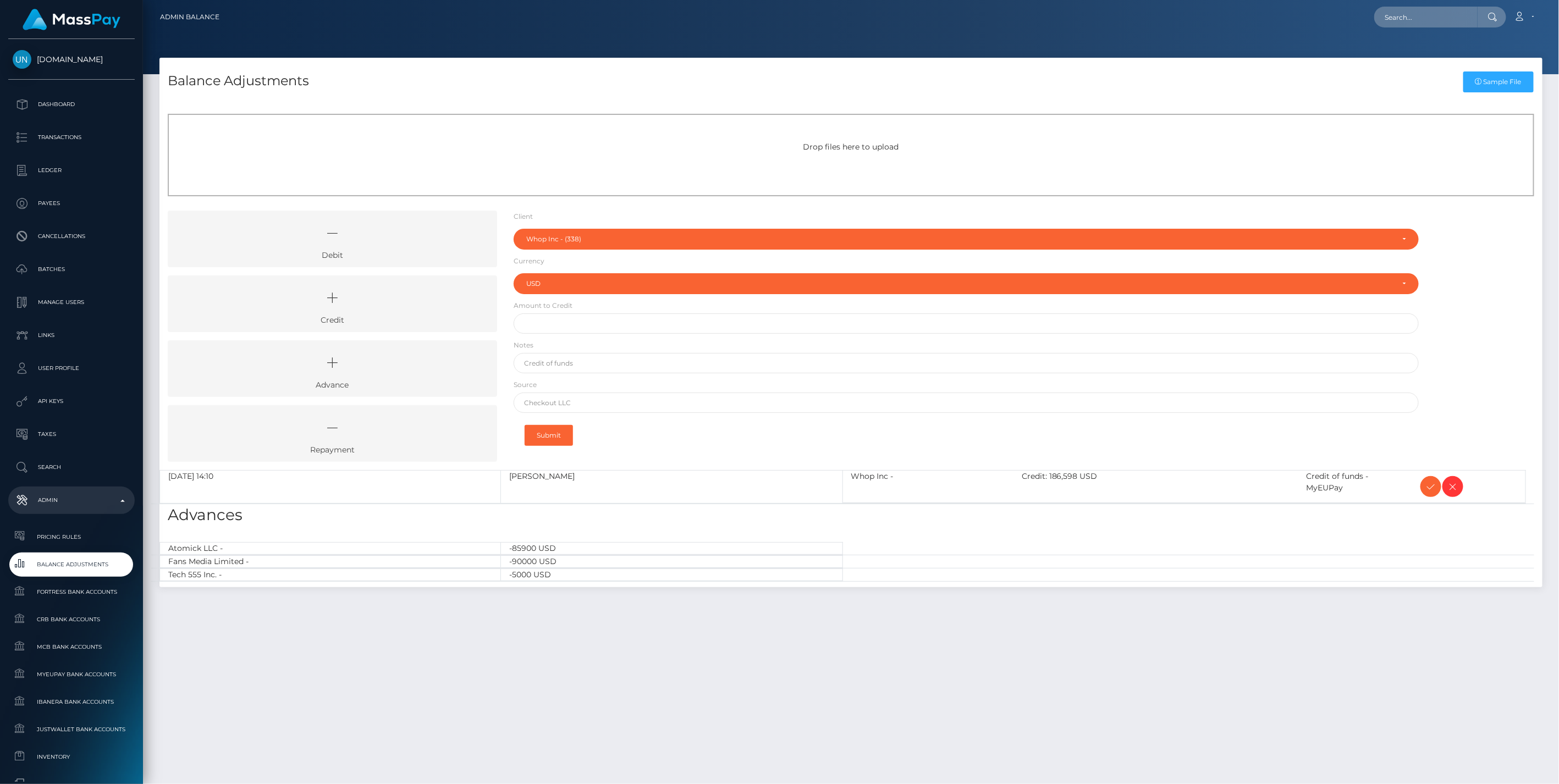
drag, startPoint x: 1433, startPoint y: 484, endPoint x: 1394, endPoint y: 469, distance: 41.8
click at [1433, 484] on icon at bounding box center [1431, 486] width 13 height 14
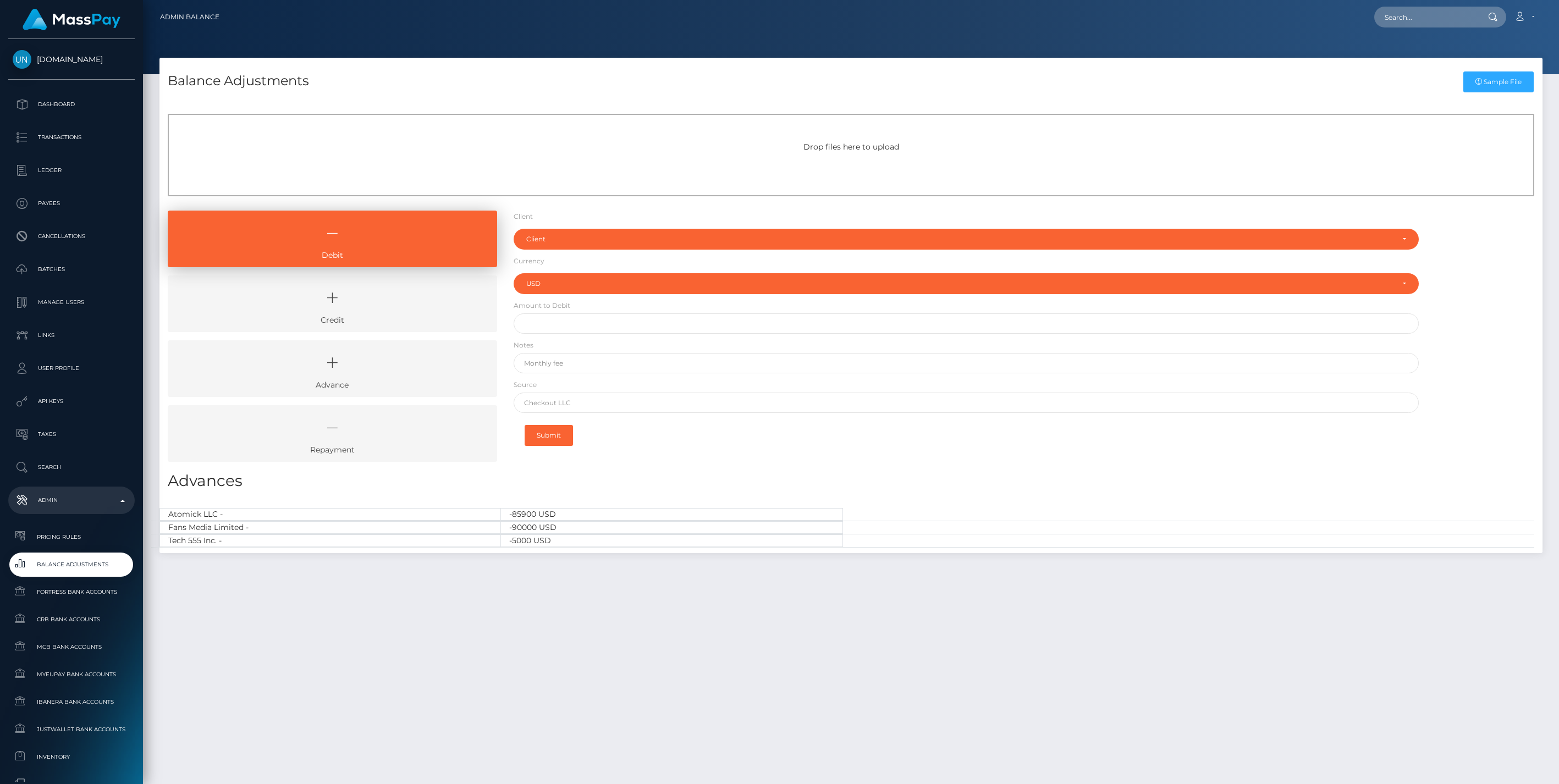
select select "USD"
